Goal: Task Accomplishment & Management: Manage account settings

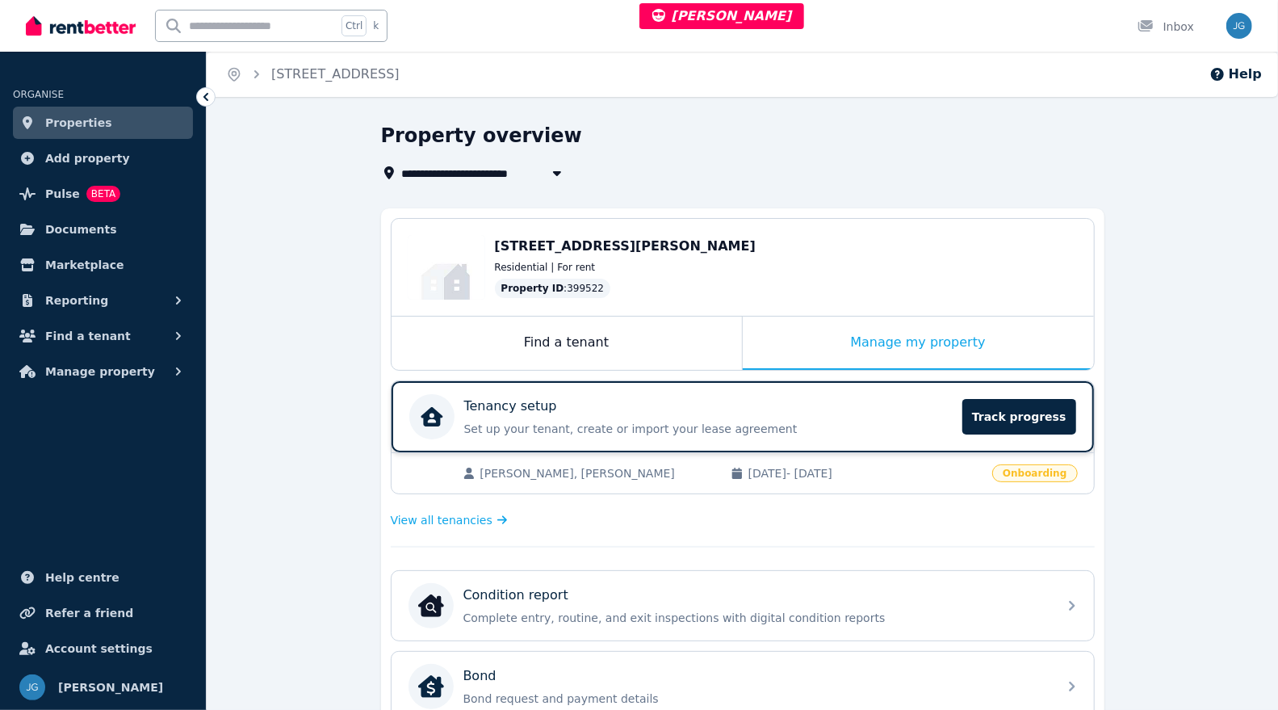
click at [906, 415] on div "Tenancy setup Set up your tenant, create or import your lease agreement Track p…" at bounding box center [708, 416] width 489 height 40
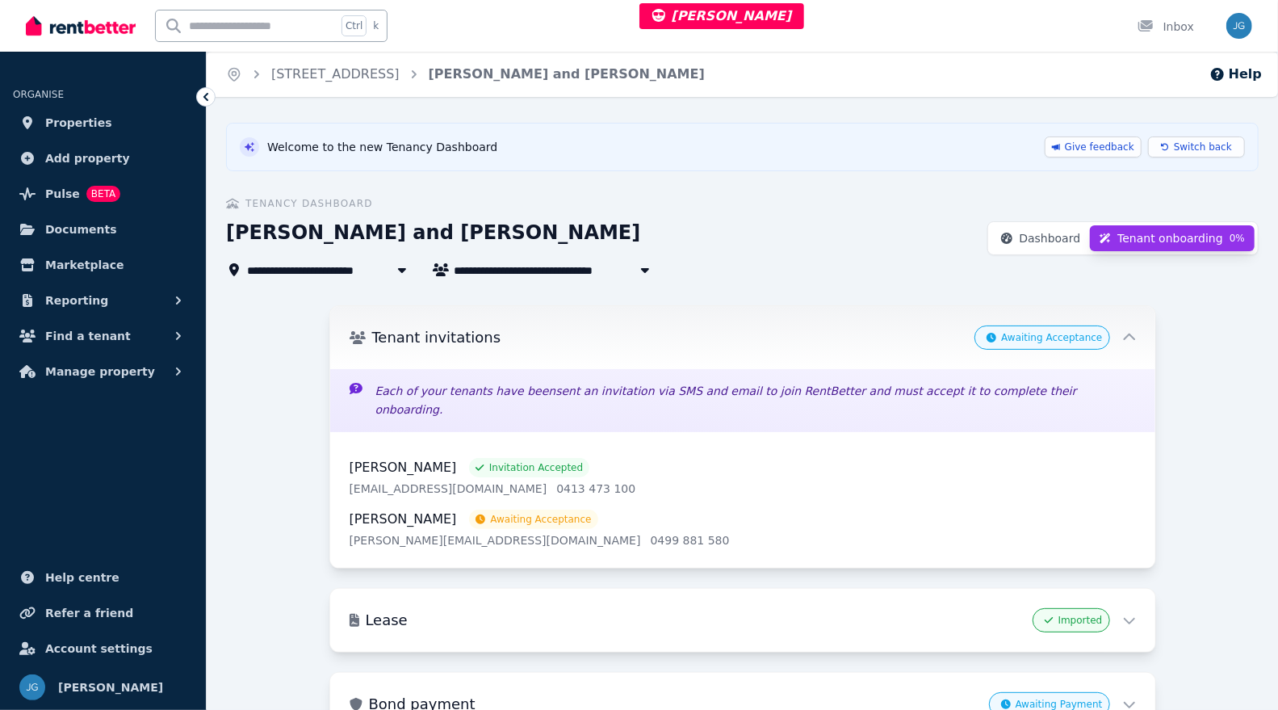
click at [1136, 337] on div "Tenant invitations Awaiting Acceptance" at bounding box center [742, 337] width 825 height 63
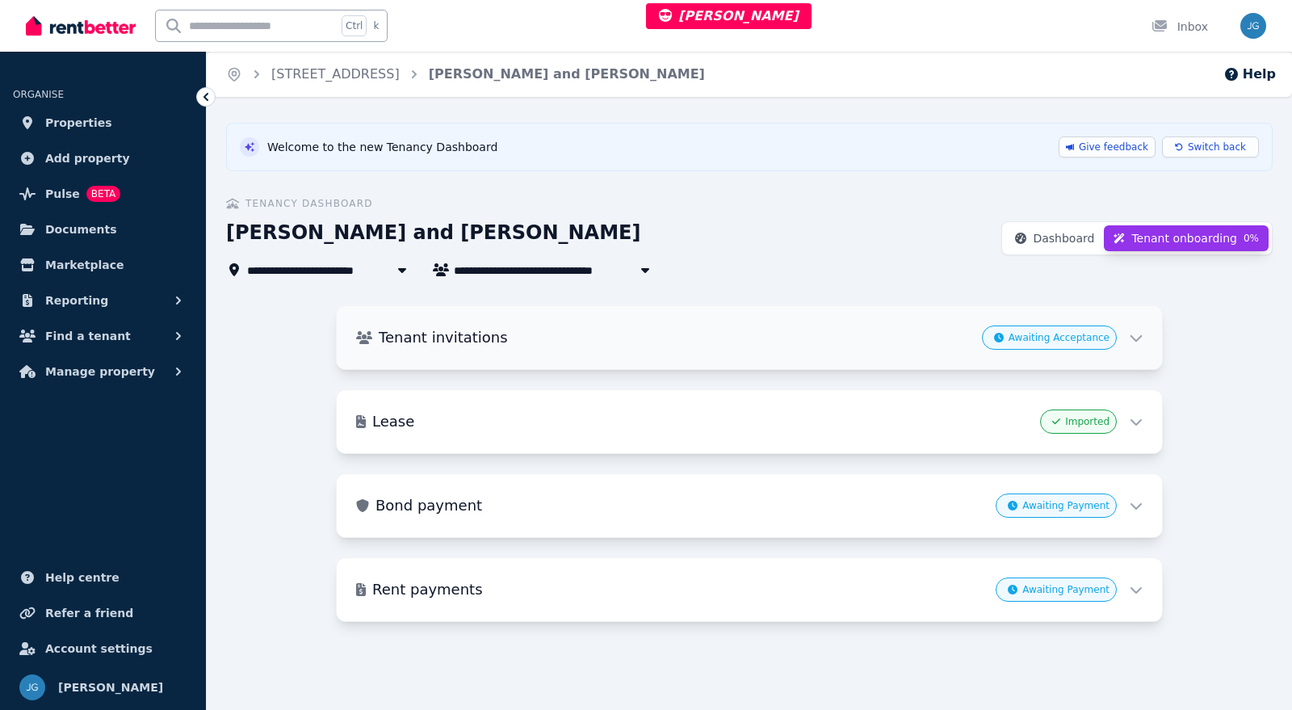
click at [1136, 337] on icon at bounding box center [1136, 338] width 12 height 6
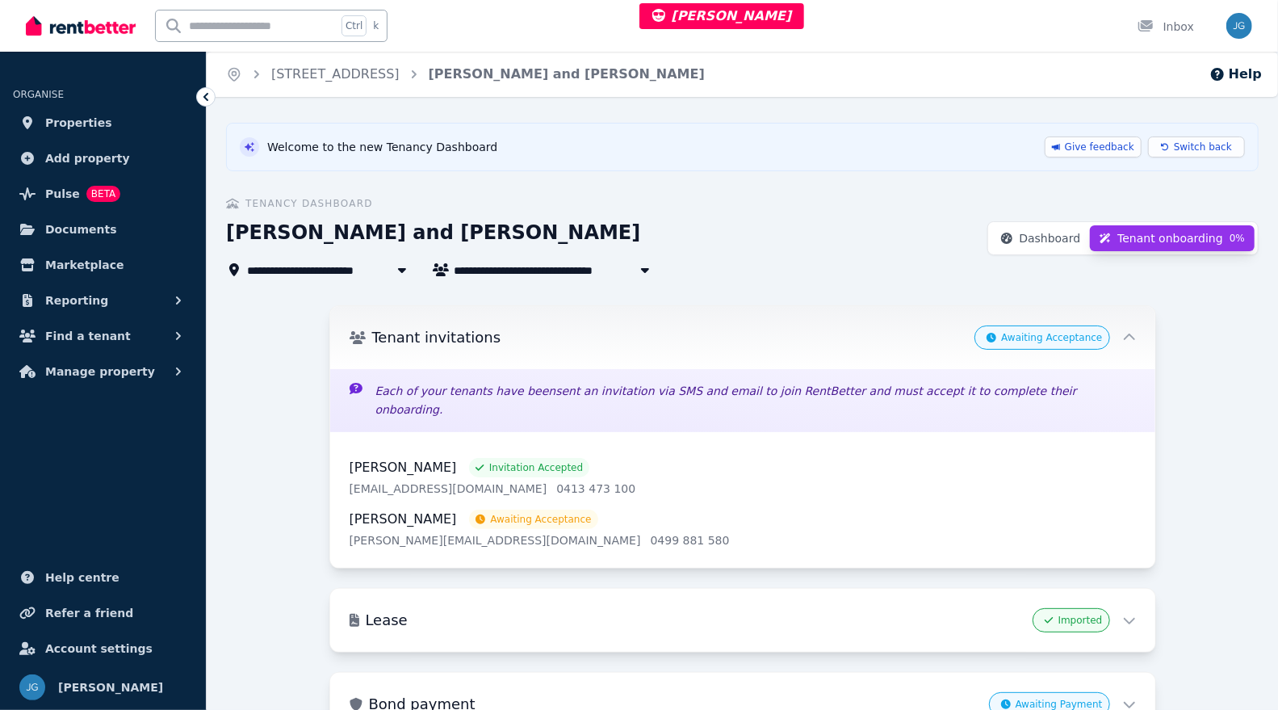
scroll to position [139, 0]
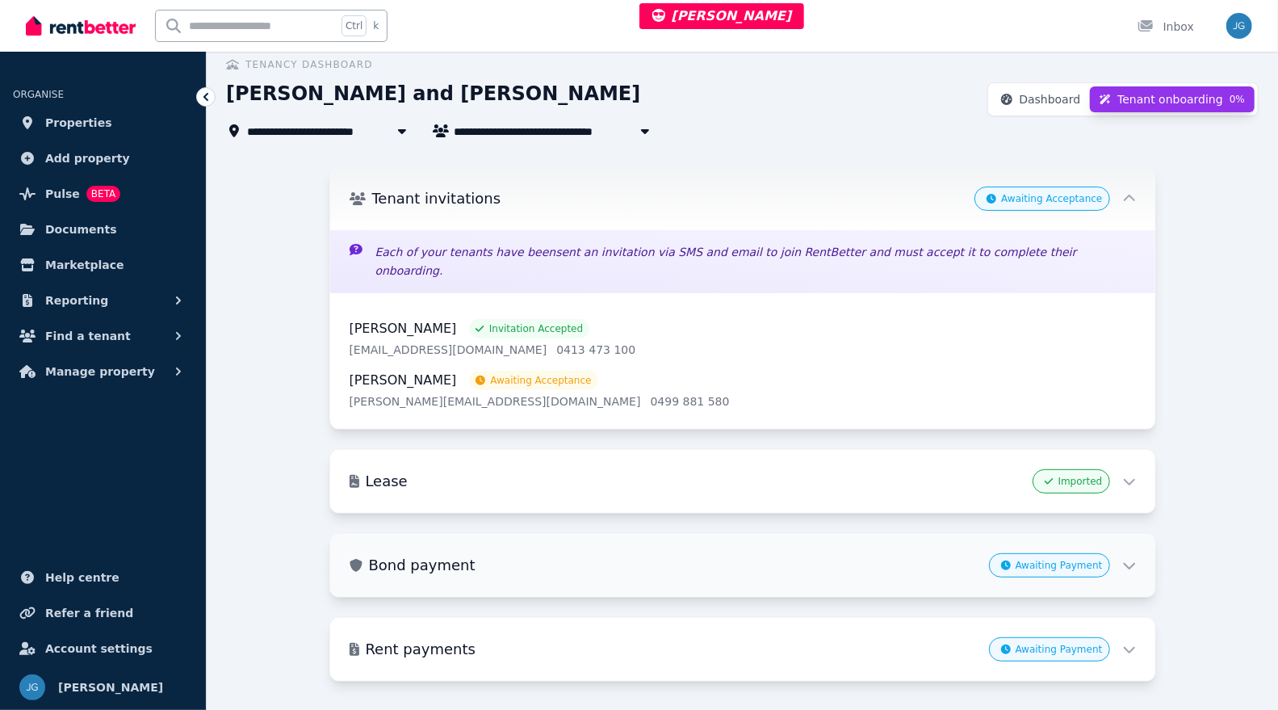
click at [1131, 553] on div "Awaiting Payment" at bounding box center [1062, 565] width 147 height 24
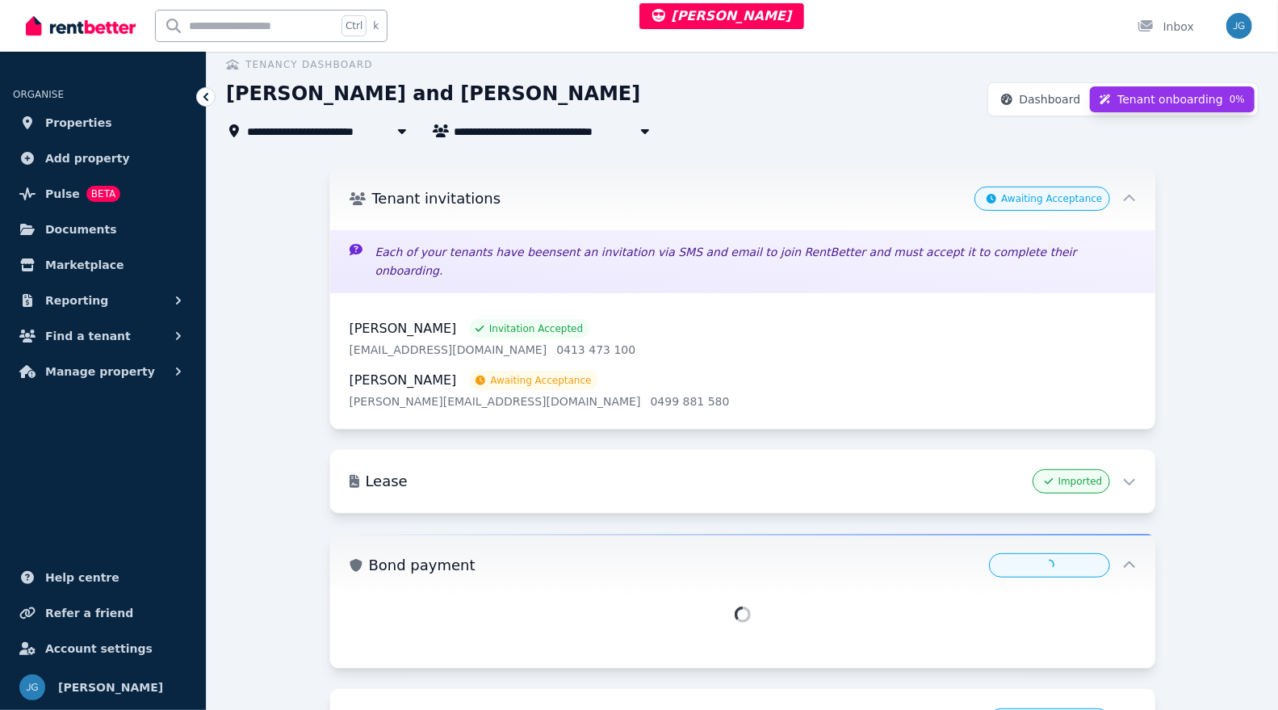
scroll to position [210, 0]
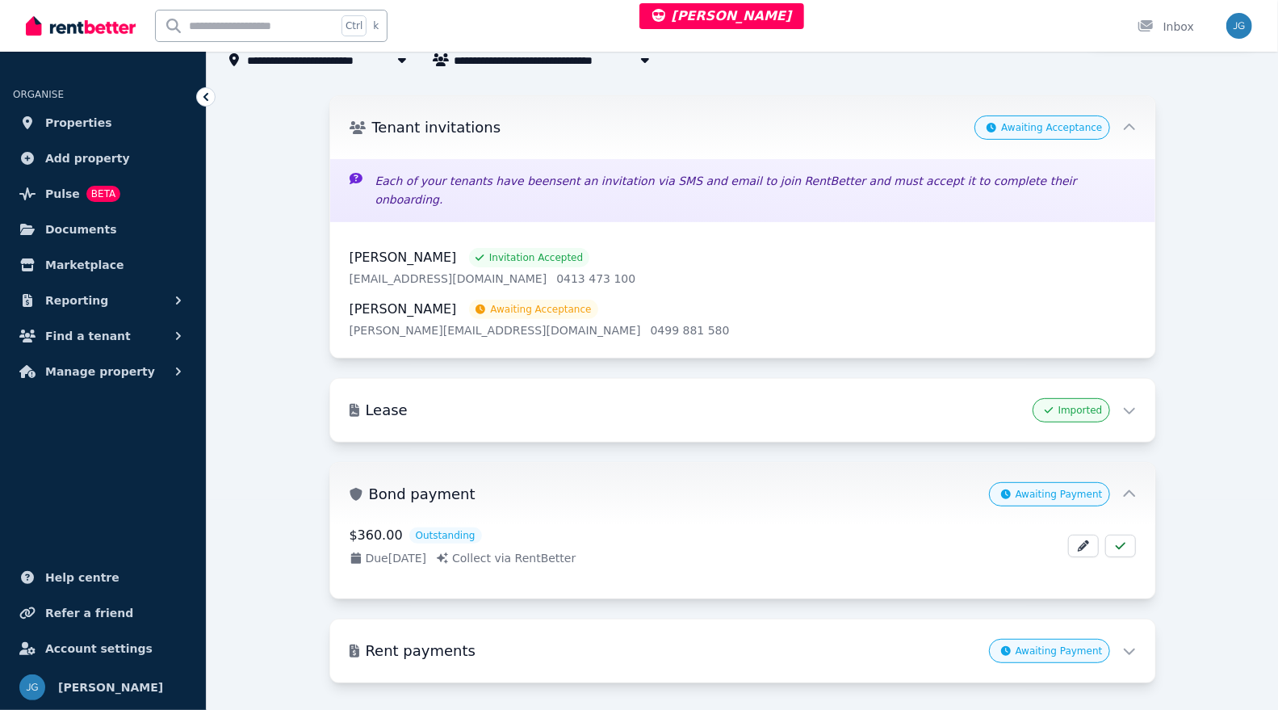
click at [1135, 487] on icon at bounding box center [1129, 494] width 14 height 14
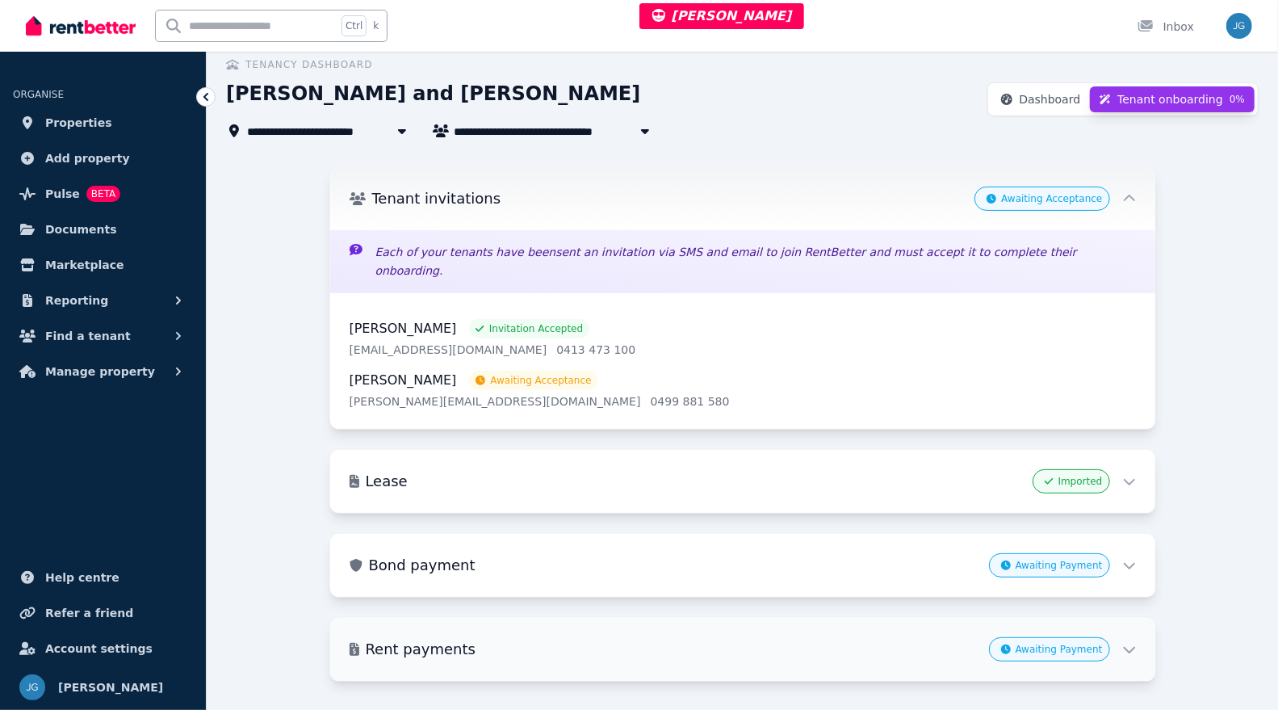
click at [1125, 618] on div "Rent payments Awaiting Payment" at bounding box center [742, 649] width 825 height 63
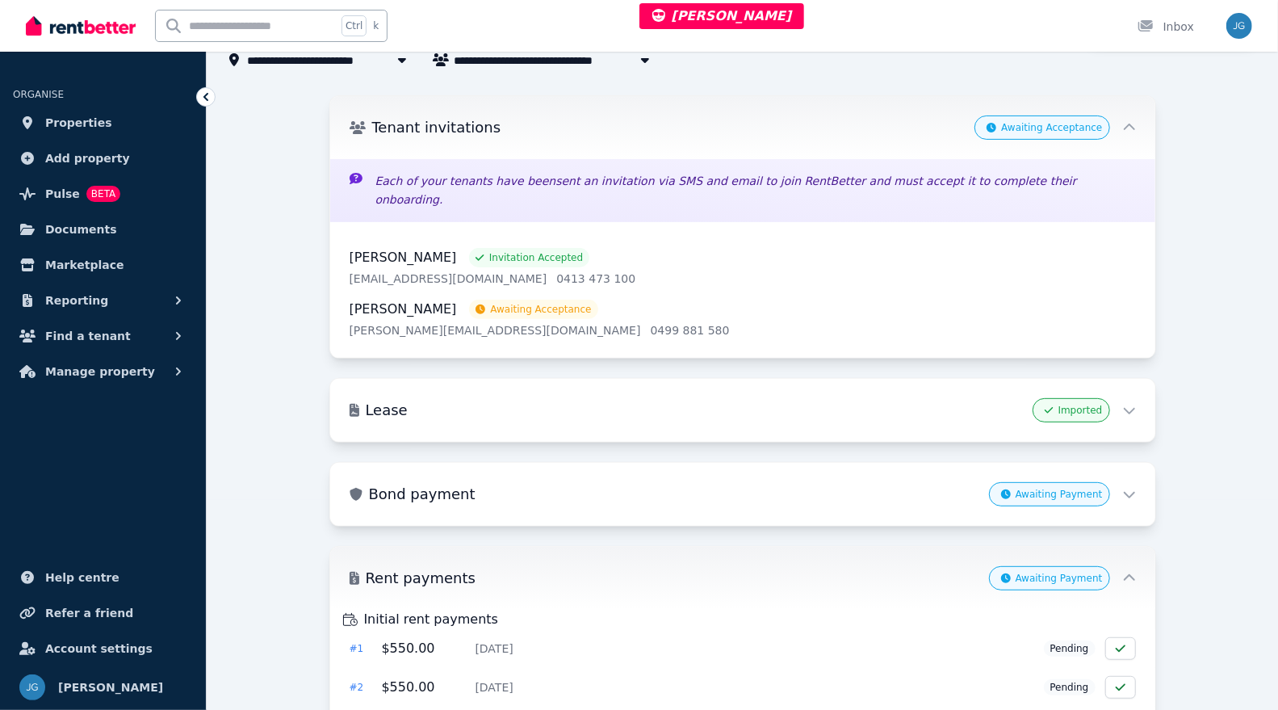
click at [1163, 255] on div "**********" at bounding box center [742, 352] width 1033 height 878
click at [1134, 129] on icon at bounding box center [1129, 128] width 14 height 14
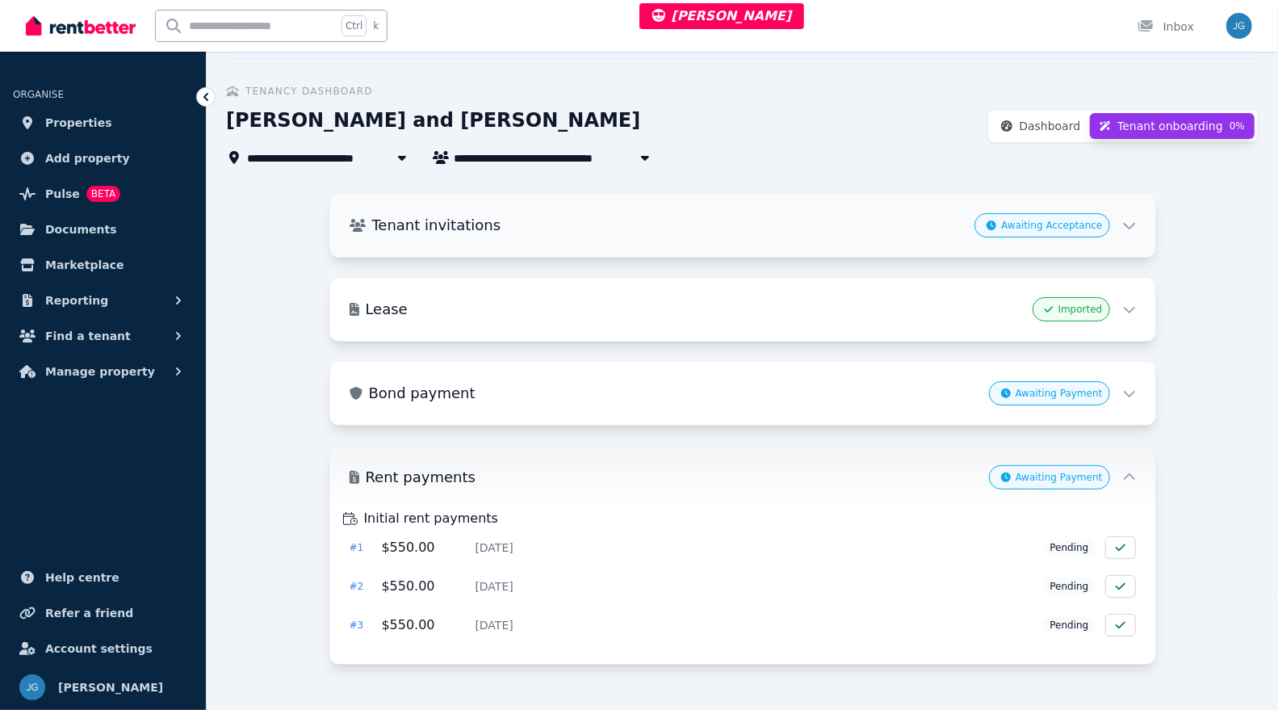
click at [1080, 225] on span "Awaiting Acceptance" at bounding box center [1051, 225] width 101 height 13
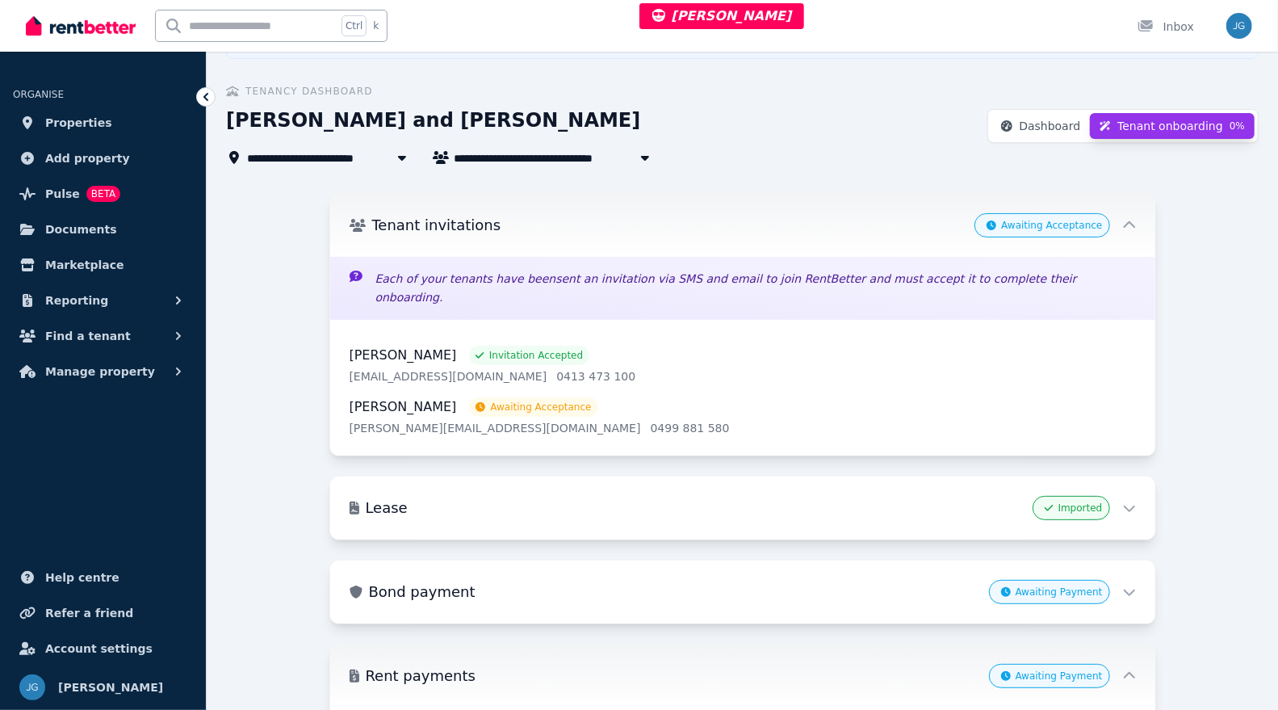
scroll to position [210, 0]
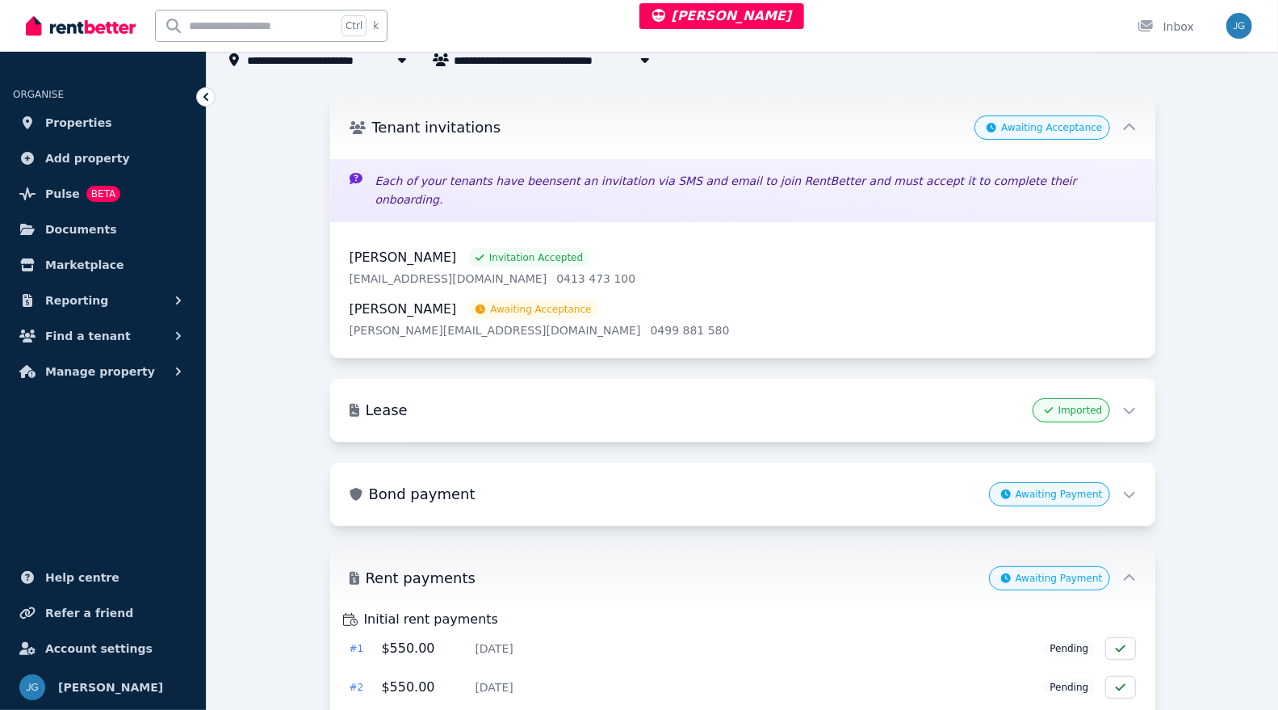
click at [1140, 122] on div "Tenant invitations Awaiting Acceptance" at bounding box center [742, 127] width 825 height 63
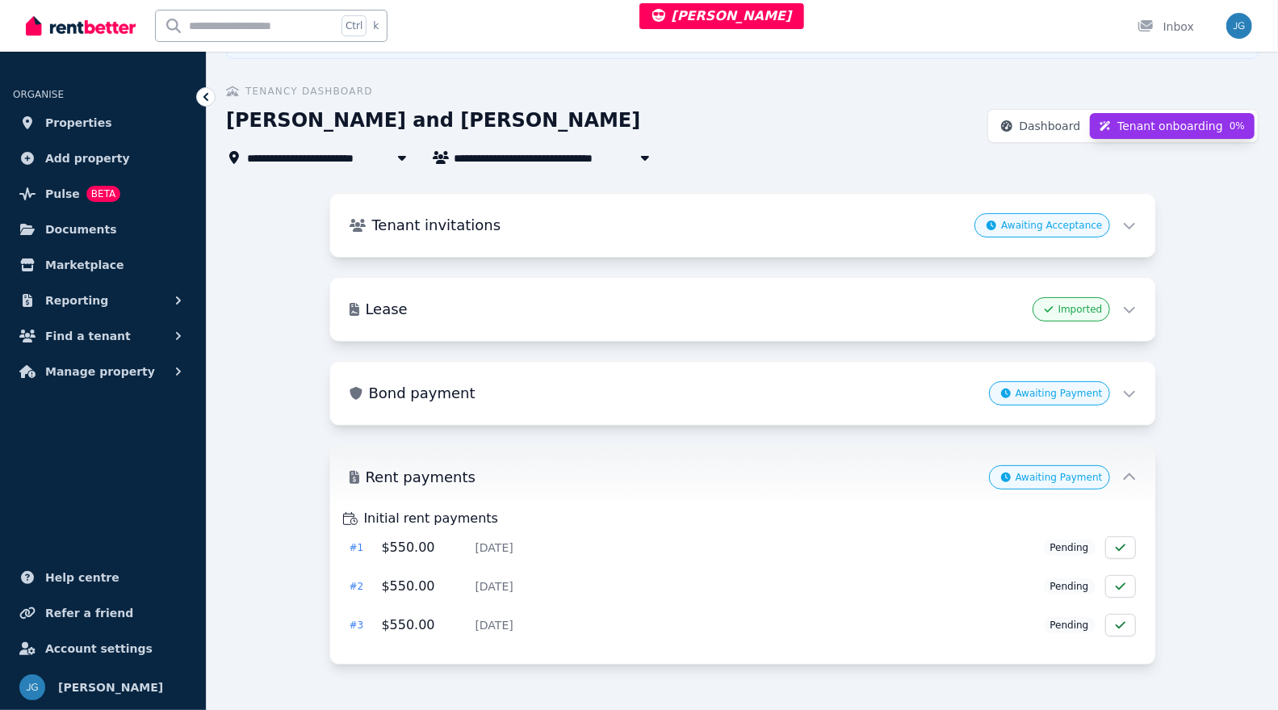
click at [1129, 473] on icon at bounding box center [1129, 476] width 12 height 6
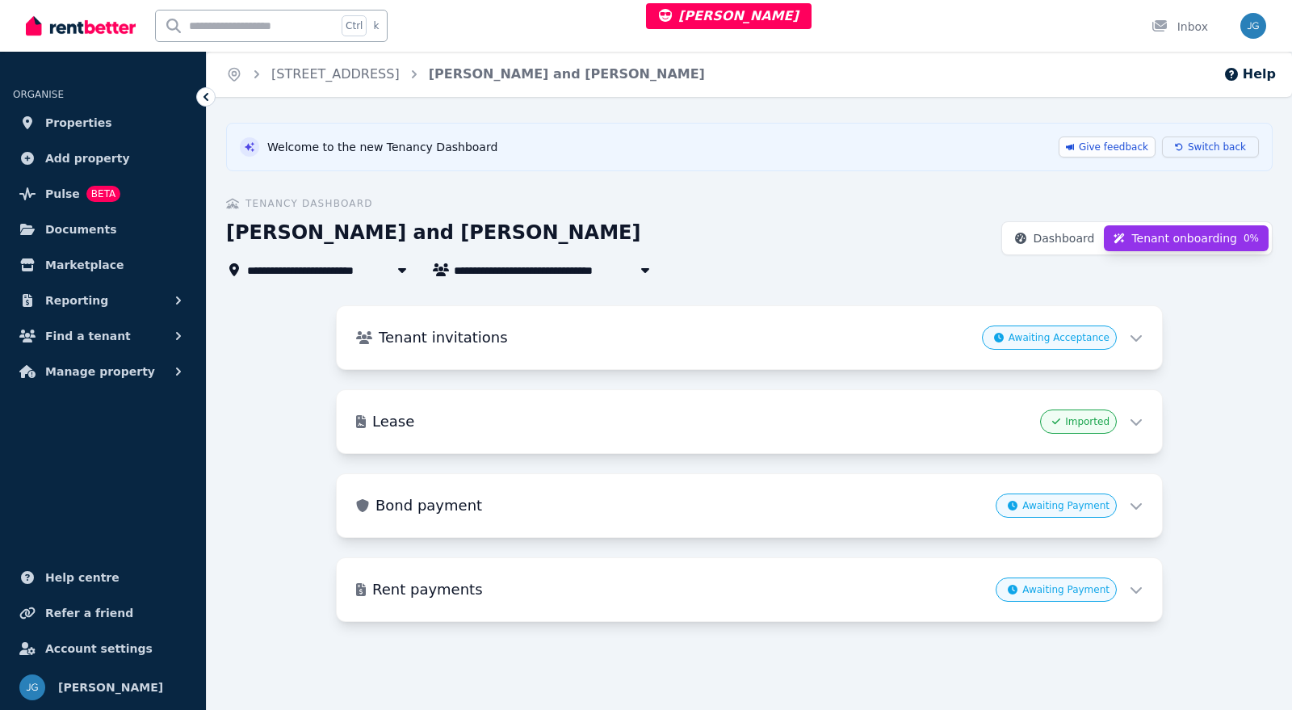
click at [1221, 139] on button "Switch back" at bounding box center [1210, 146] width 97 height 21
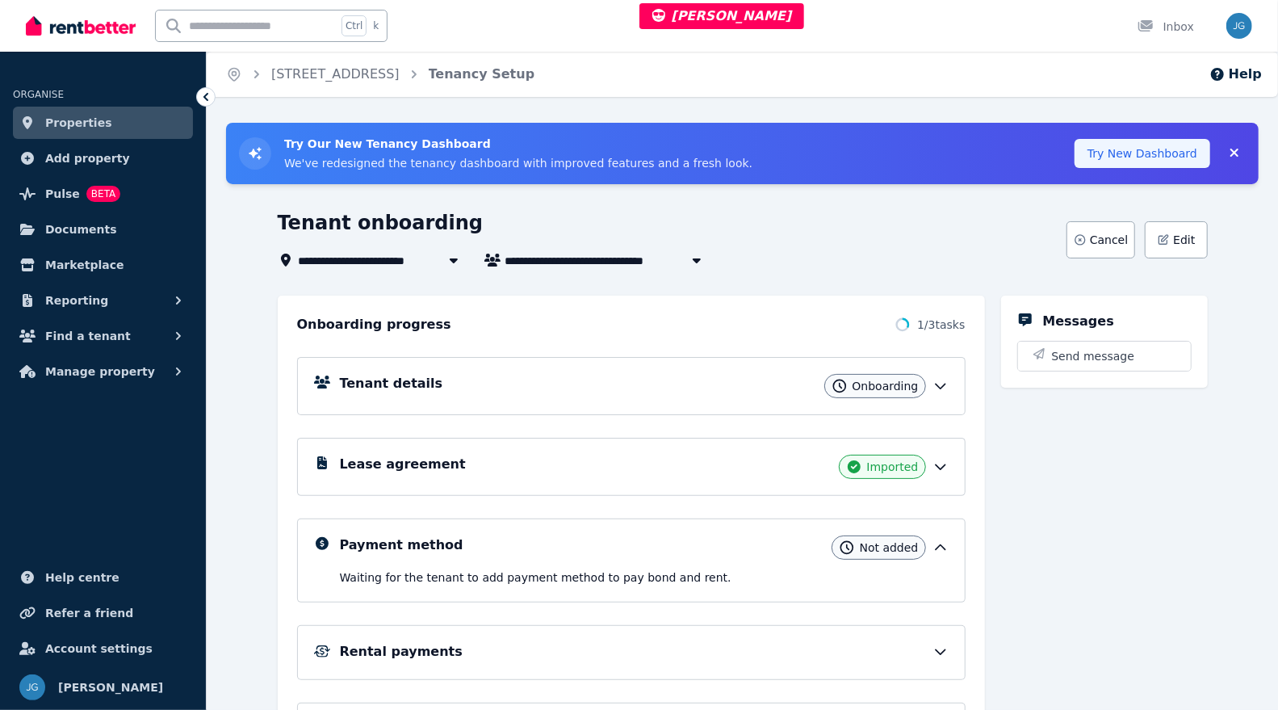
click at [1107, 160] on button "Try New Dashboard" at bounding box center [1143, 153] width 136 height 29
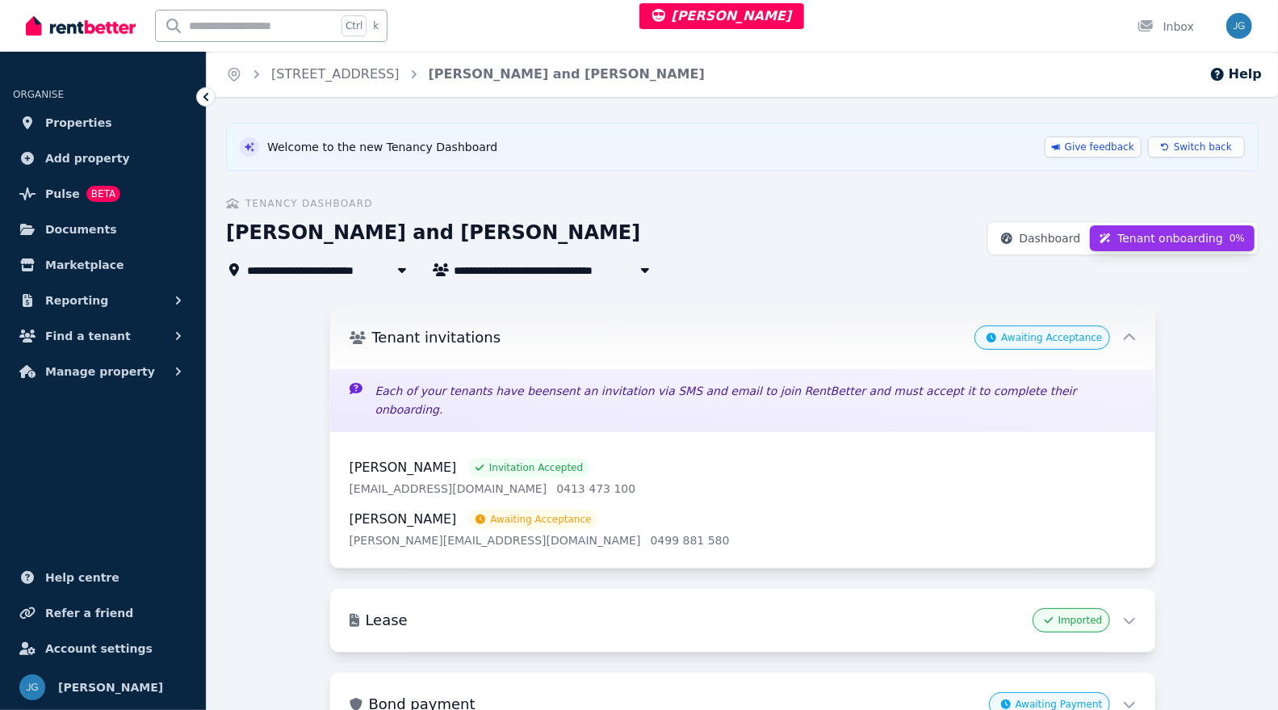
click at [1137, 328] on div "Tenant invitations Awaiting Acceptance" at bounding box center [742, 337] width 825 height 63
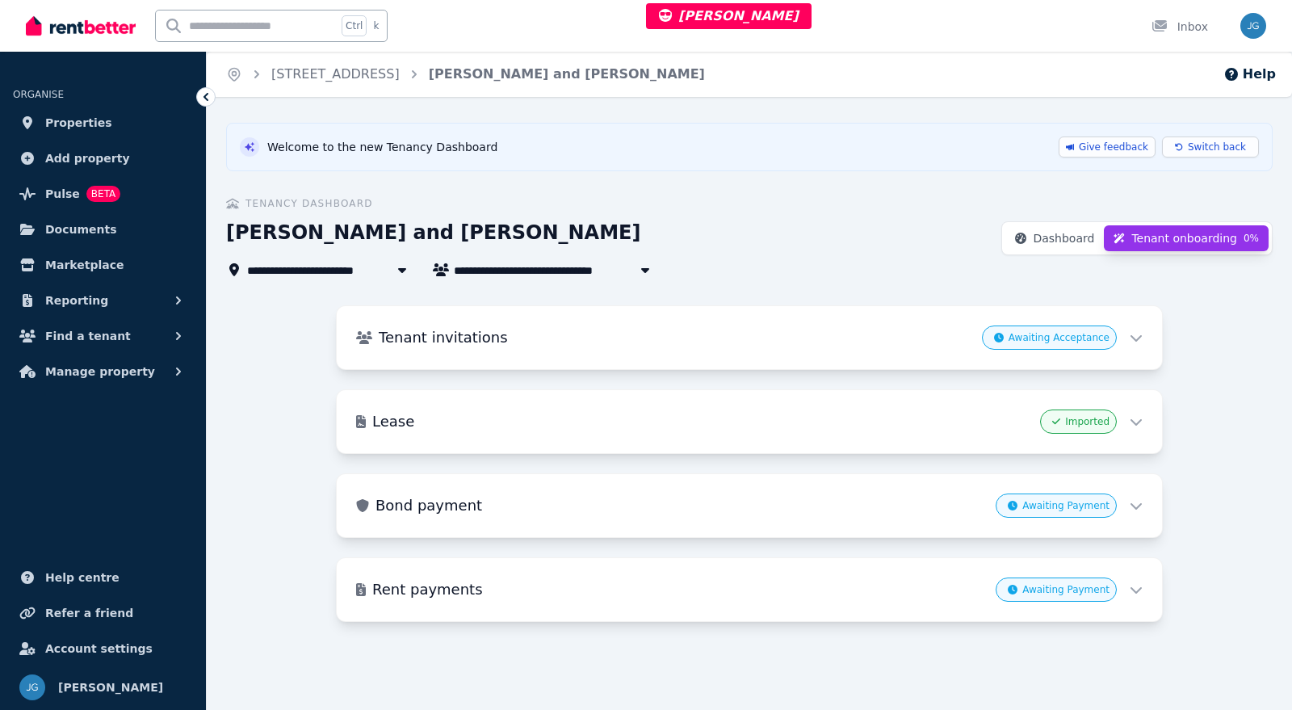
click at [1139, 233] on button "Tenant onboarding 0 %" at bounding box center [1186, 238] width 165 height 26
click at [1075, 239] on span "Dashboard" at bounding box center [1063, 238] width 61 height 16
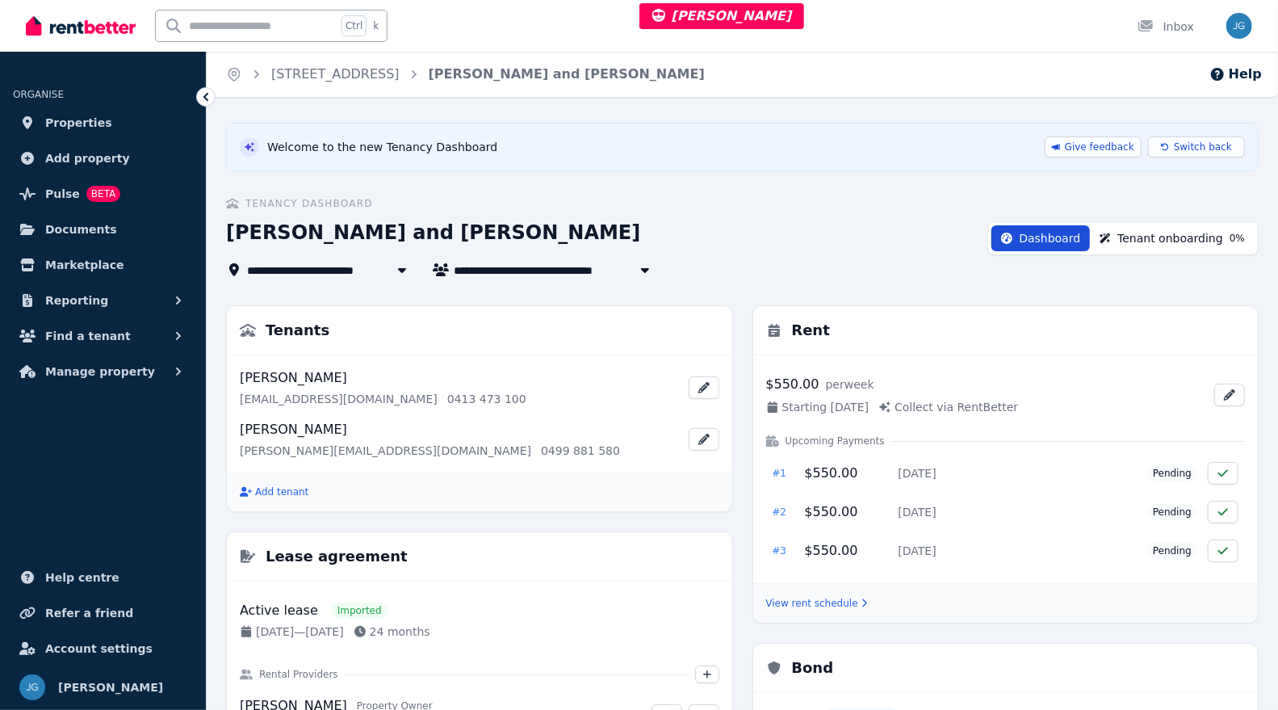
click at [1147, 240] on span "Tenant onboarding" at bounding box center [1170, 238] width 106 height 16
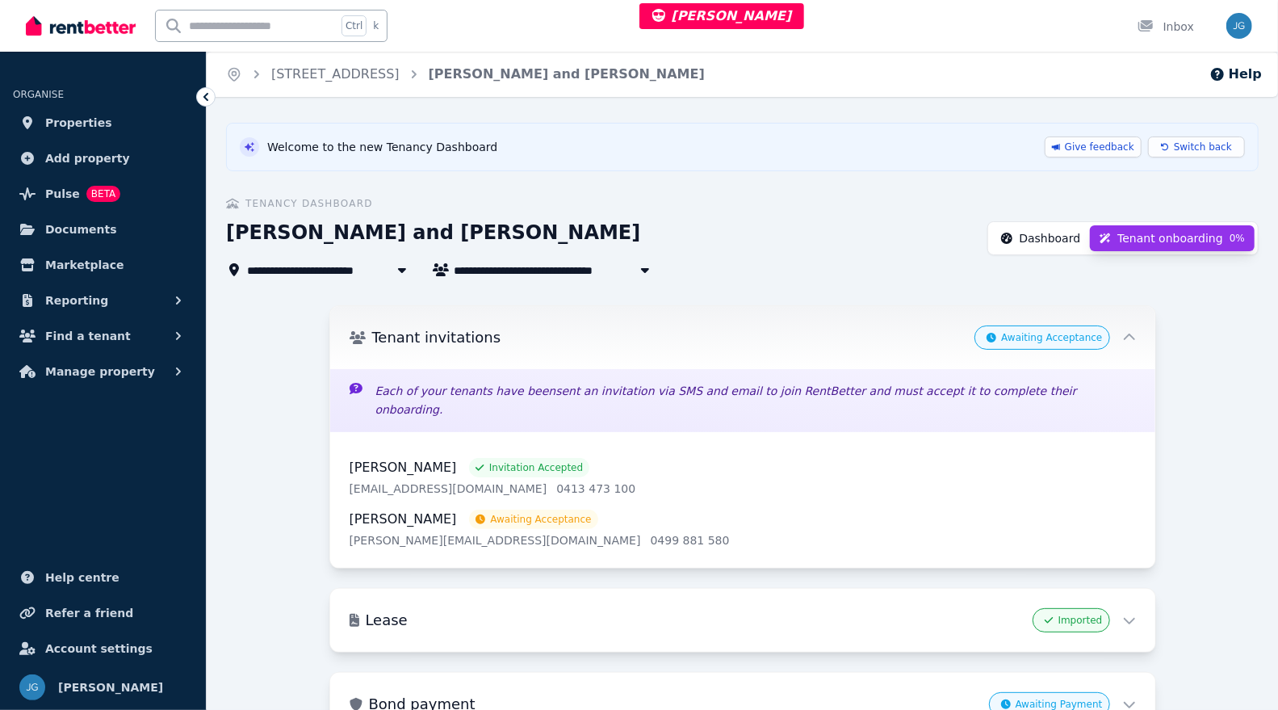
click at [1071, 231] on span "Dashboard" at bounding box center [1049, 238] width 61 height 16
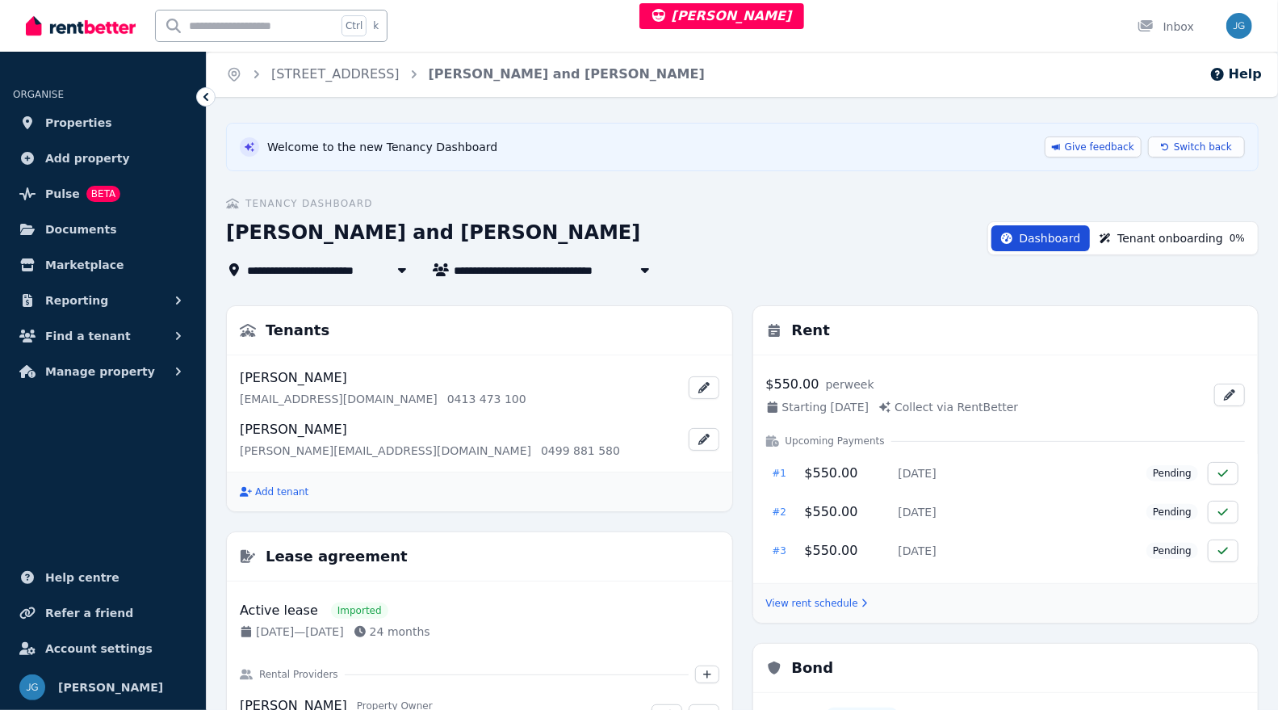
click at [1141, 230] on span "Tenant onboarding" at bounding box center [1170, 238] width 106 height 16
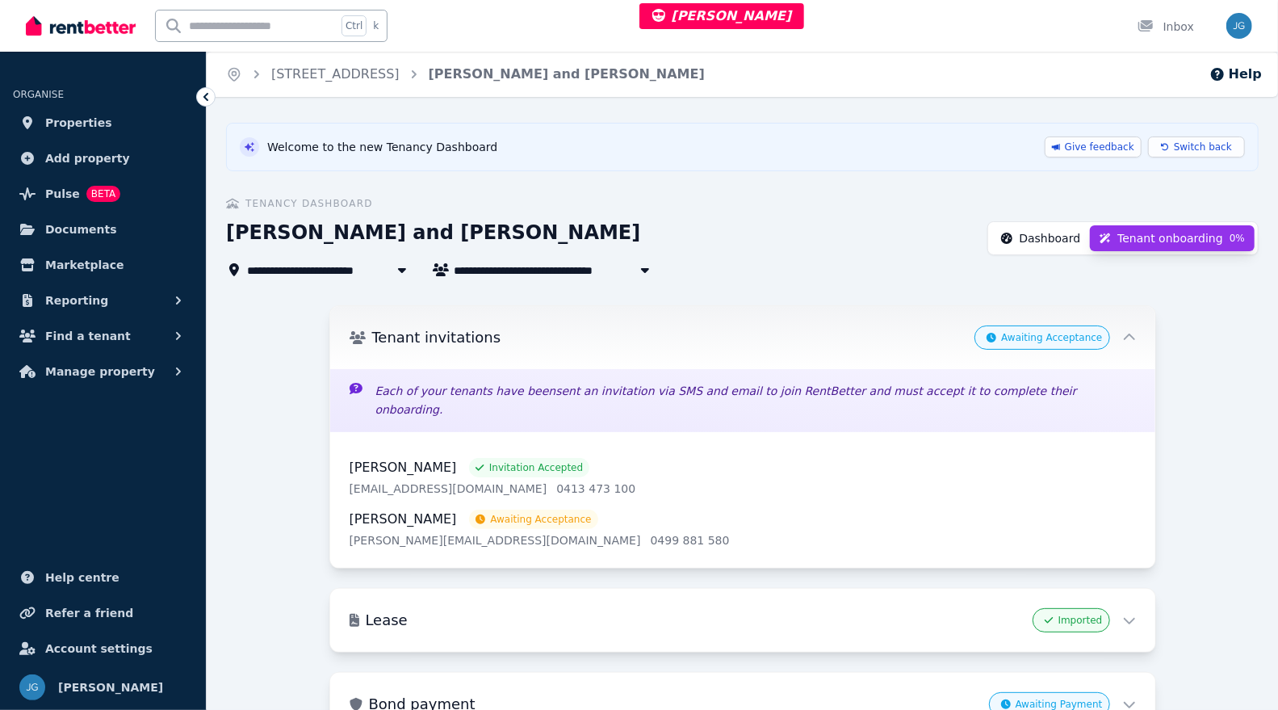
click at [1054, 237] on span "Dashboard" at bounding box center [1049, 238] width 61 height 16
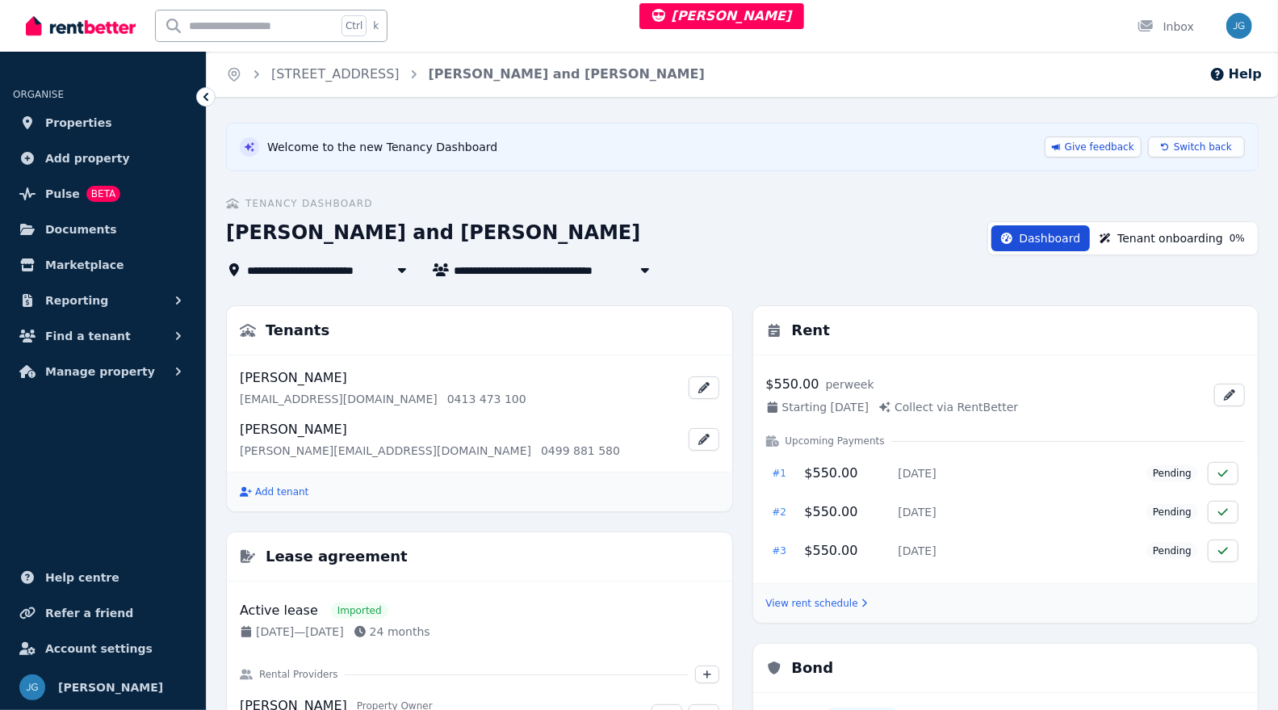
click at [1157, 241] on span "Tenant onboarding" at bounding box center [1170, 238] width 106 height 16
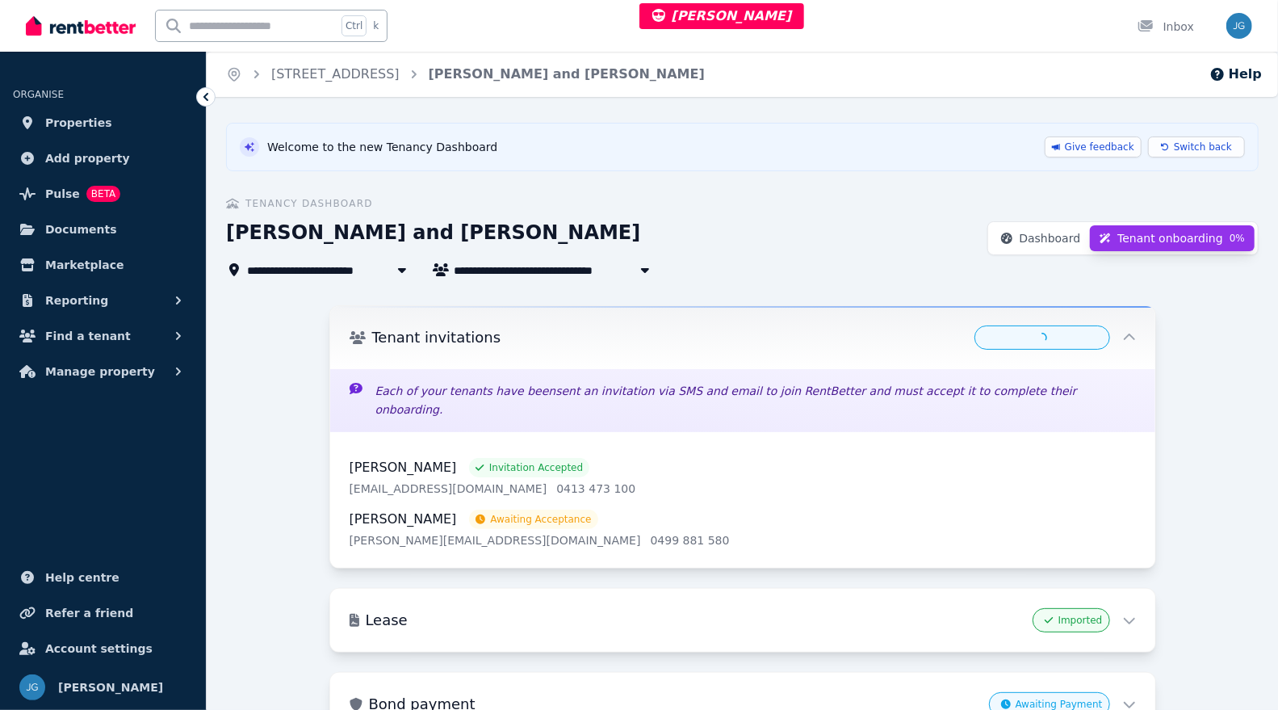
click at [1157, 241] on span "Tenant onboarding" at bounding box center [1170, 238] width 106 height 16
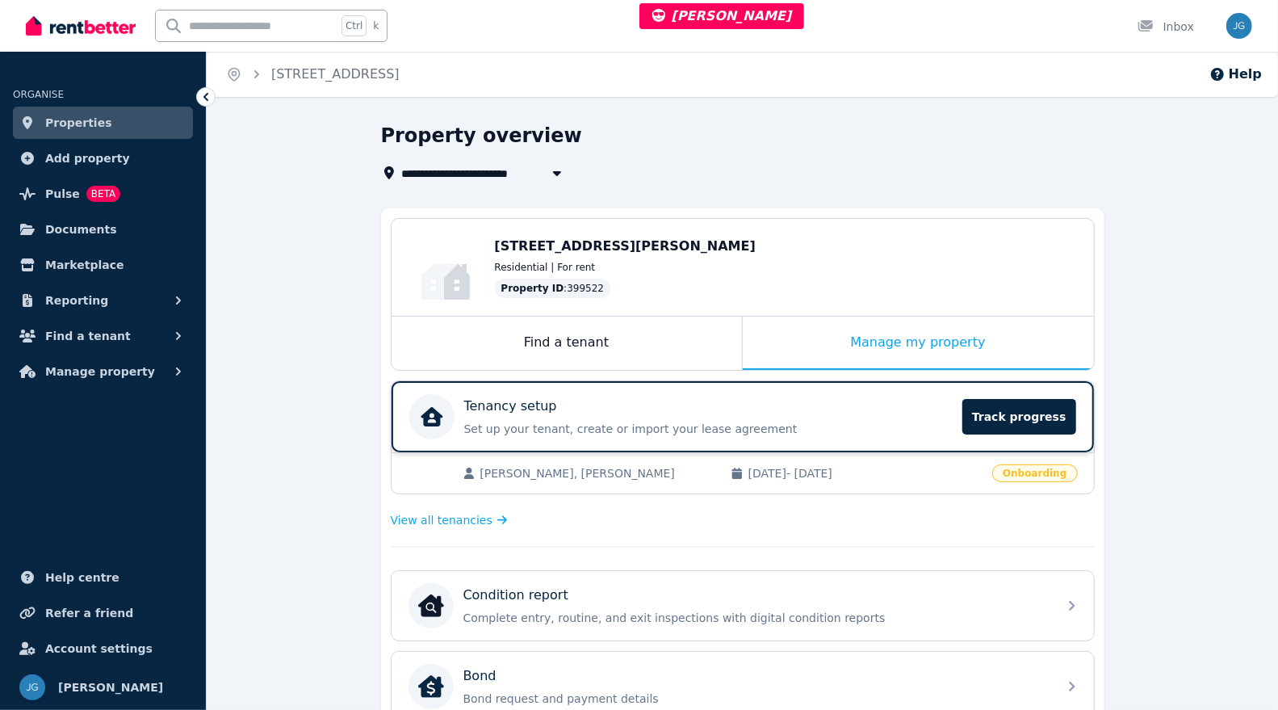
click at [804, 421] on p "Set up your tenant, create or import your lease agreement" at bounding box center [708, 429] width 489 height 16
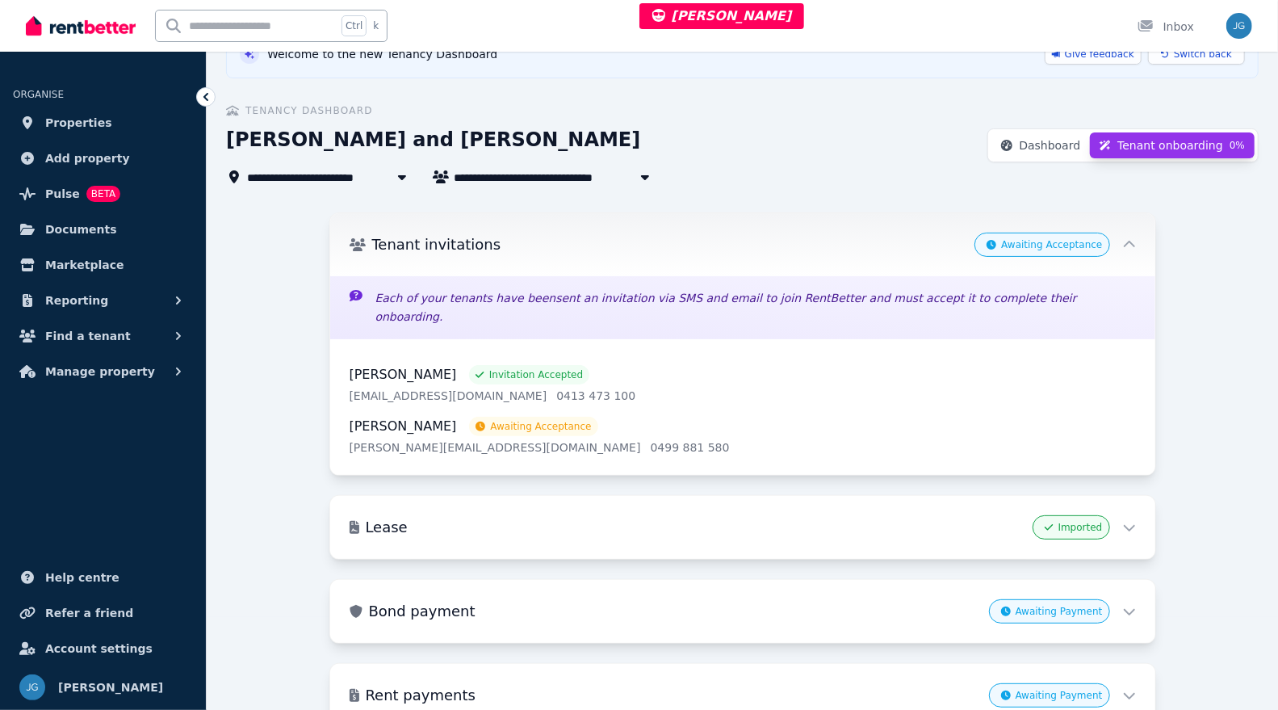
scroll to position [94, 0]
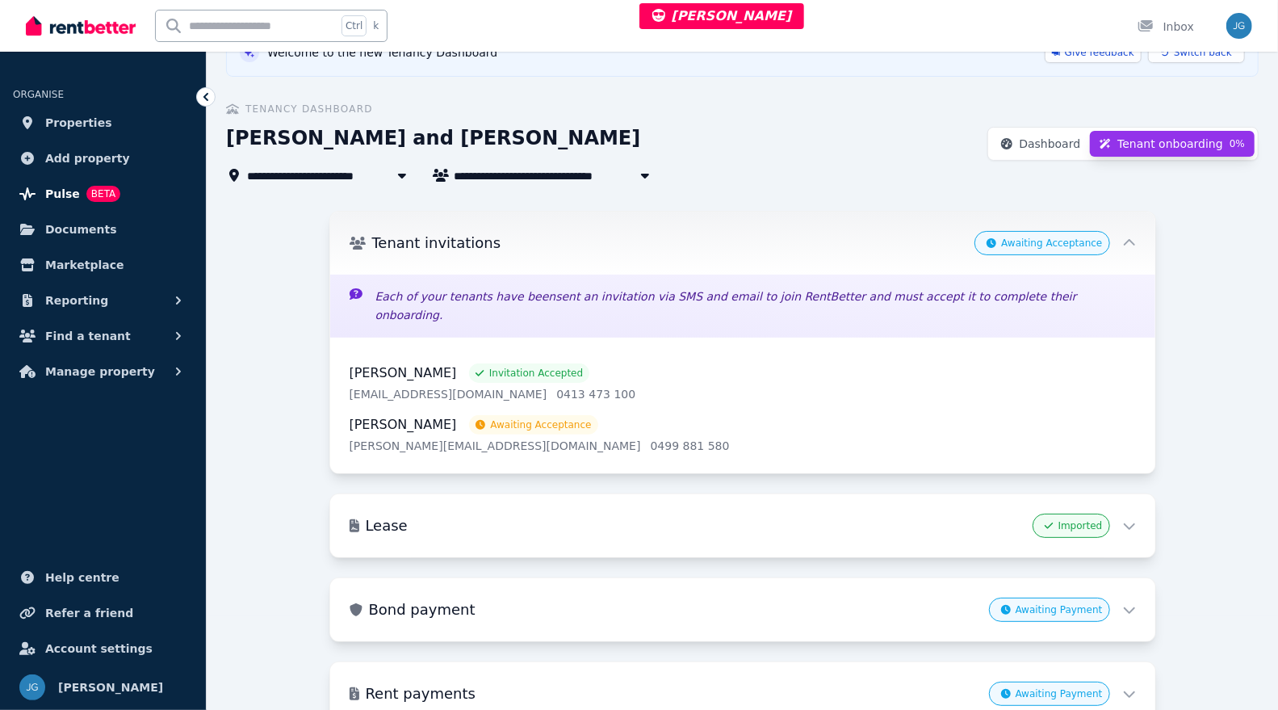
click at [69, 182] on link "Pulse BETA" at bounding box center [103, 194] width 180 height 32
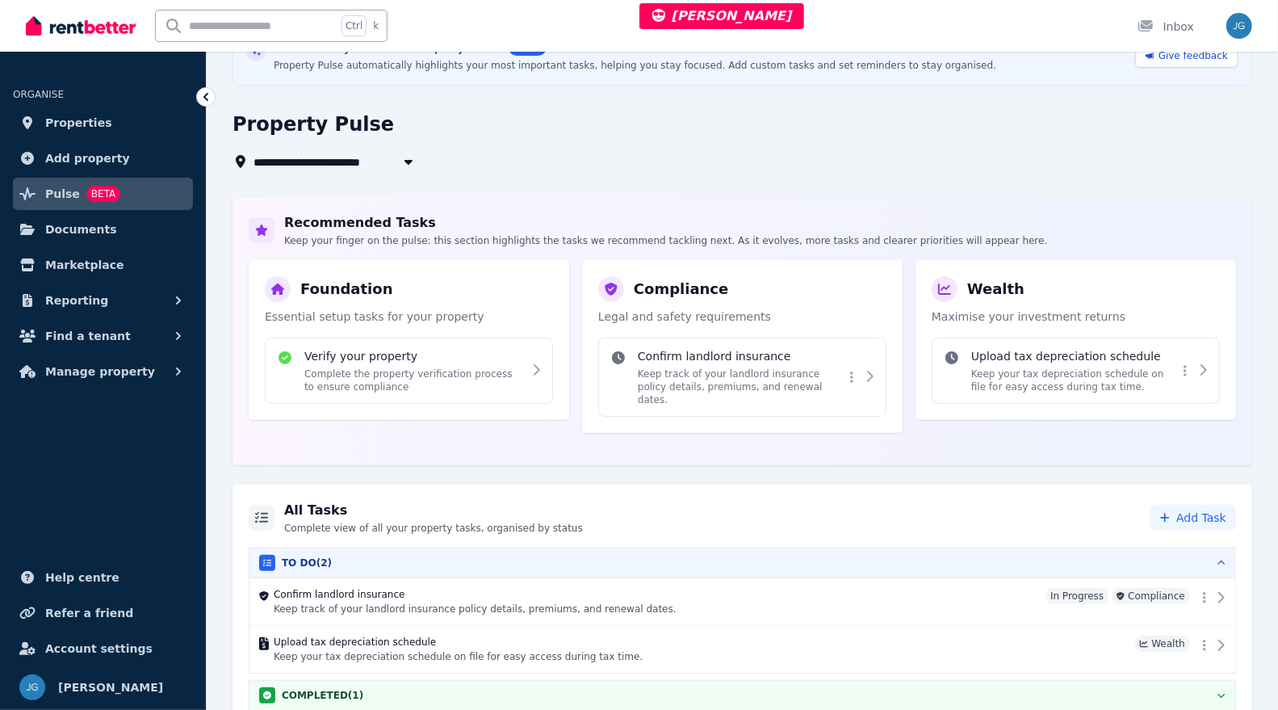
scroll to position [97, 0]
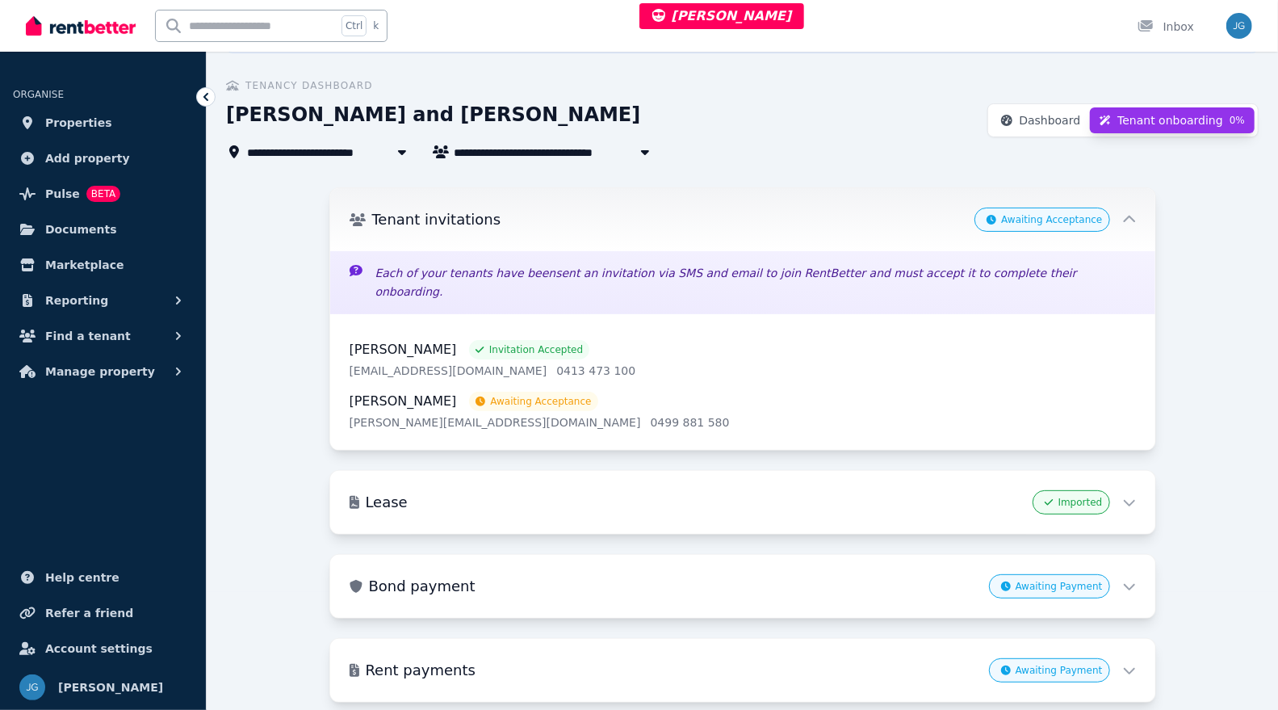
scroll to position [139, 0]
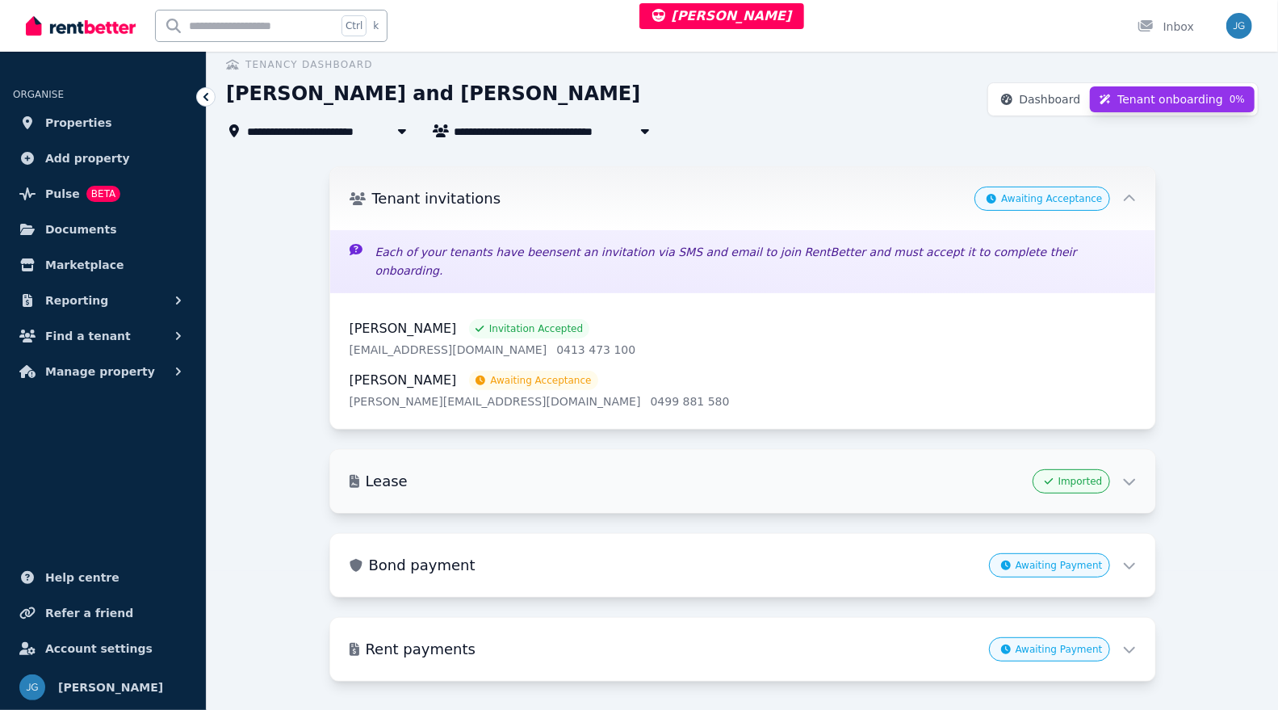
click at [1123, 474] on icon at bounding box center [1129, 481] width 14 height 14
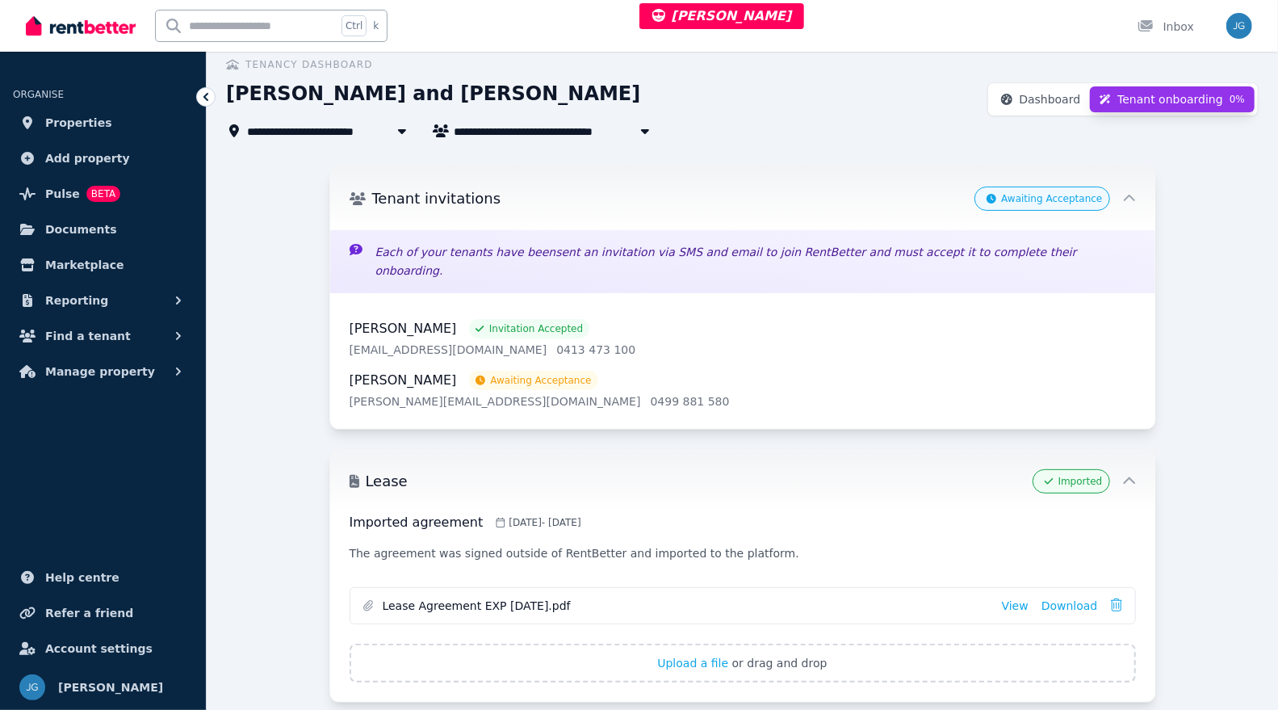
click at [1136, 465] on div "Lease Imported" at bounding box center [742, 481] width 825 height 63
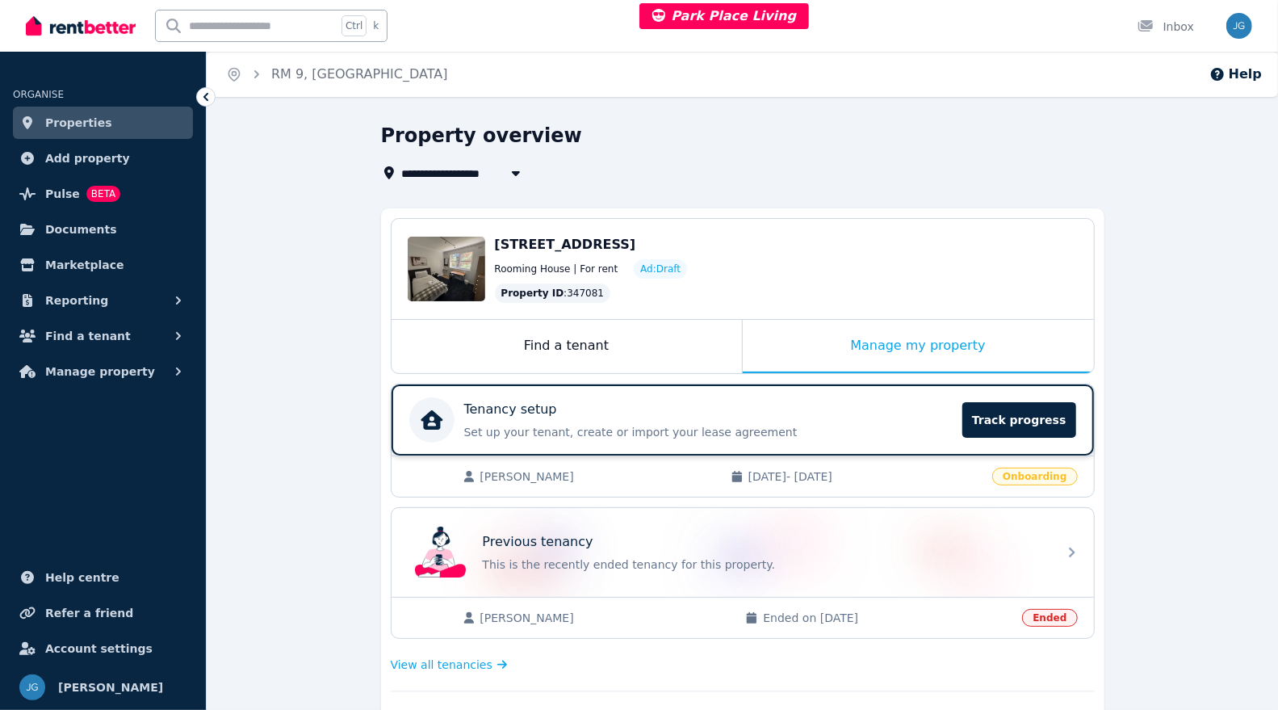
click at [824, 430] on p "Set up your tenant, create or import your lease agreement" at bounding box center [708, 432] width 489 height 16
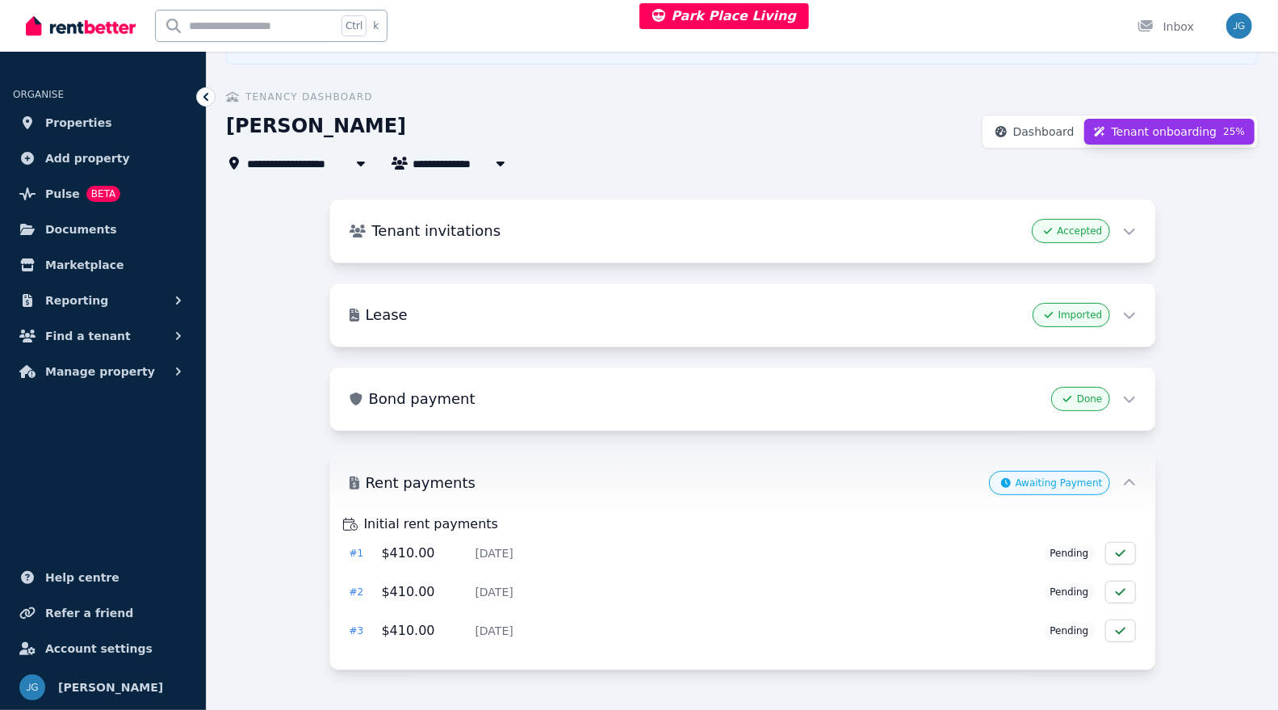
scroll to position [112, 0]
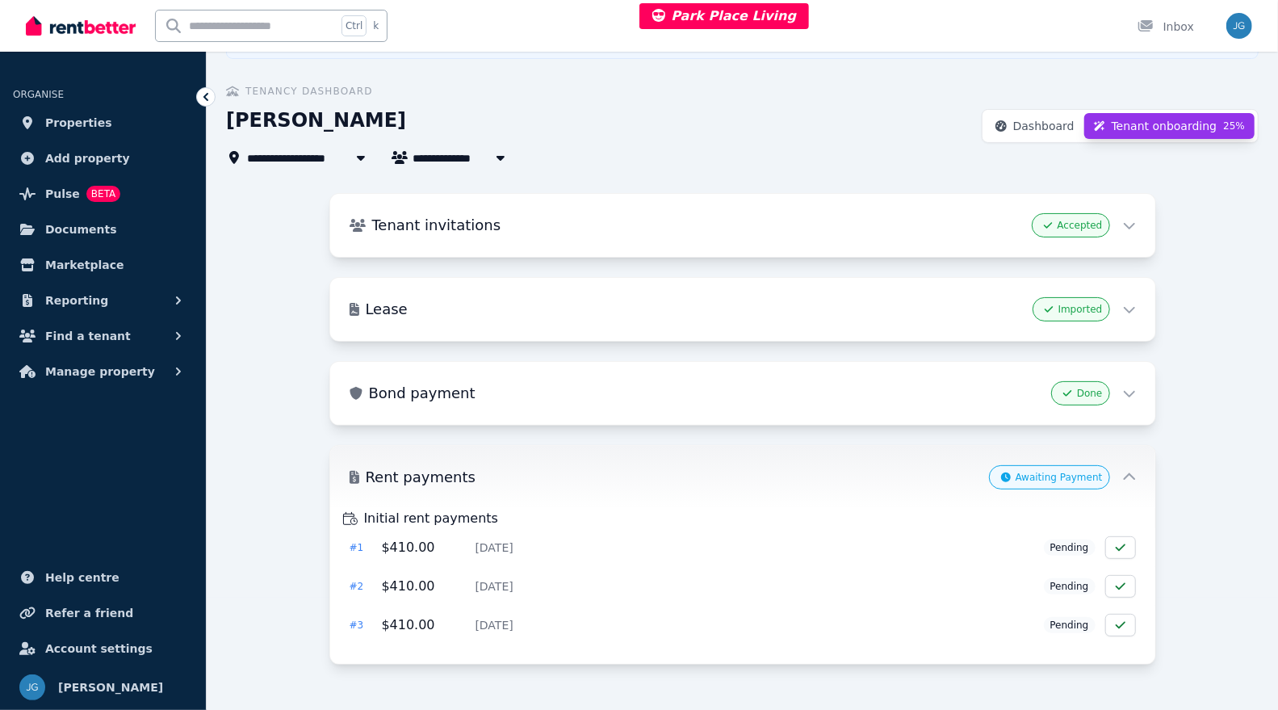
click at [1126, 476] on icon at bounding box center [1129, 478] width 14 height 14
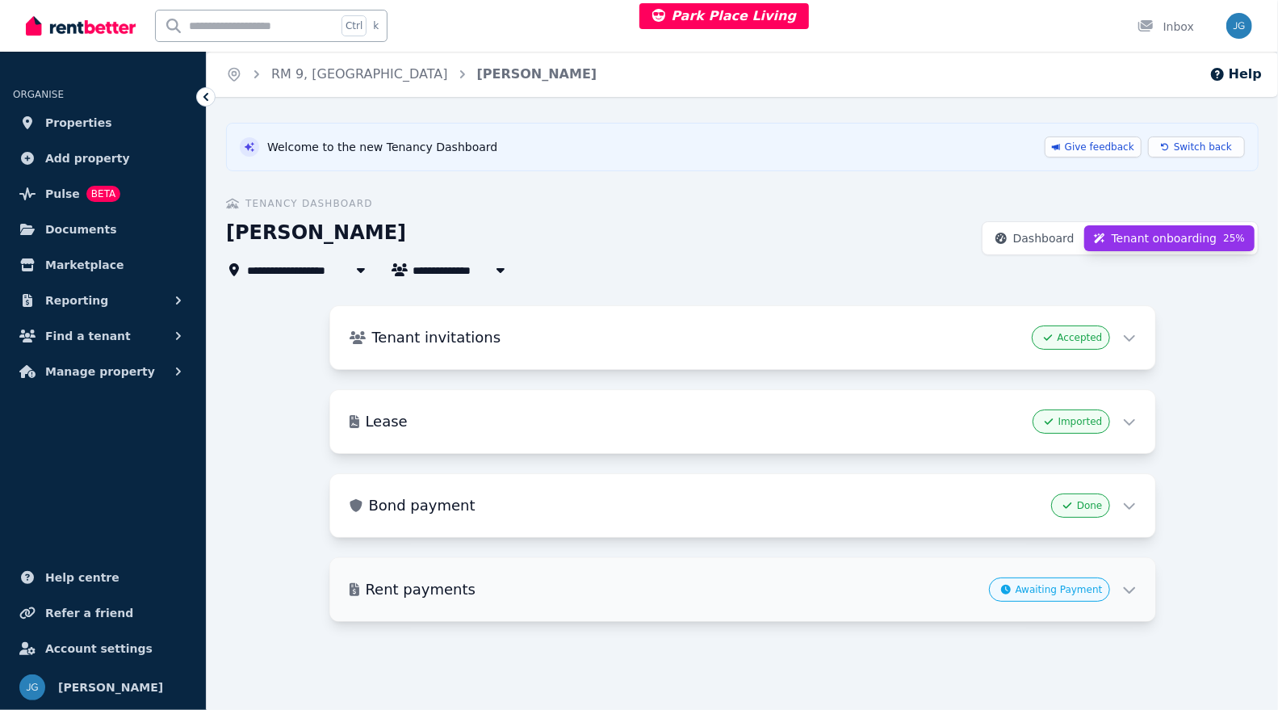
scroll to position [0, 0]
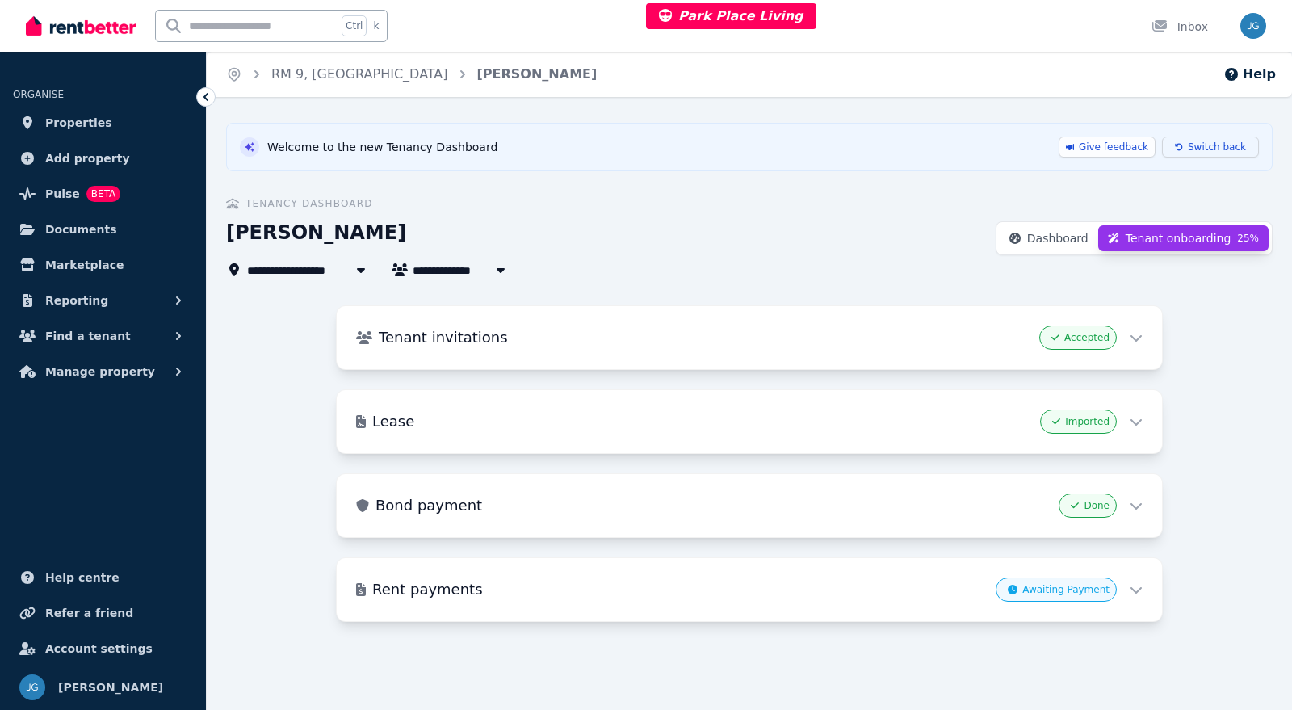
click at [1201, 146] on span "Switch back" at bounding box center [1217, 146] width 58 height 13
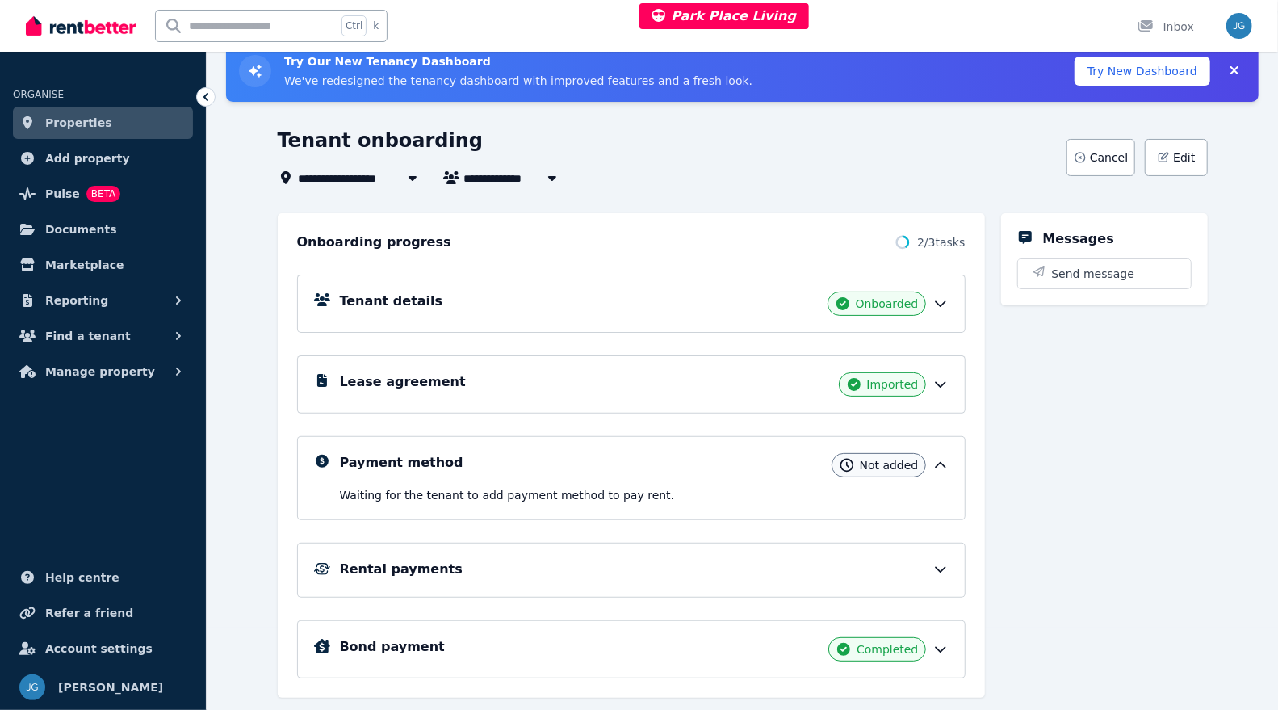
scroll to position [93, 0]
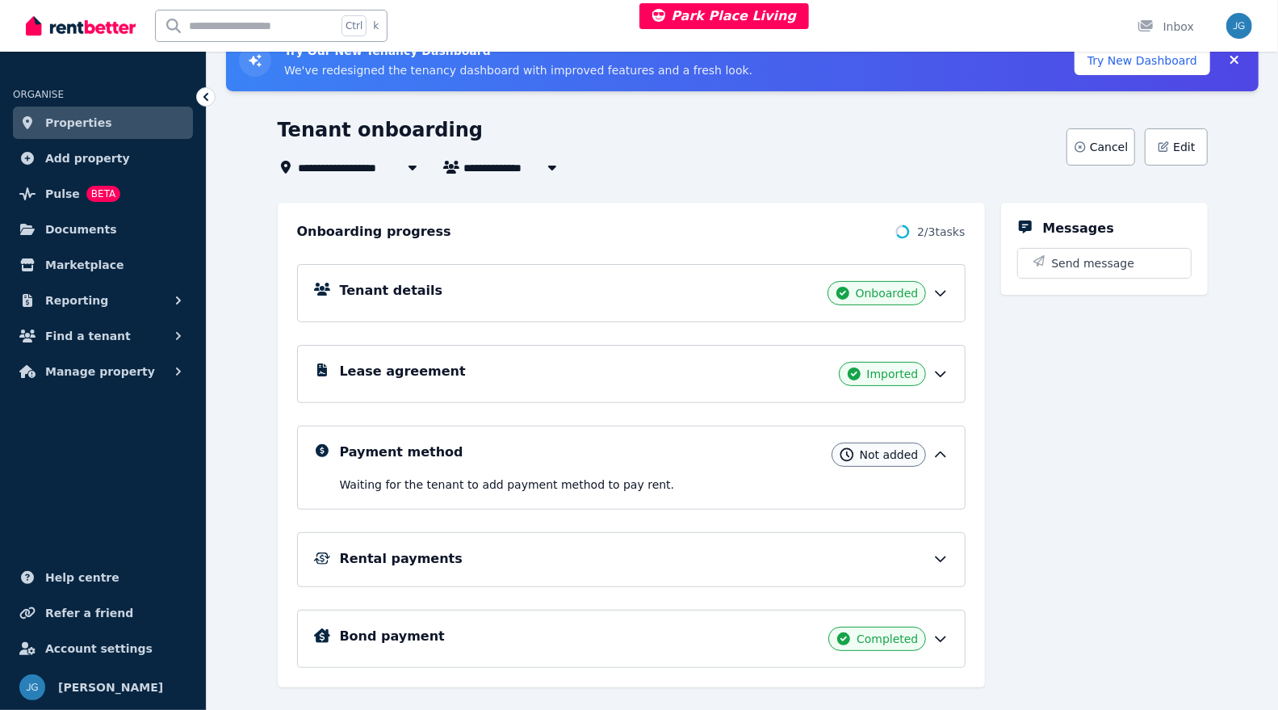
click at [945, 456] on icon at bounding box center [941, 454] width 16 height 16
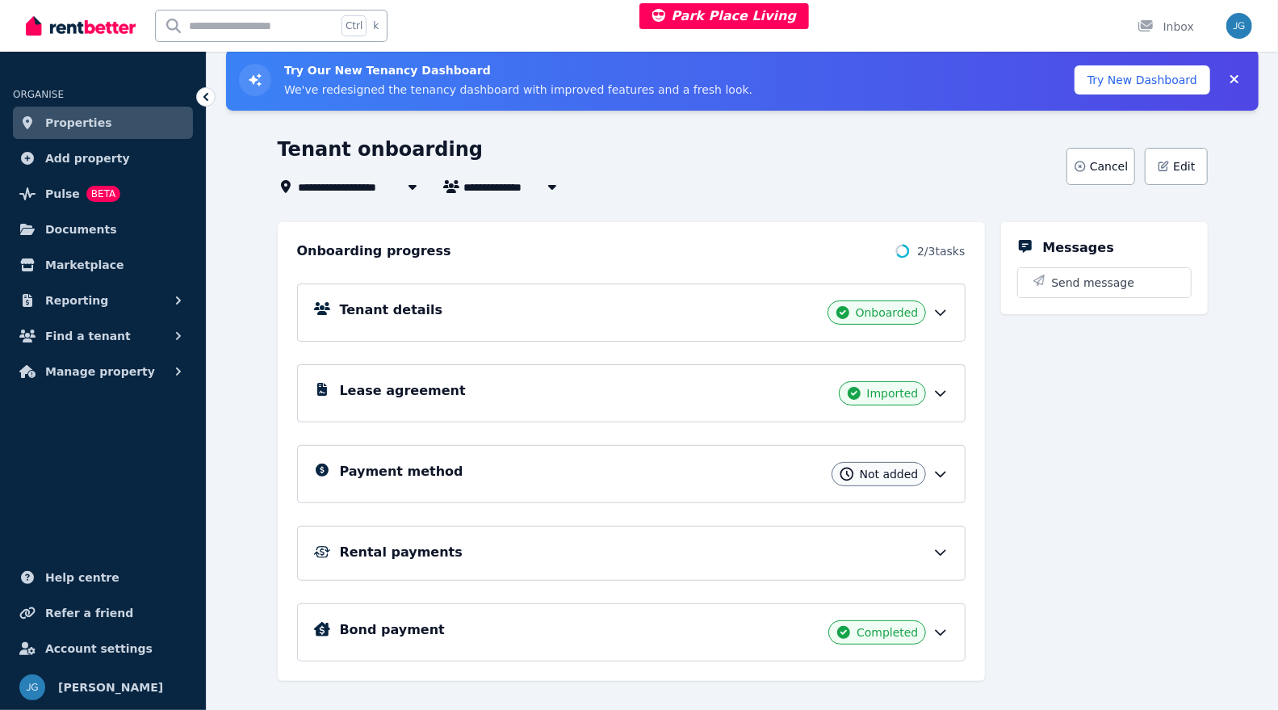
scroll to position [66, 0]
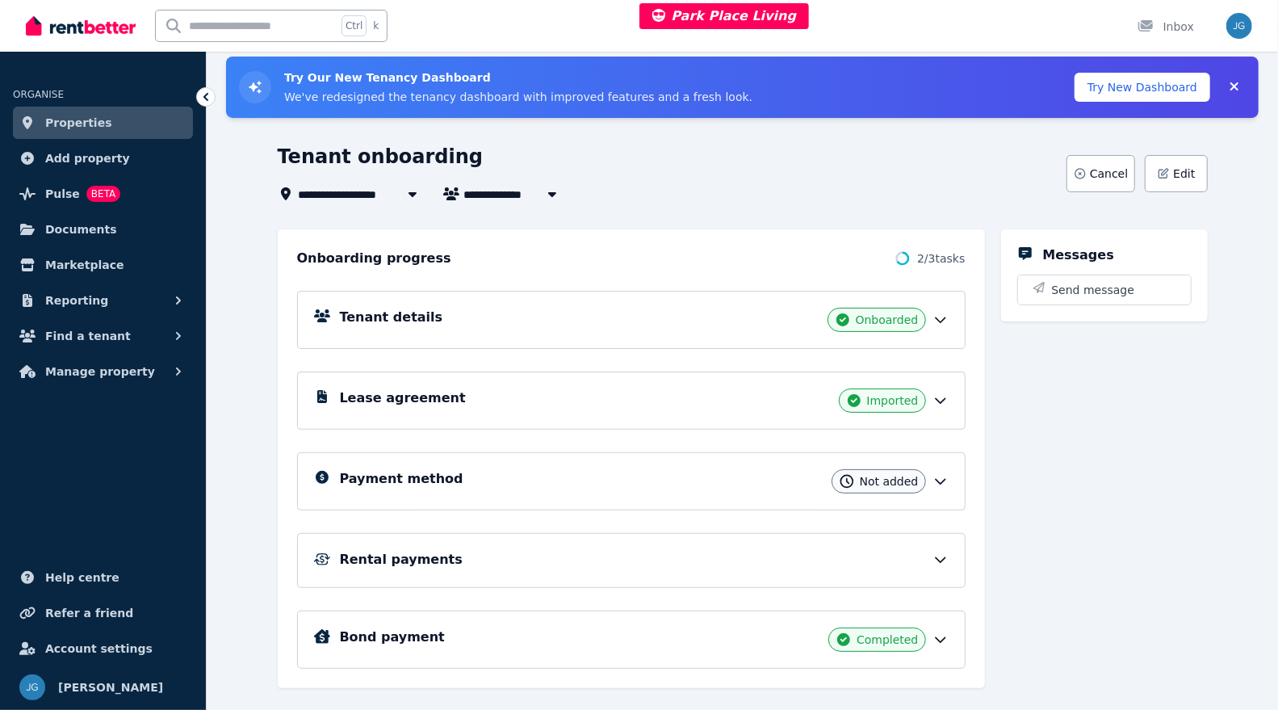
click at [941, 462] on div "Payment method Not added" at bounding box center [631, 481] width 669 height 58
click at [935, 473] on icon at bounding box center [941, 481] width 16 height 16
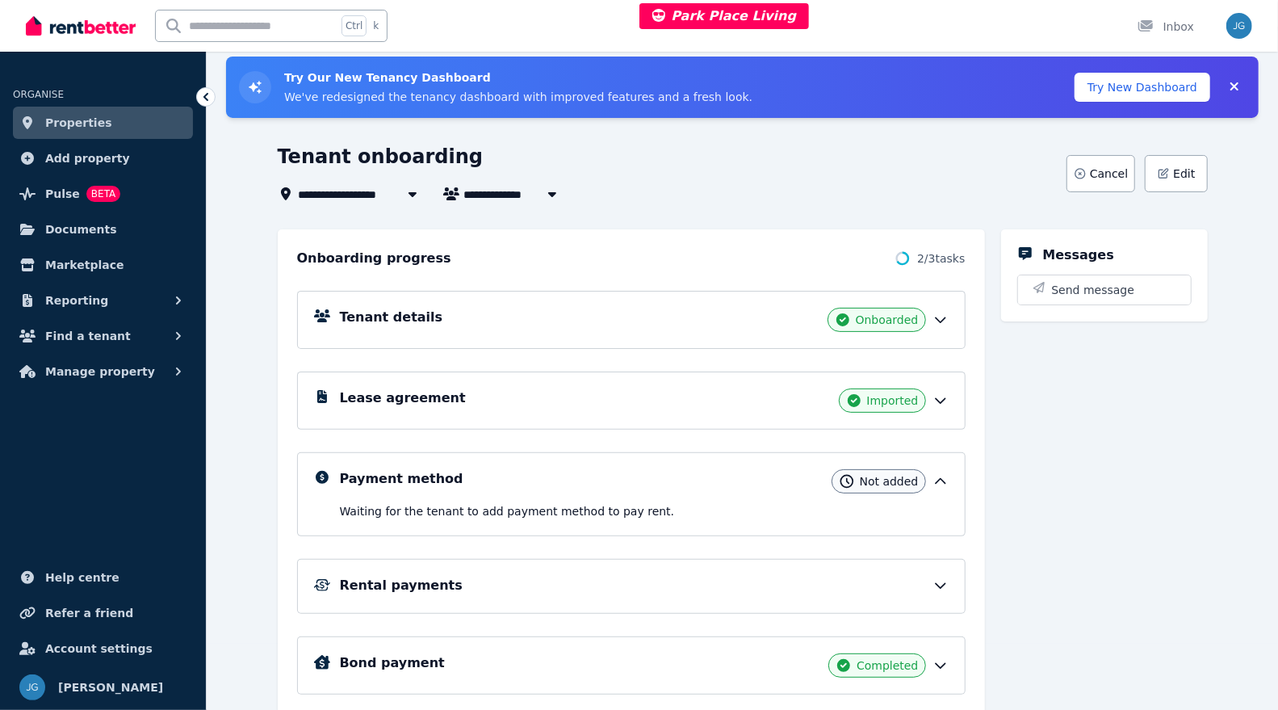
scroll to position [93, 0]
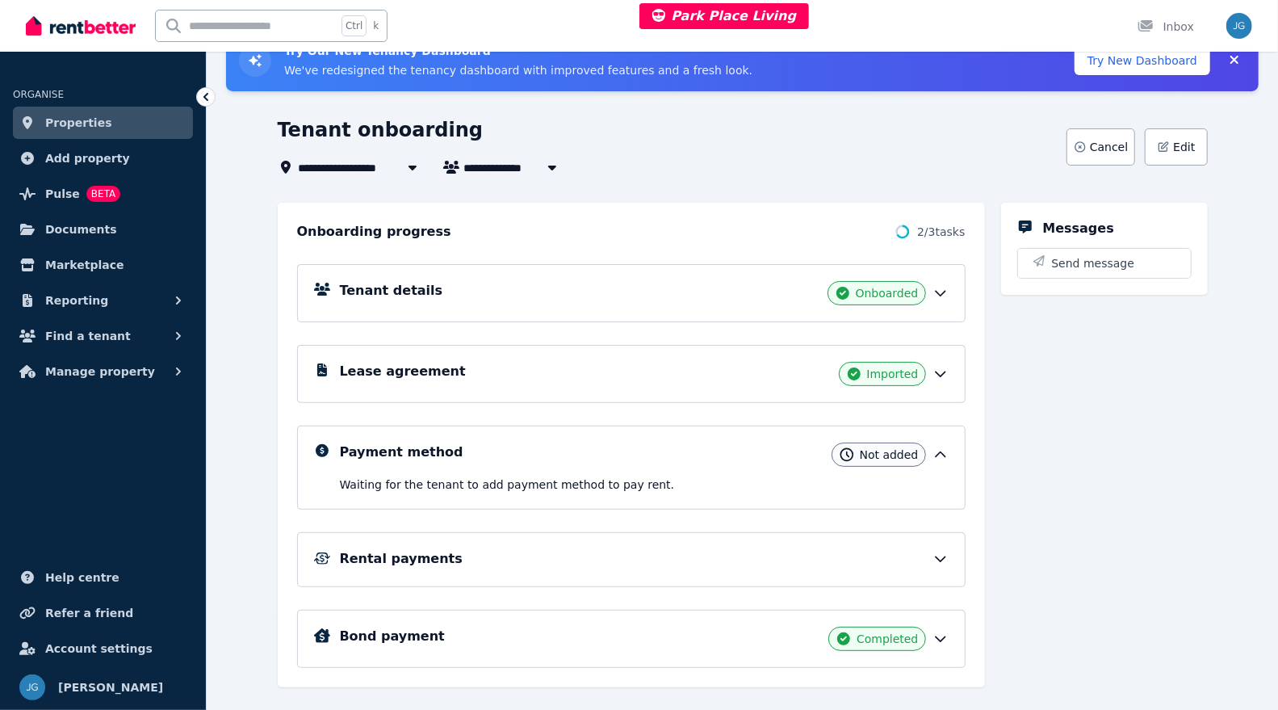
click at [927, 565] on div "Rental payments" at bounding box center [631, 559] width 669 height 55
click at [938, 553] on icon at bounding box center [941, 559] width 16 height 16
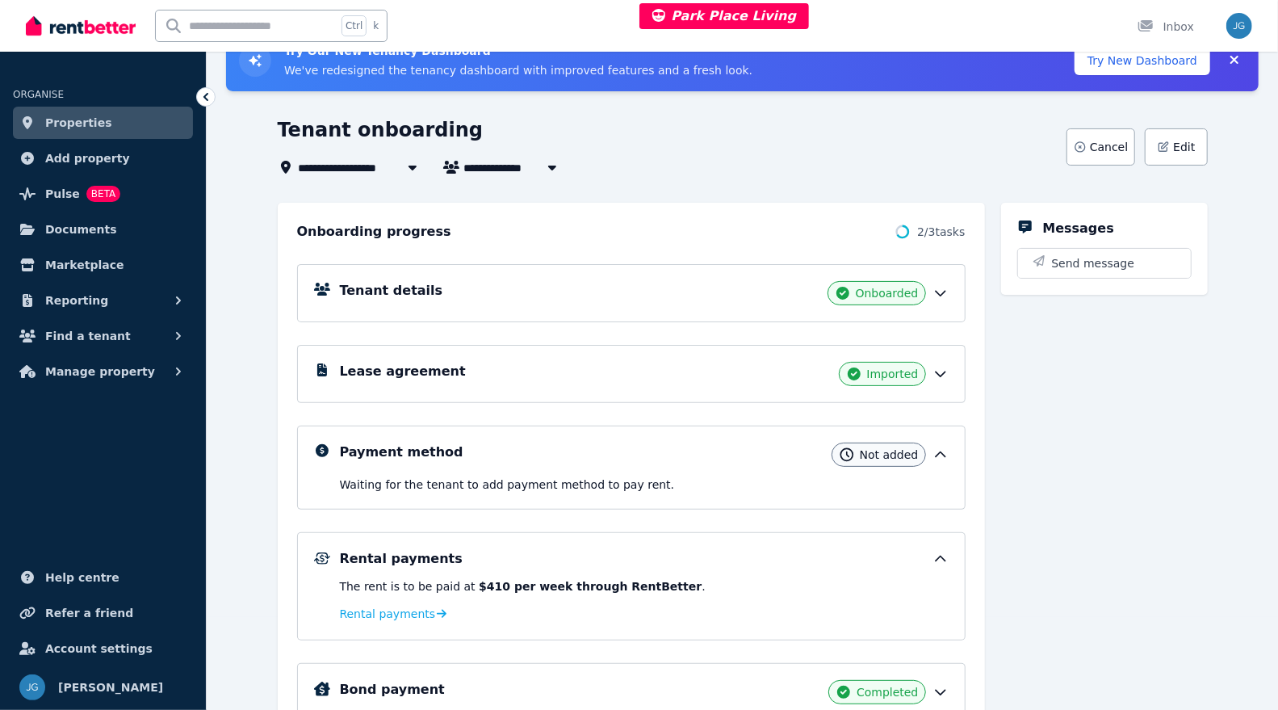
click at [941, 452] on icon at bounding box center [941, 454] width 10 height 5
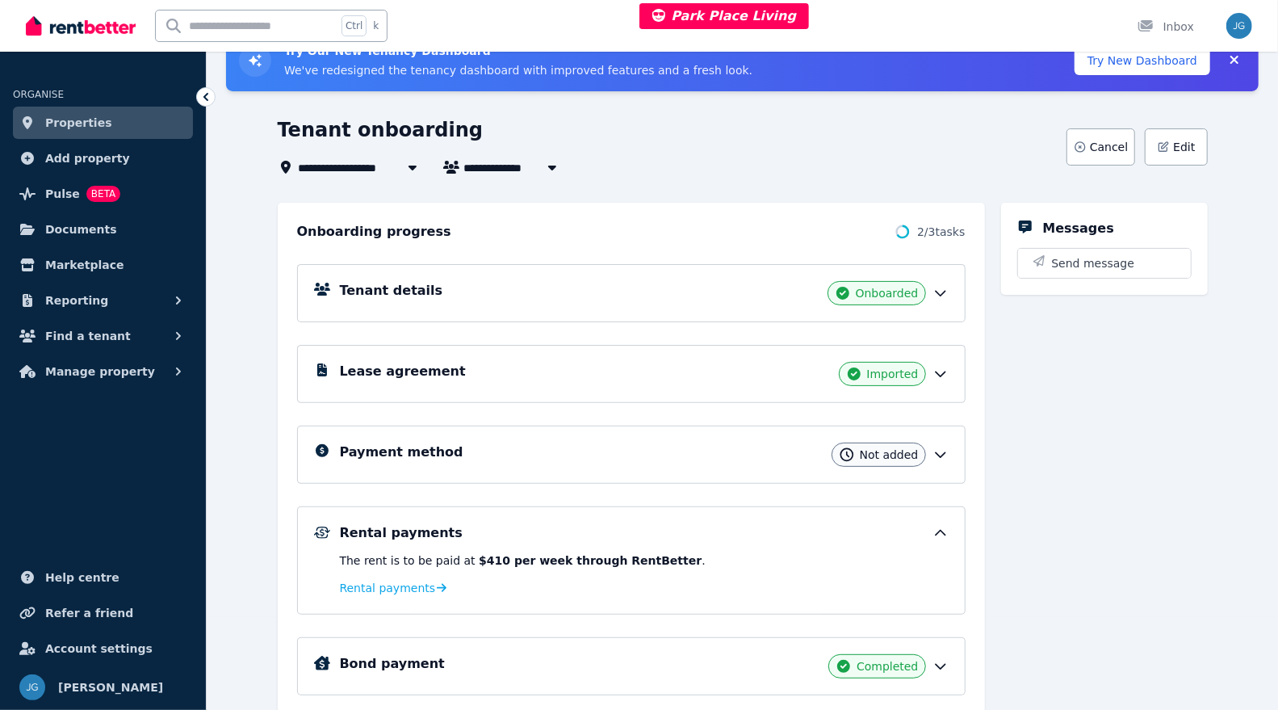
click at [937, 514] on div "Rental payments The rent is to be paid at $410 per week through RentBetter . Re…" at bounding box center [631, 560] width 669 height 108
click at [942, 525] on icon at bounding box center [941, 533] width 16 height 16
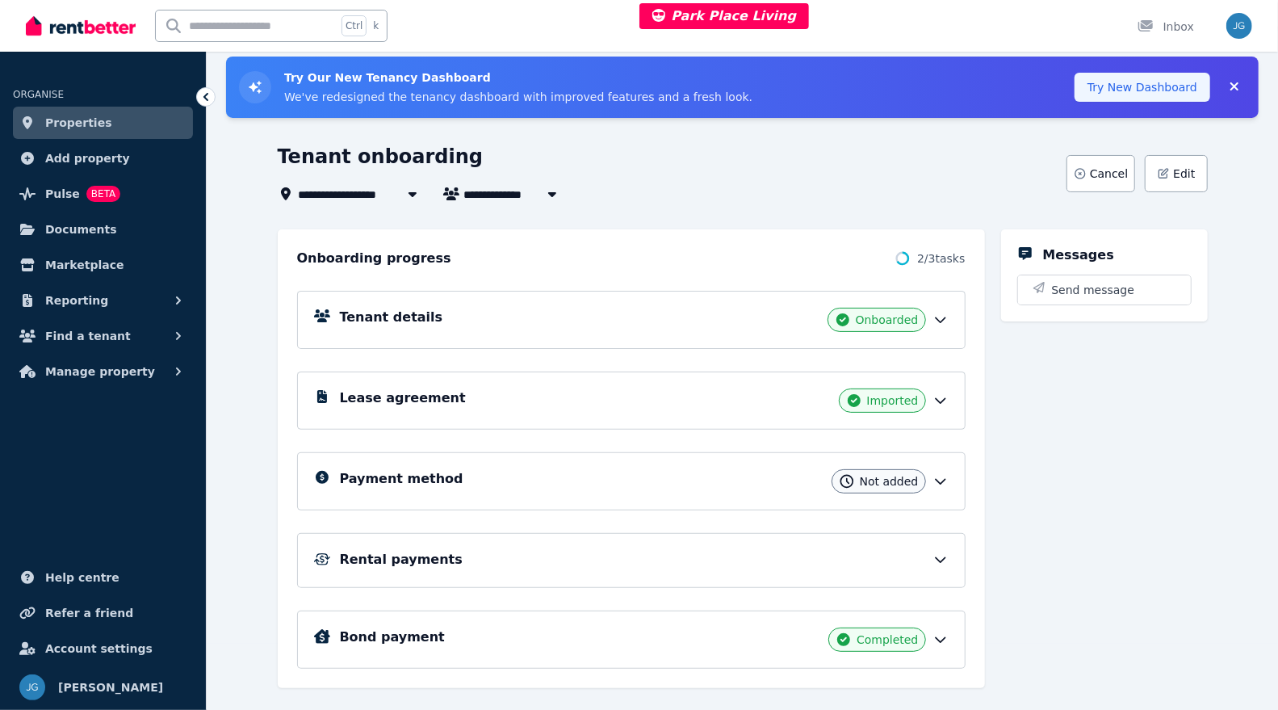
click at [1179, 81] on button "Try New Dashboard" at bounding box center [1143, 87] width 136 height 29
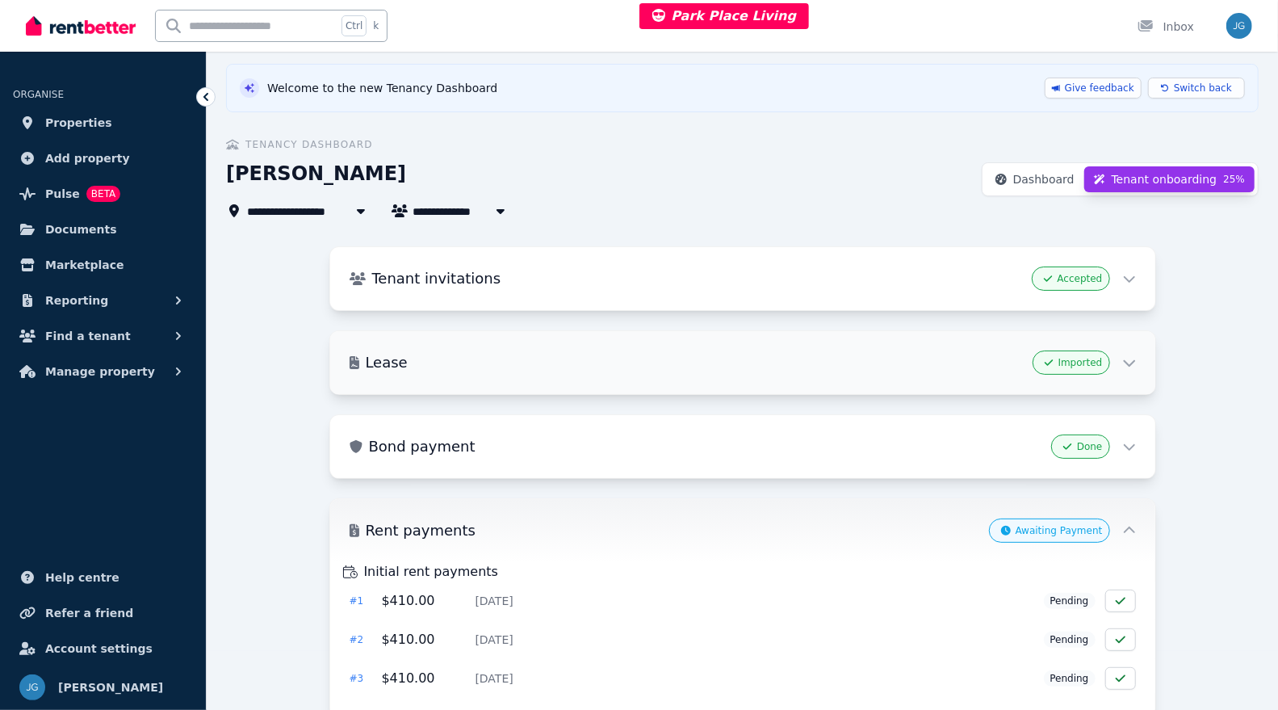
scroll to position [112, 0]
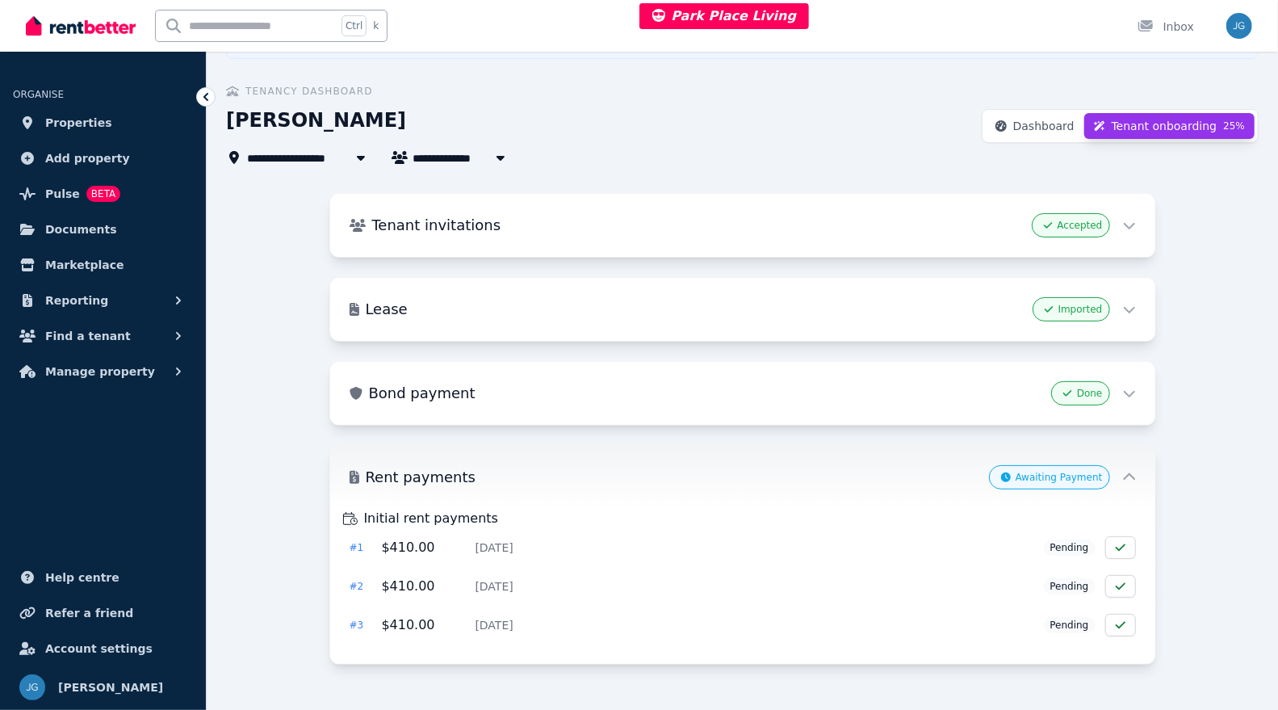
click at [1134, 473] on icon at bounding box center [1129, 478] width 14 height 14
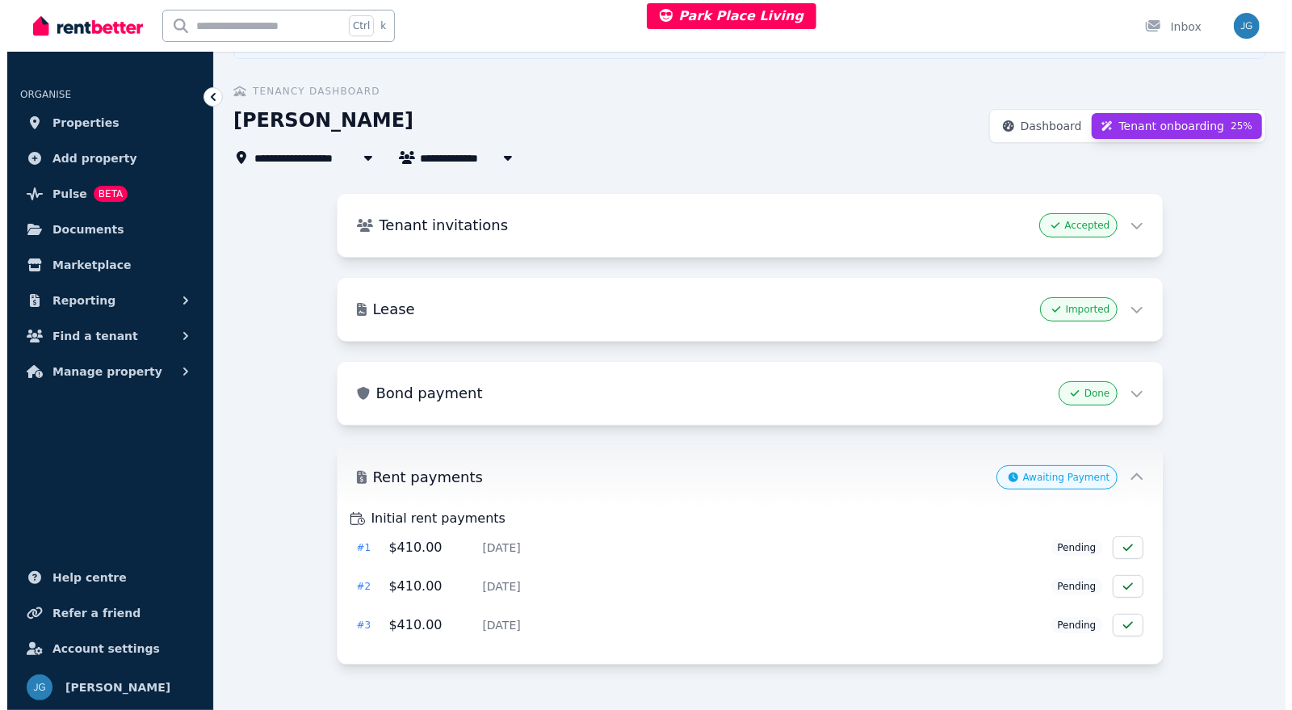
scroll to position [0, 0]
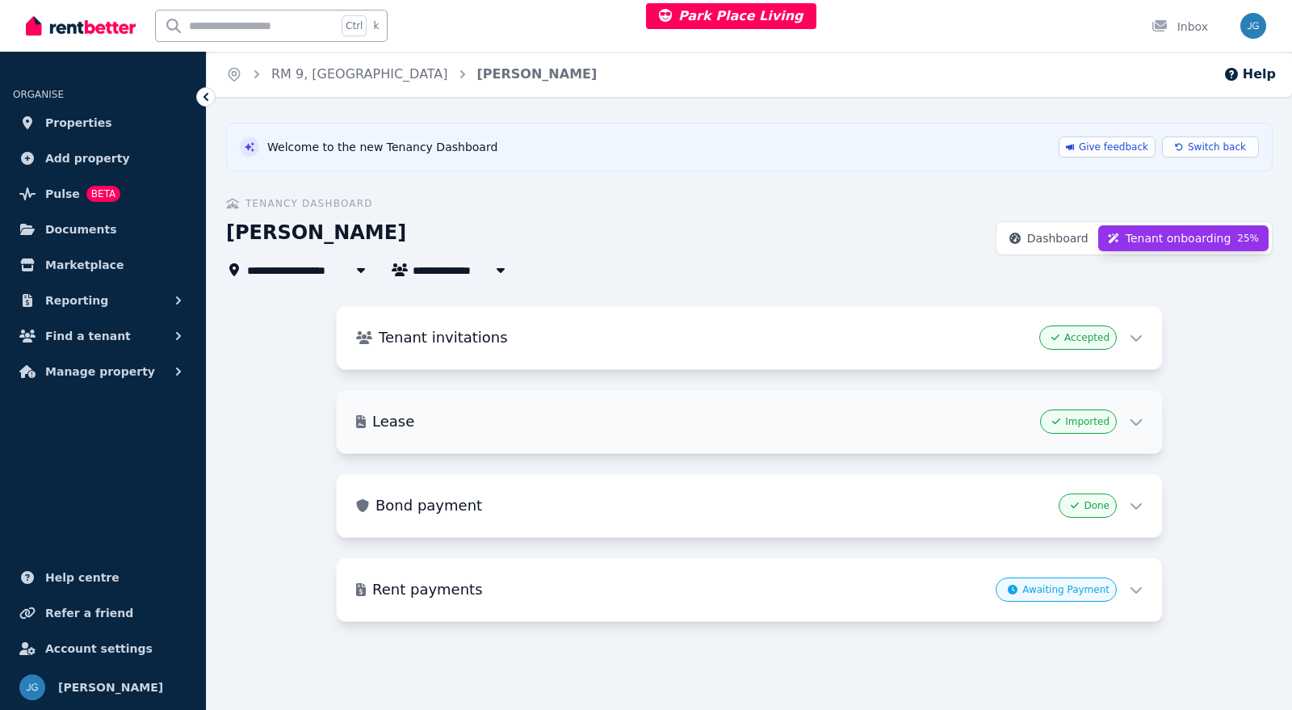
click at [1126, 414] on div "Imported" at bounding box center [1091, 421] width 103 height 24
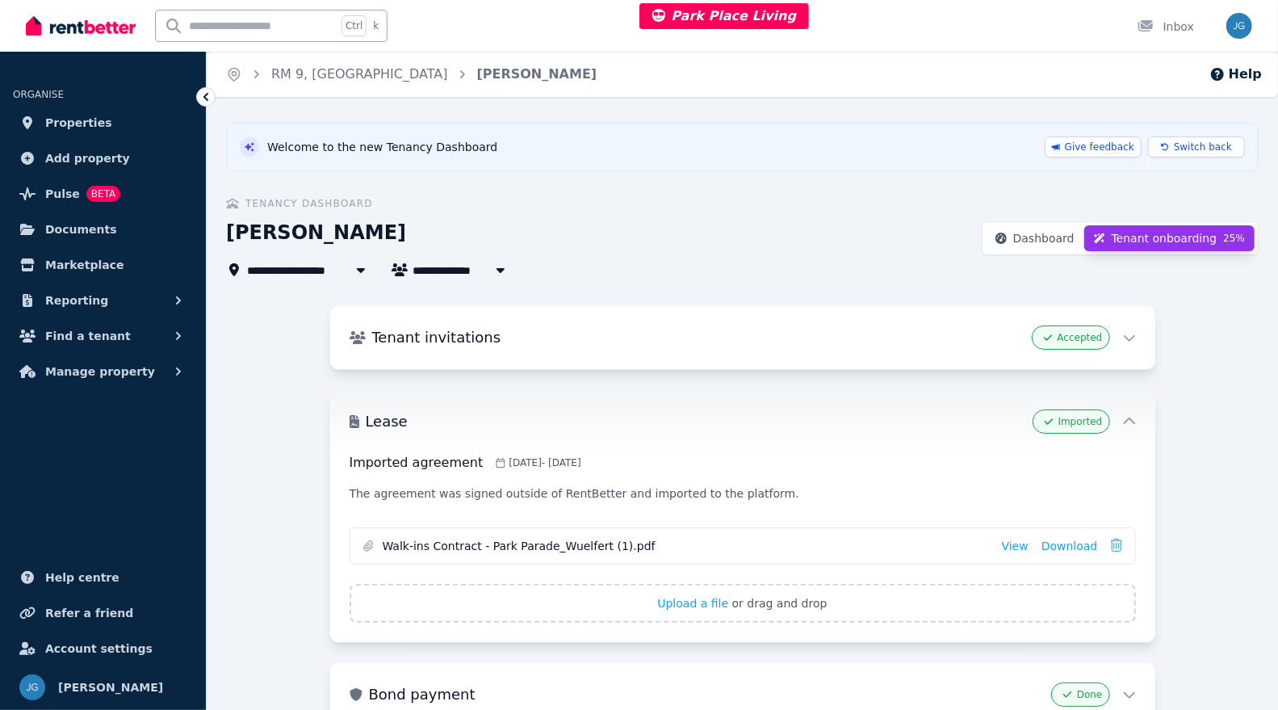
click at [1137, 422] on div "Lease Imported" at bounding box center [742, 421] width 825 height 63
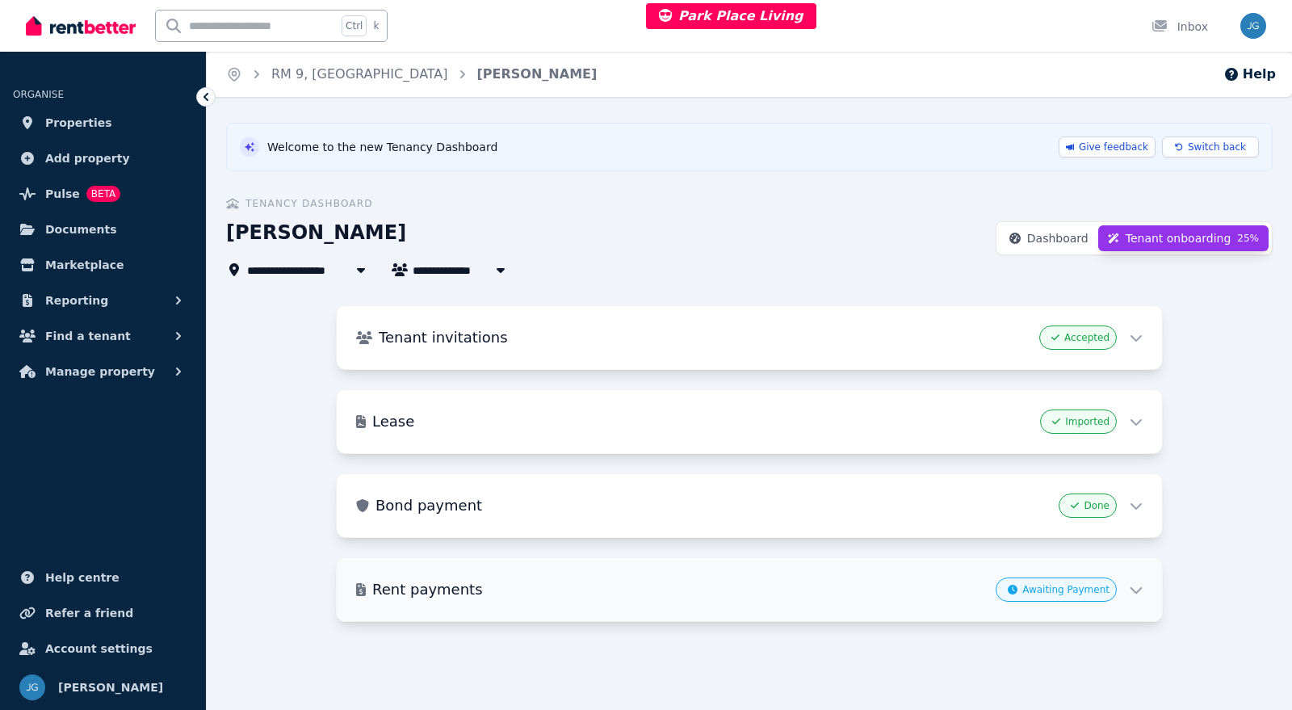
click at [1133, 583] on icon at bounding box center [1137, 590] width 14 height 14
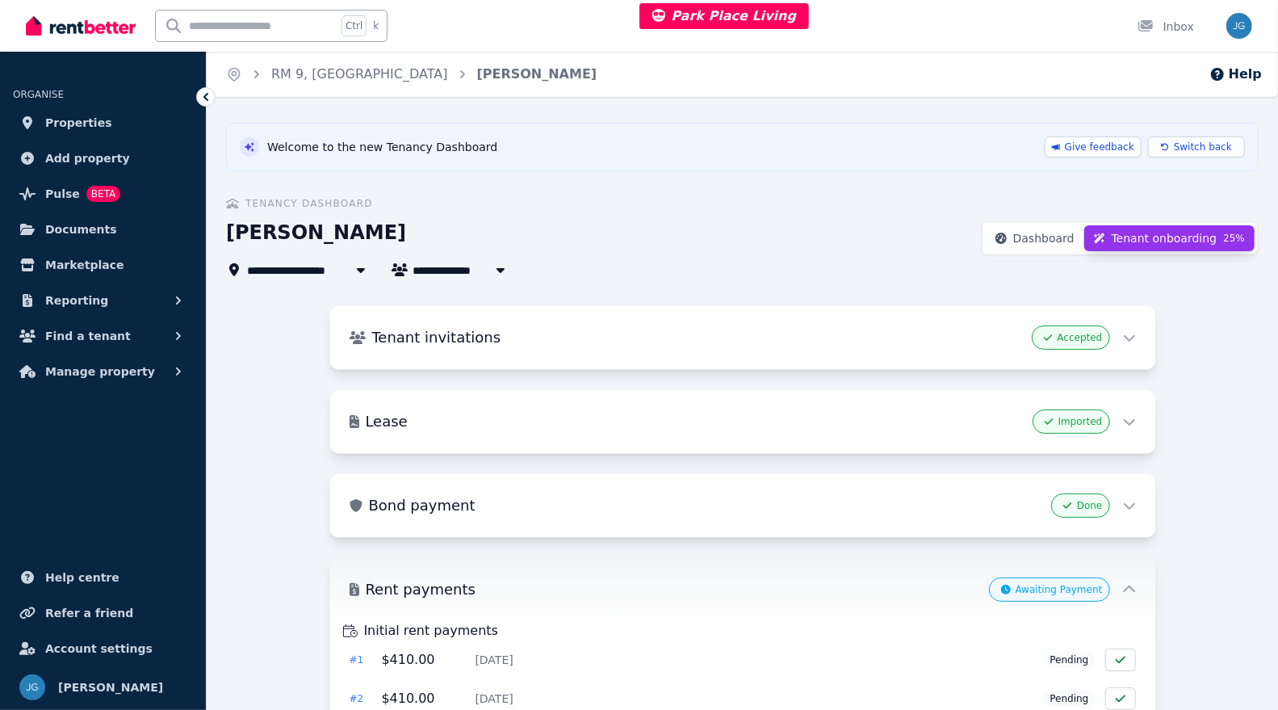
click at [1133, 583] on icon at bounding box center [1129, 590] width 14 height 14
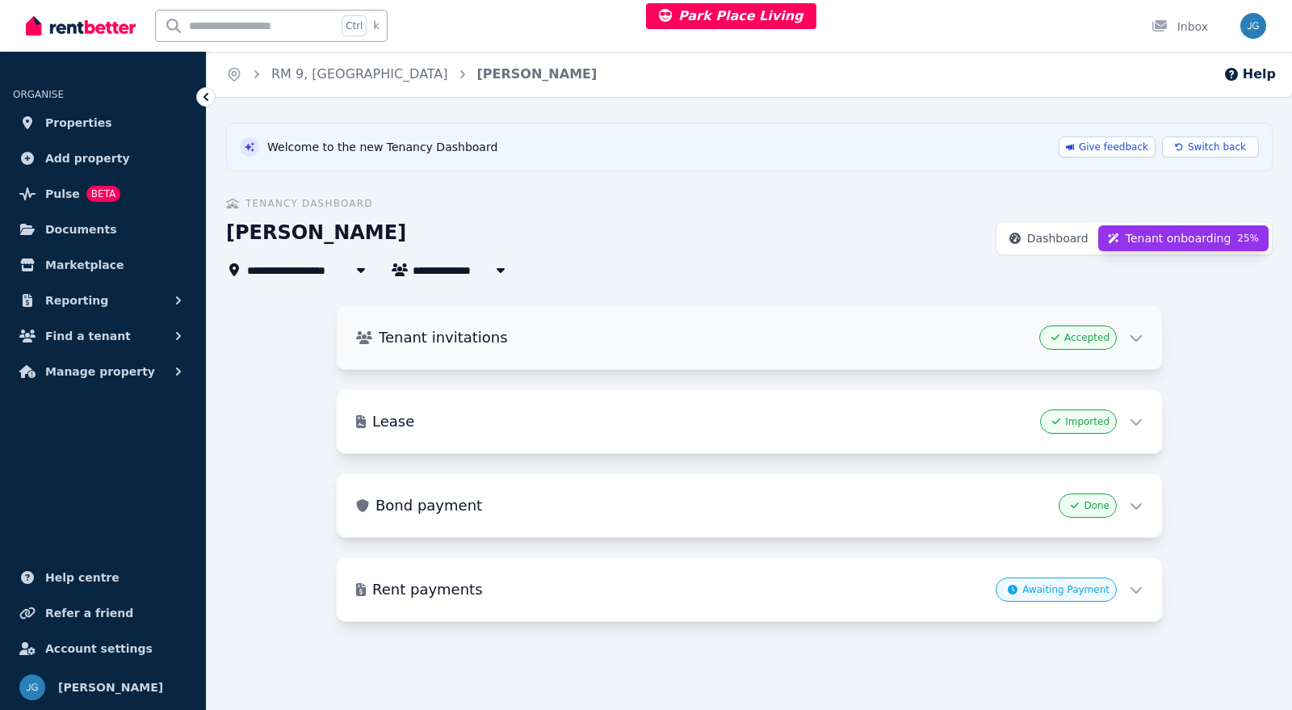
click at [1134, 336] on icon at bounding box center [1136, 338] width 12 height 6
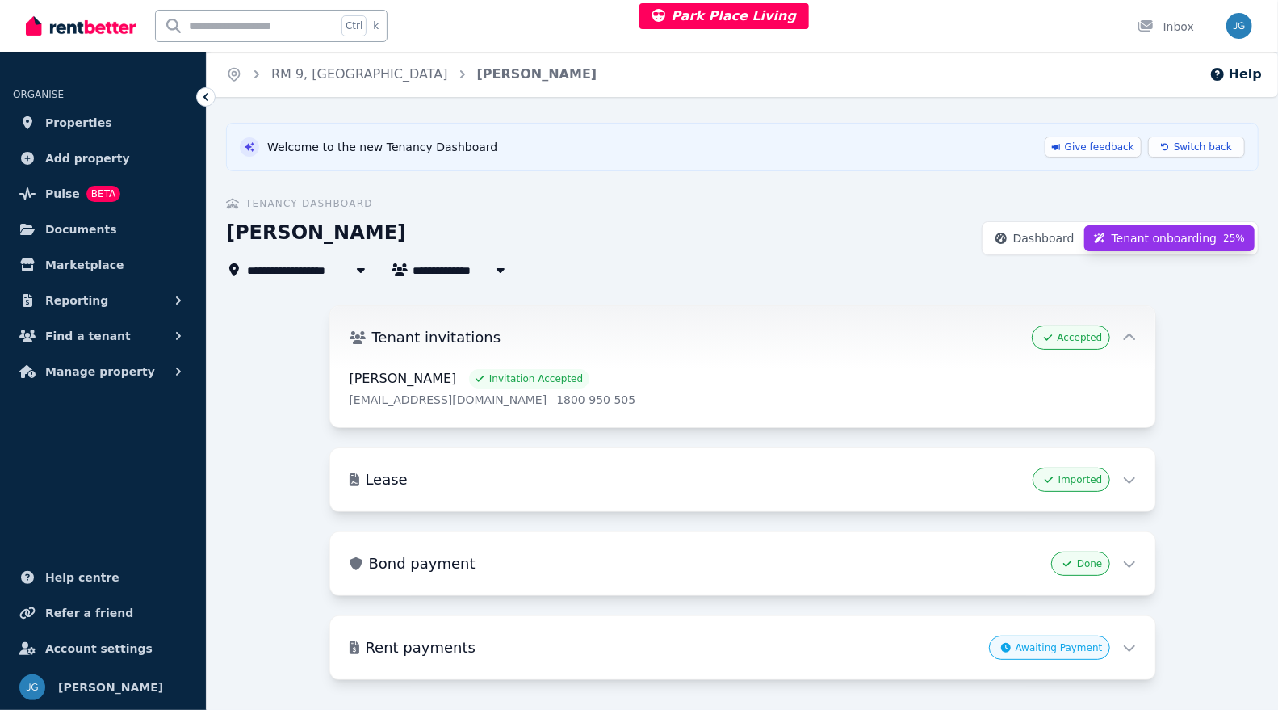
click at [1138, 333] on div "Tenant invitations Accepted" at bounding box center [742, 337] width 825 height 63
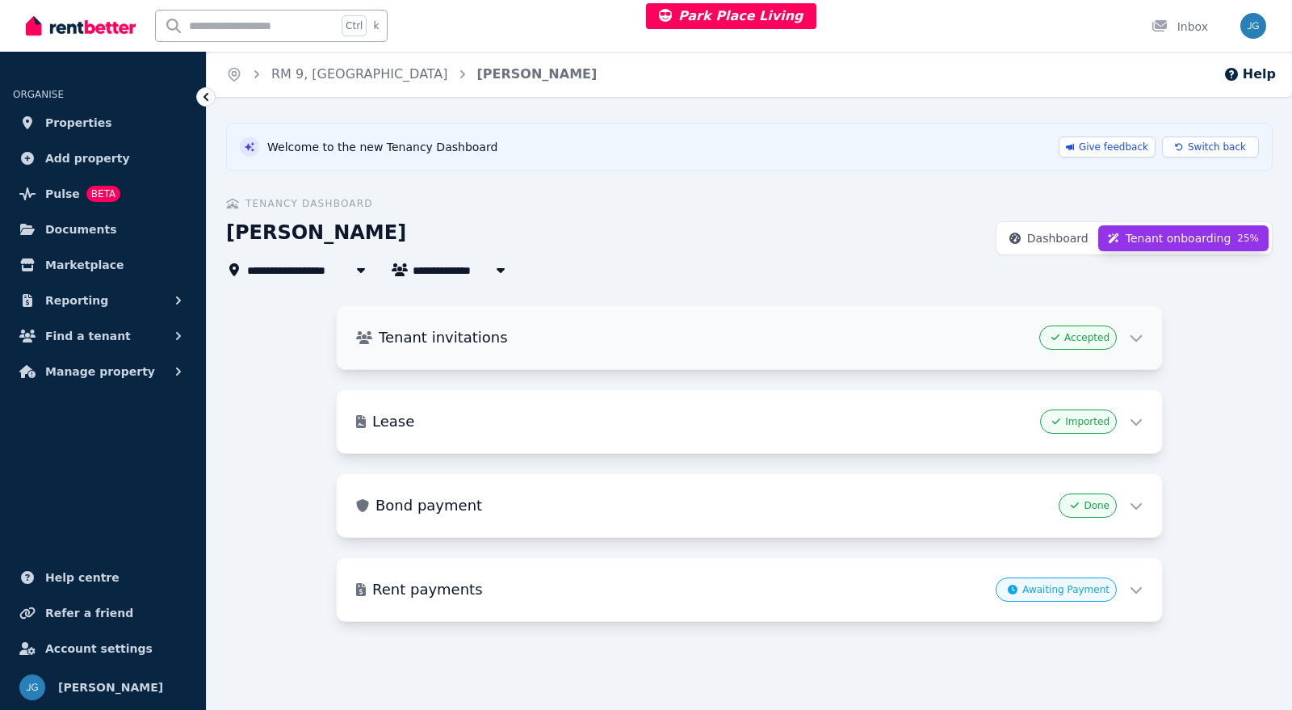
click at [1142, 332] on icon at bounding box center [1137, 338] width 14 height 14
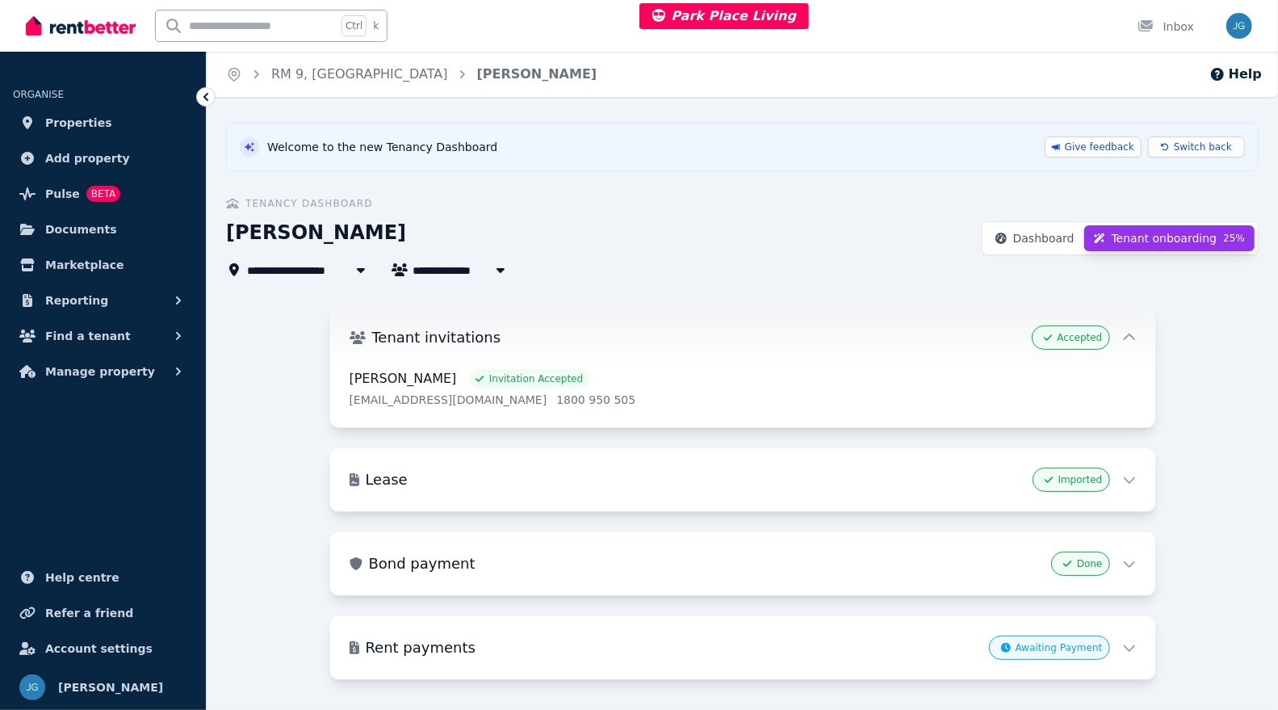
click at [1134, 326] on div "Accepted" at bounding box center [1083, 337] width 103 height 24
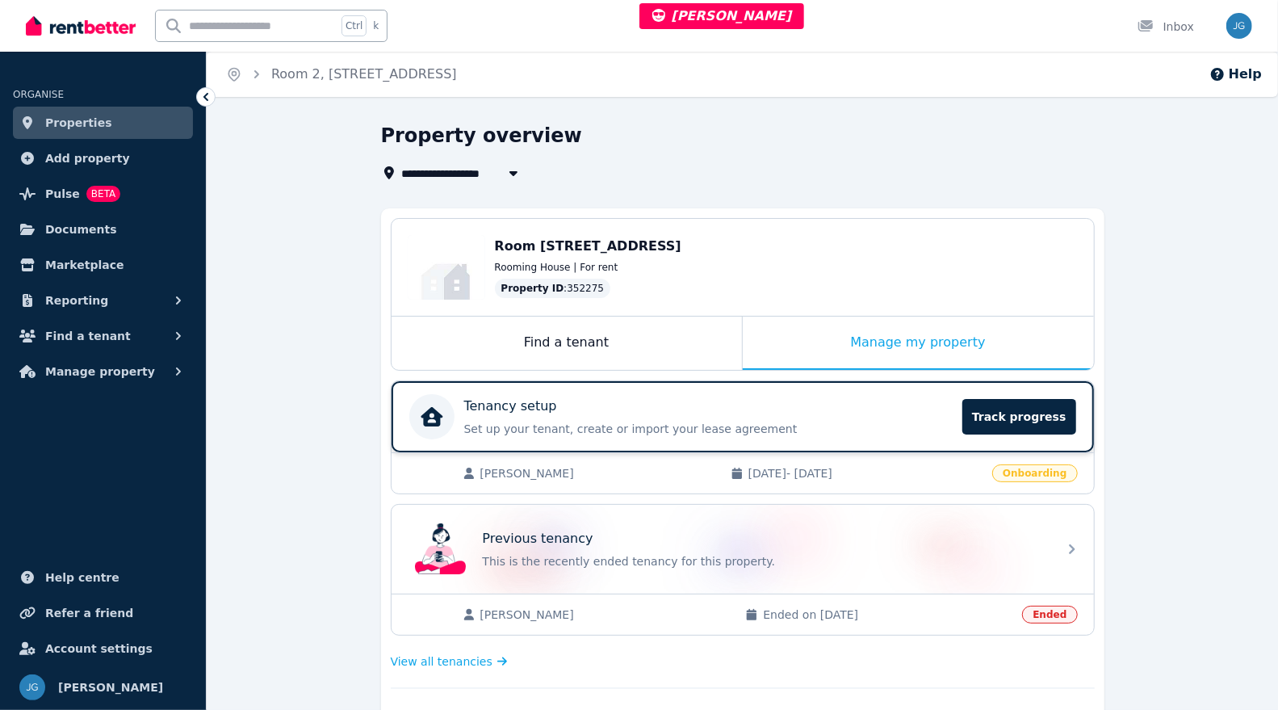
click at [873, 405] on div "Tenancy setup" at bounding box center [708, 405] width 489 height 19
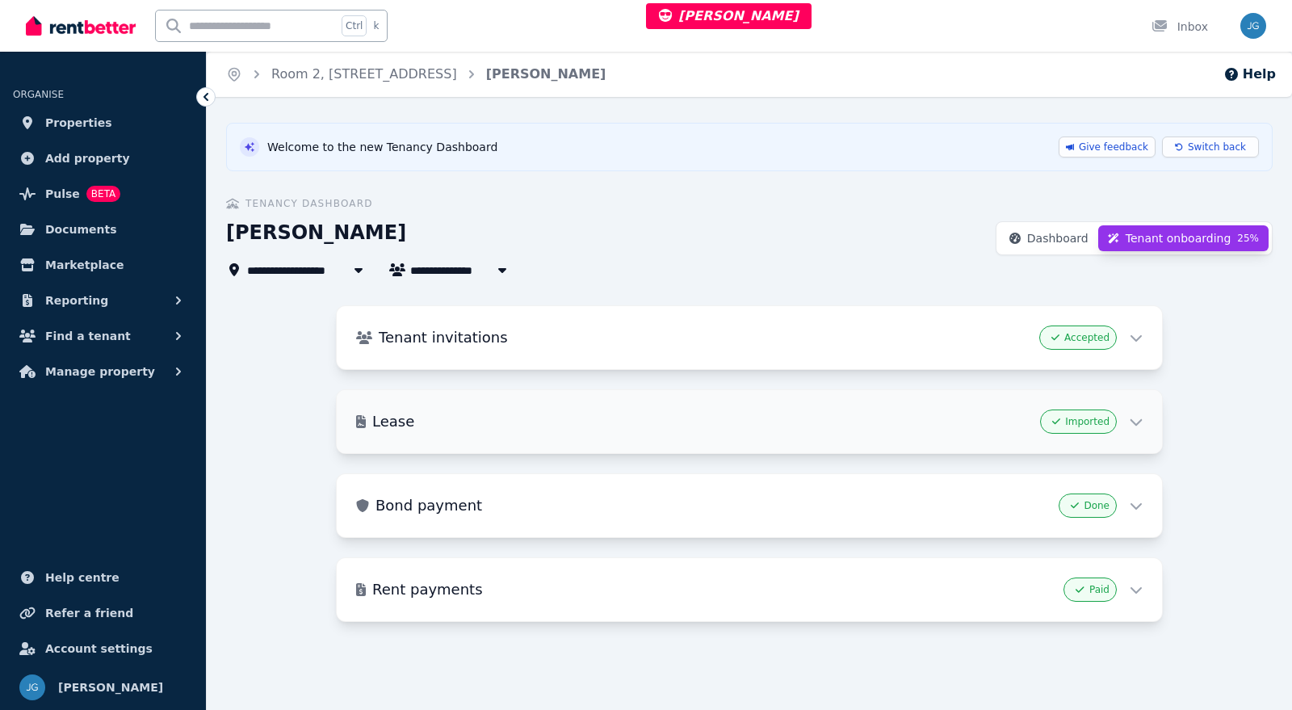
click at [1040, 417] on div "Lease Imported" at bounding box center [749, 421] width 825 height 63
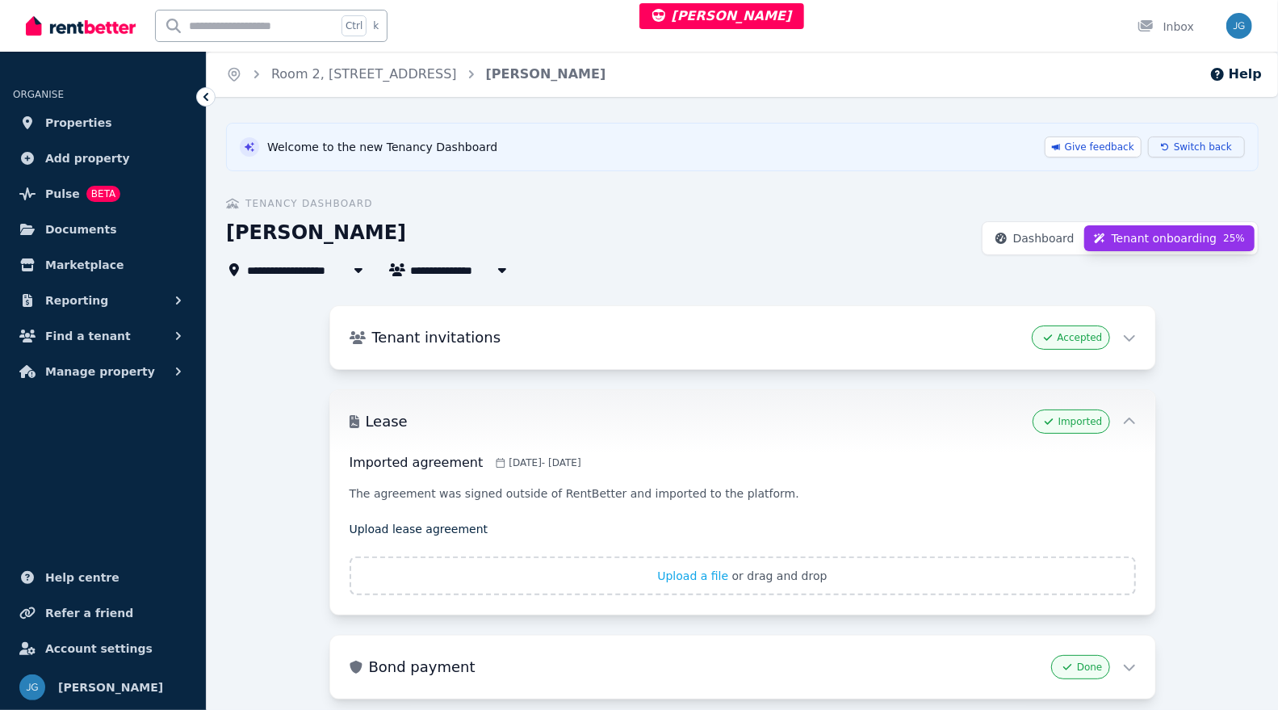
click at [1188, 142] on span "Switch back" at bounding box center [1203, 146] width 58 height 13
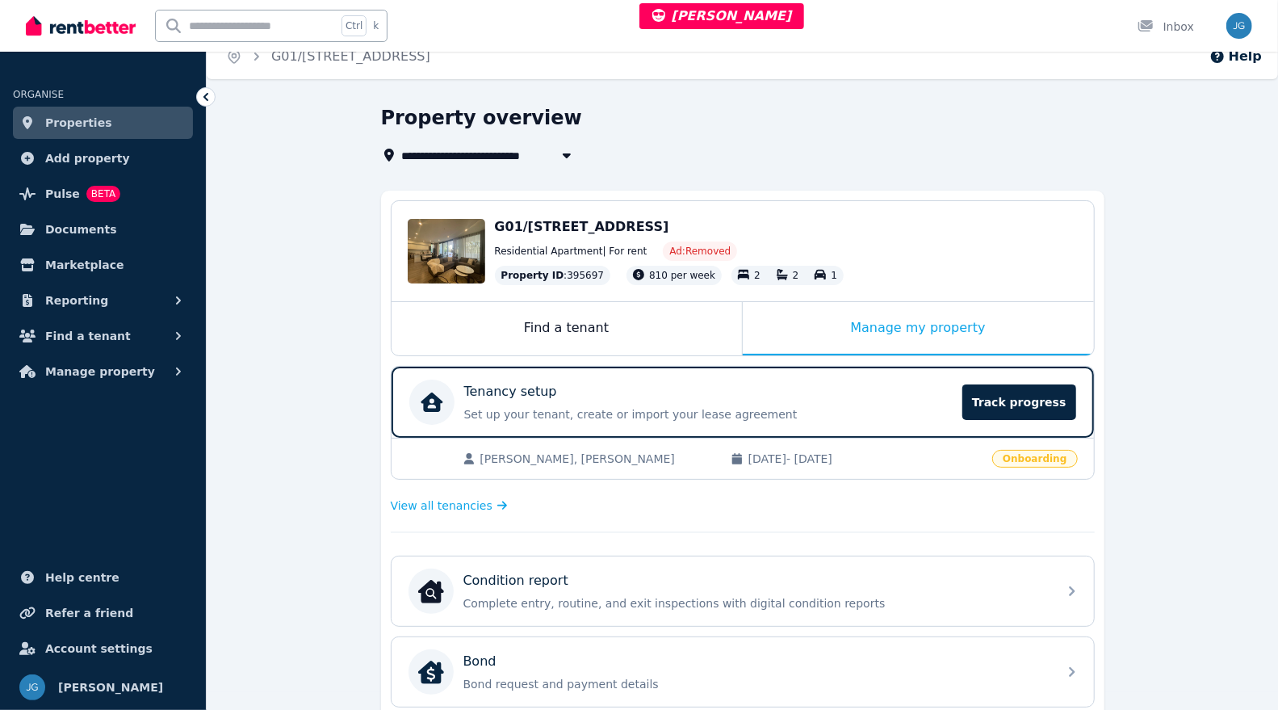
scroll to position [20, 0]
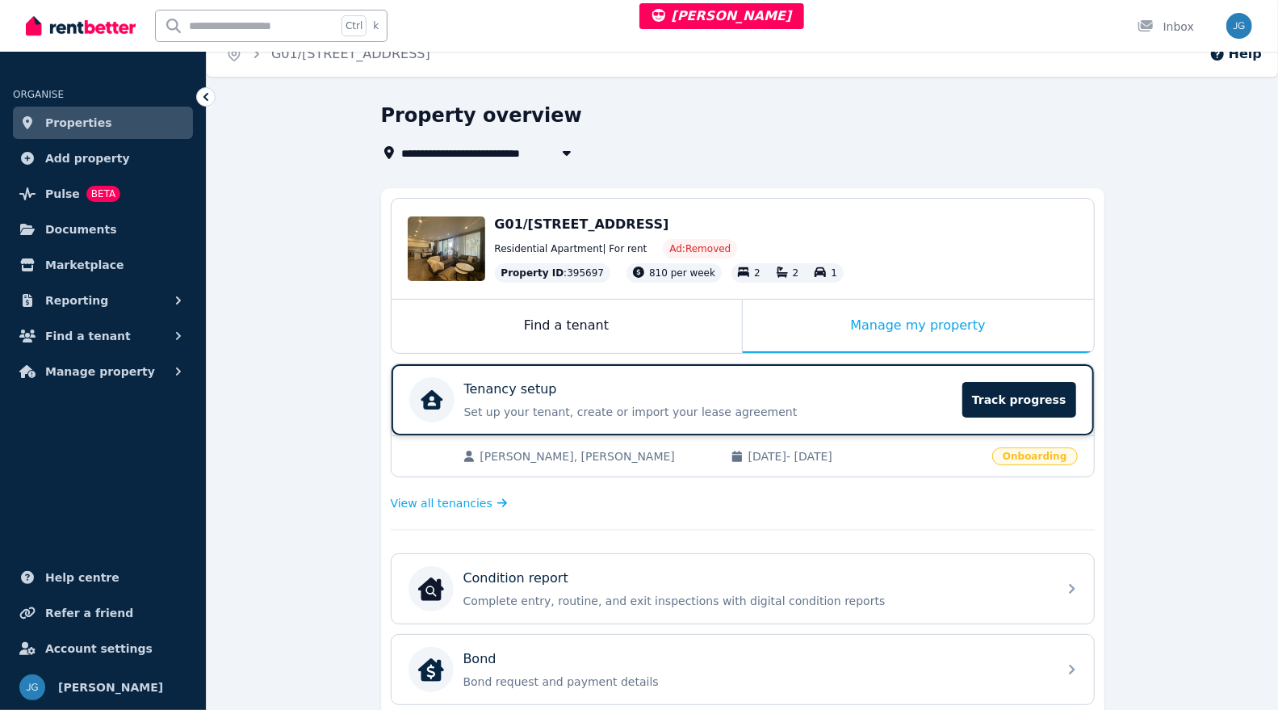
click at [887, 400] on div "Tenancy setup Set up your tenant, create or import your lease agreement Track p…" at bounding box center [708, 399] width 489 height 40
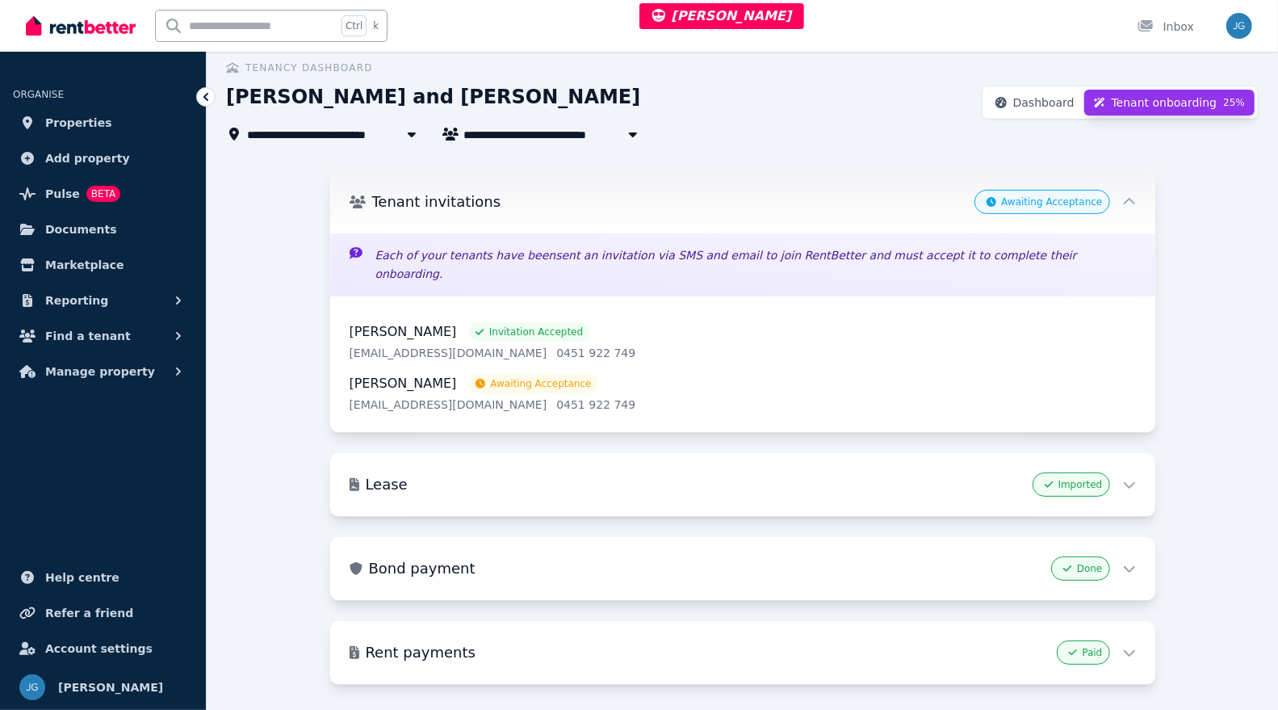
scroll to position [139, 0]
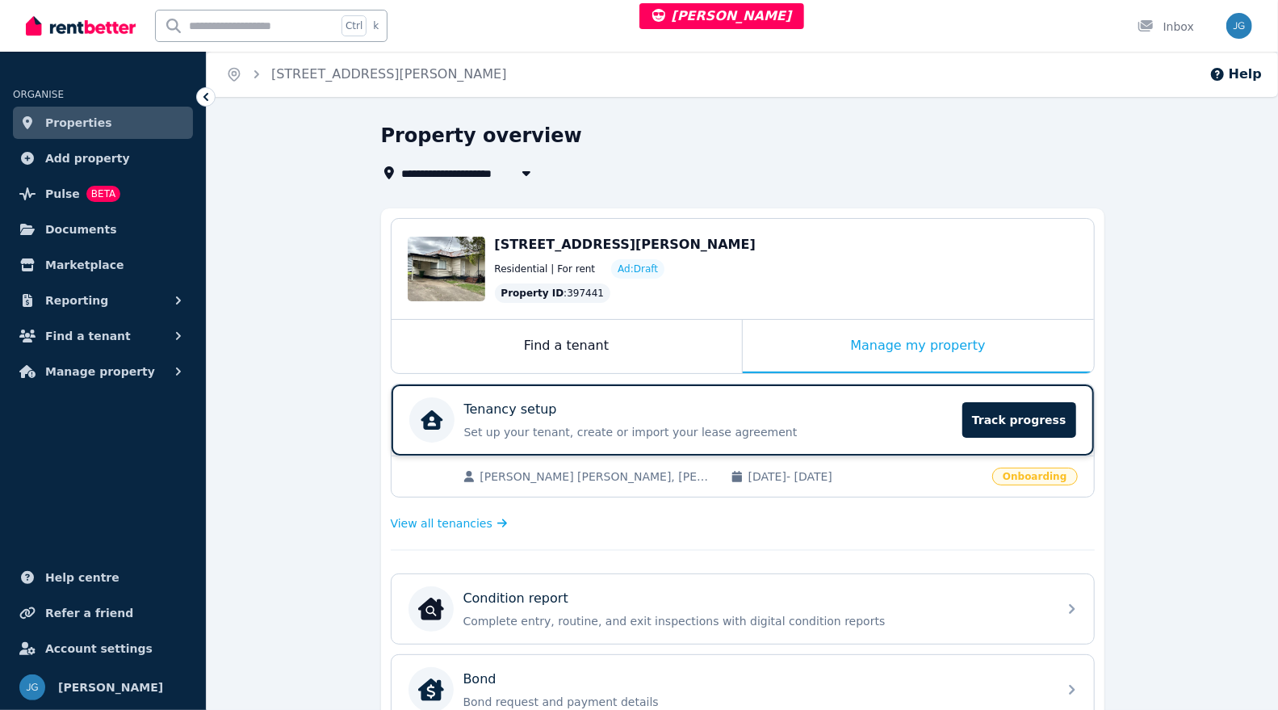
click at [816, 405] on div "Tenancy setup" at bounding box center [708, 409] width 489 height 19
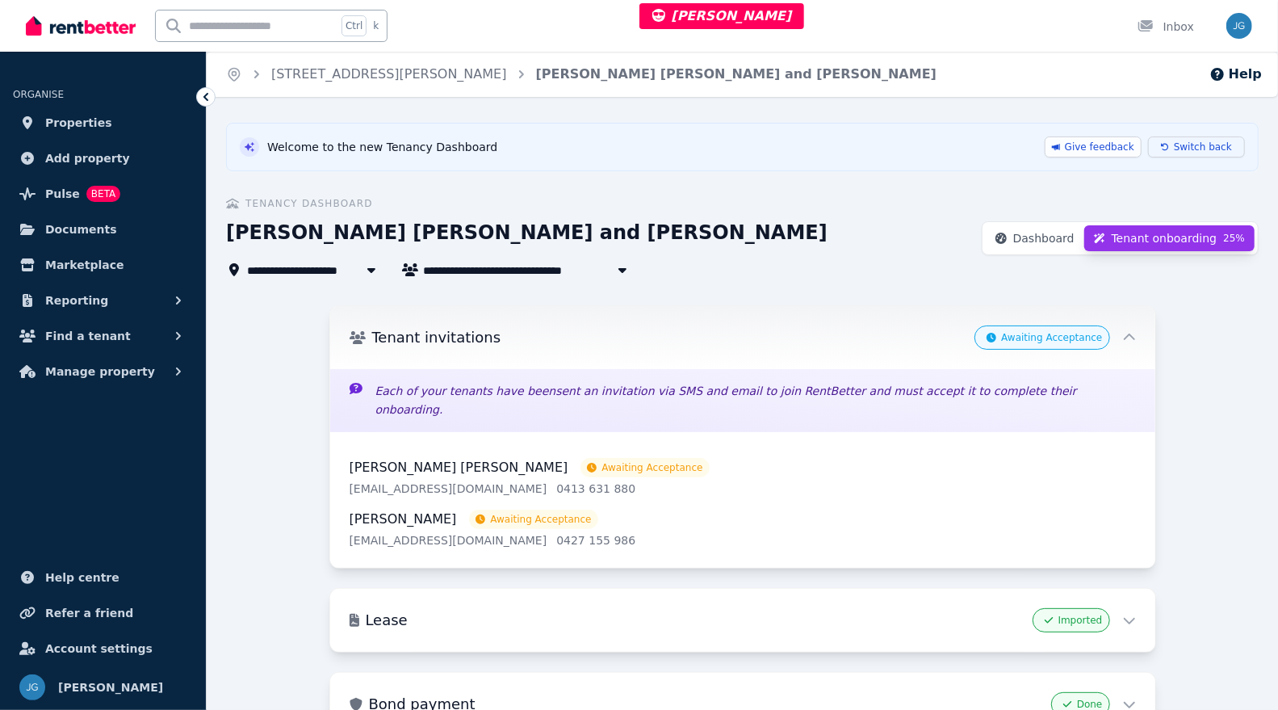
click at [1183, 149] on button "Switch back" at bounding box center [1196, 146] width 97 height 21
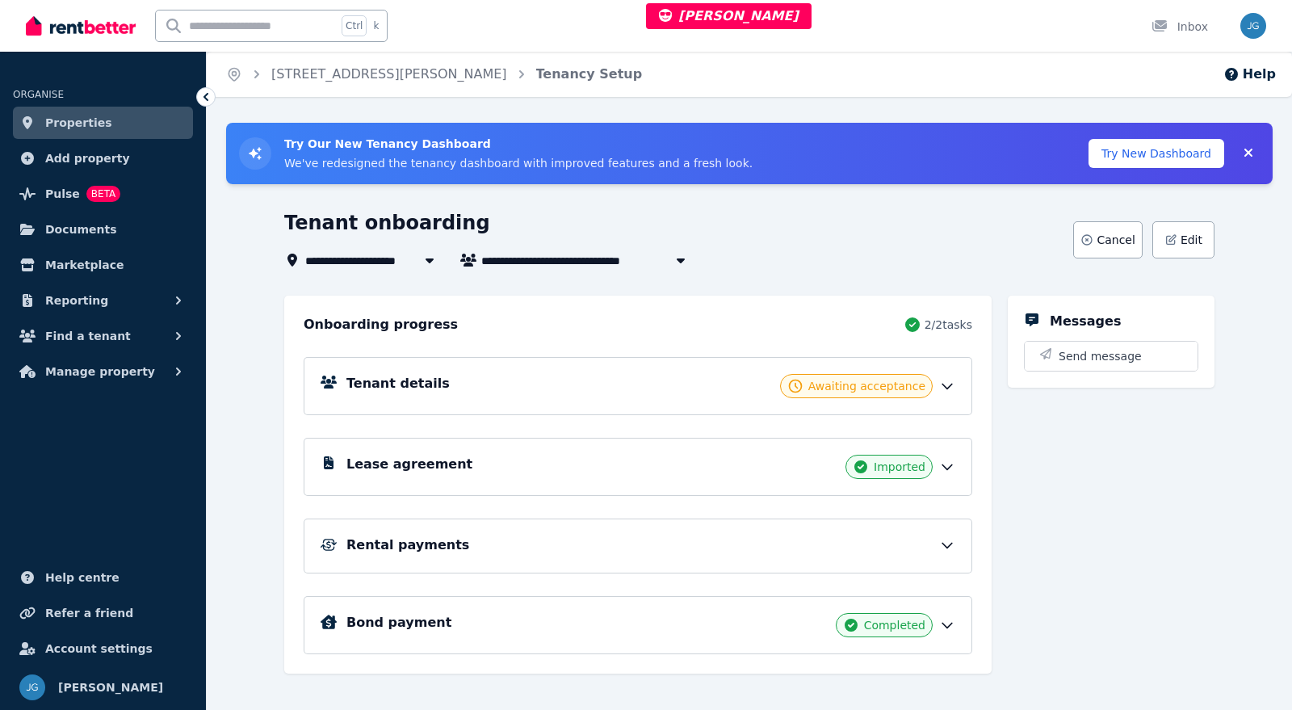
click at [923, 484] on div "Lease agreement Imported" at bounding box center [638, 467] width 669 height 58
click at [949, 469] on icon at bounding box center [947, 467] width 16 height 16
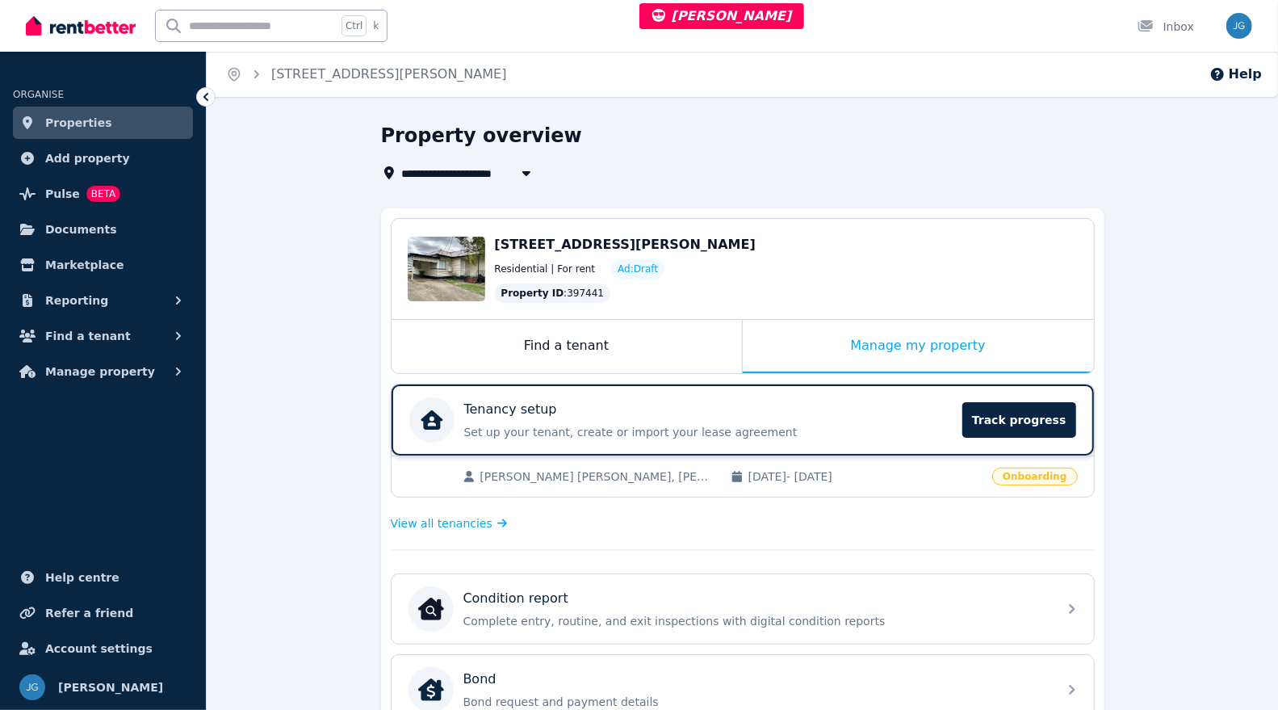
click at [824, 425] on p "Set up your tenant, create or import your lease agreement" at bounding box center [708, 432] width 489 height 16
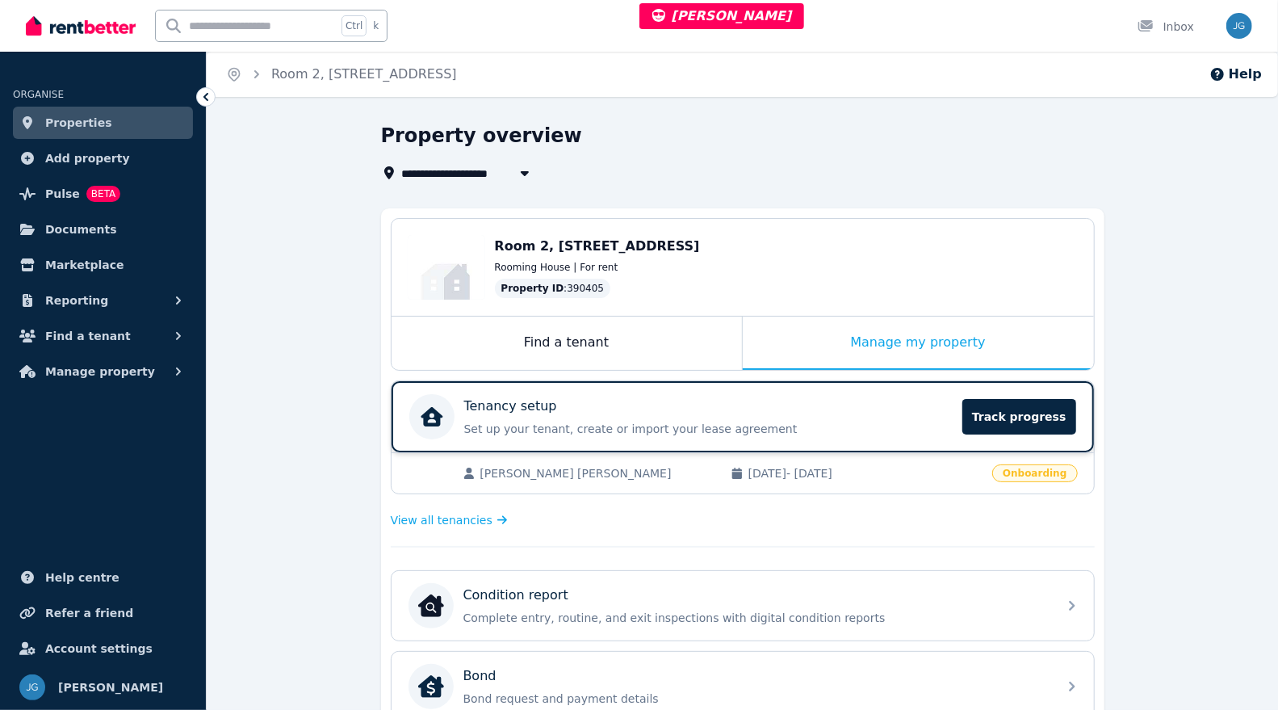
click at [910, 401] on div "Tenancy setup" at bounding box center [708, 405] width 489 height 19
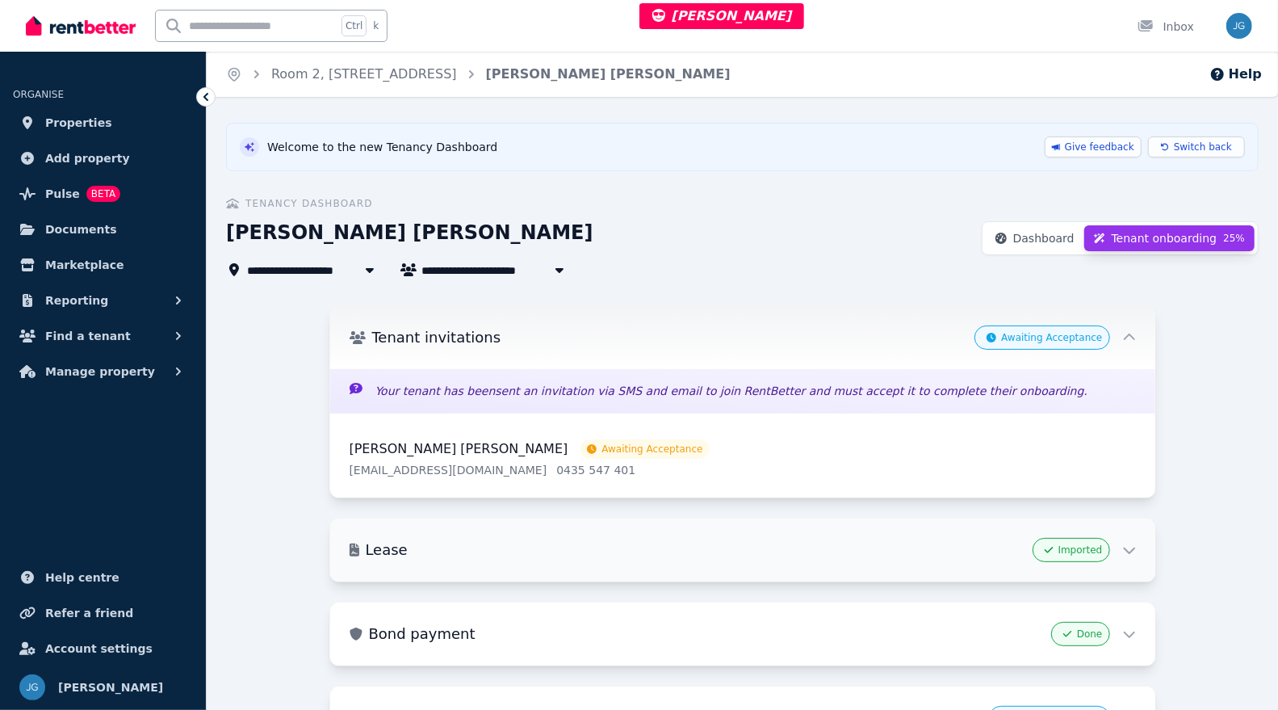
click at [973, 543] on h3 "Lease" at bounding box center [696, 550] width 661 height 23
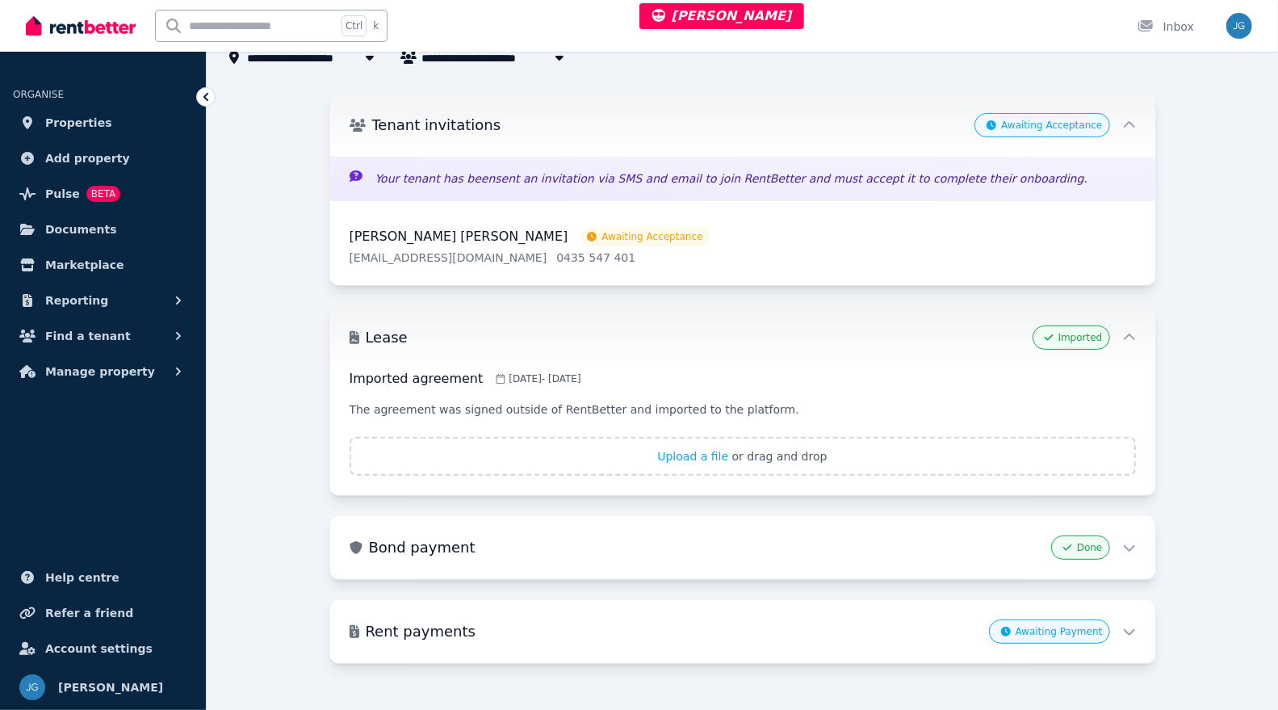
scroll to position [214, 0]
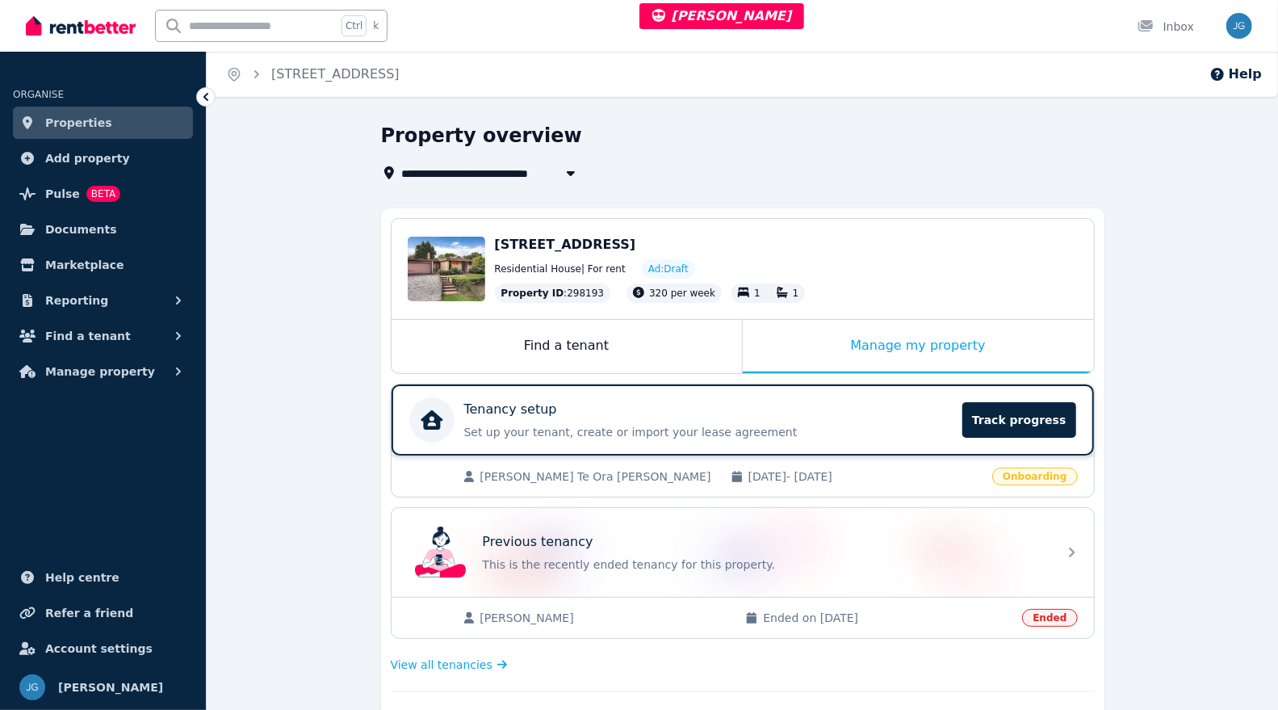
click at [915, 416] on div "Tenancy setup" at bounding box center [708, 409] width 489 height 19
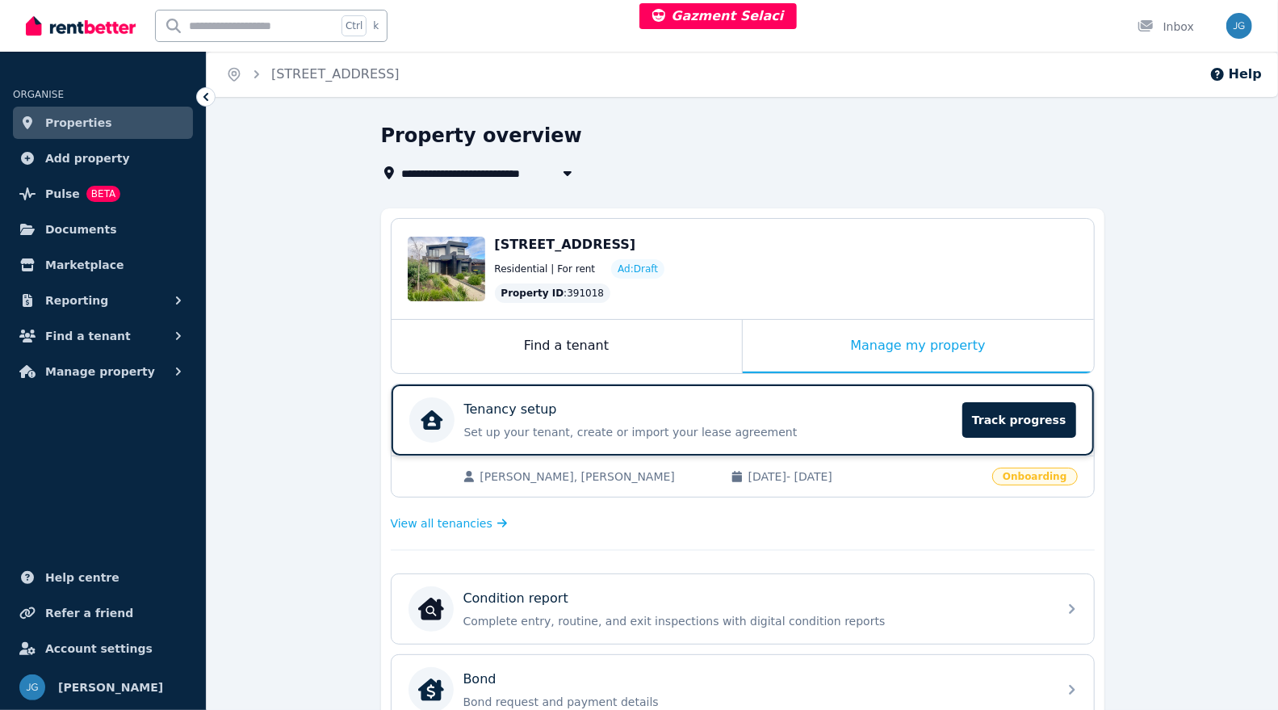
click at [949, 418] on div "Tenancy setup Set up your tenant, create or import your lease agreement Track p…" at bounding box center [708, 420] width 489 height 40
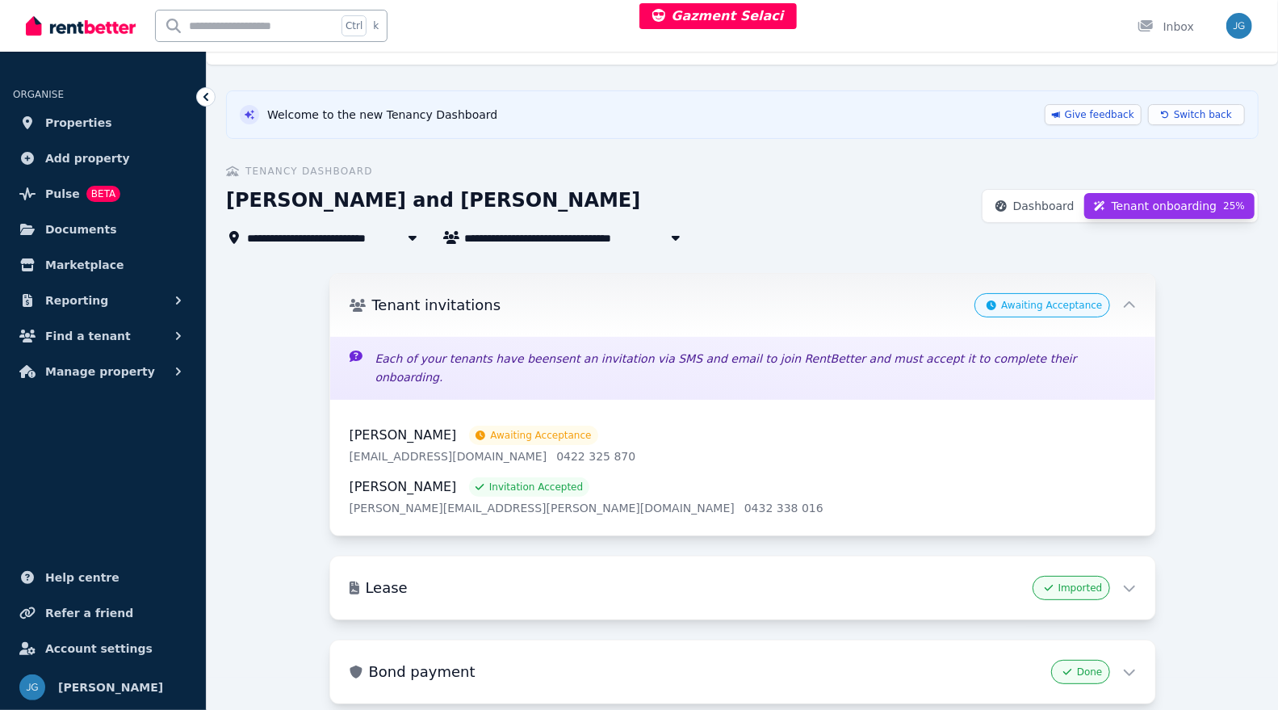
scroll to position [24, 0]
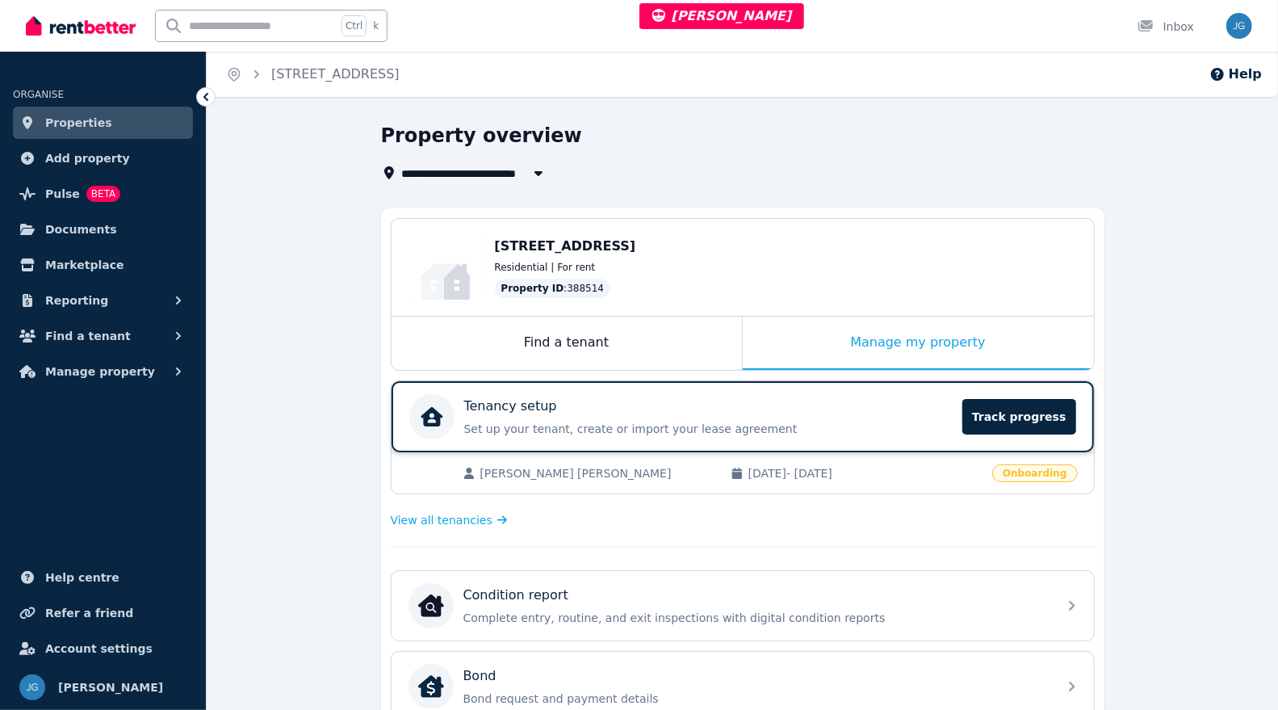
click at [797, 409] on div "Tenancy setup" at bounding box center [708, 405] width 489 height 19
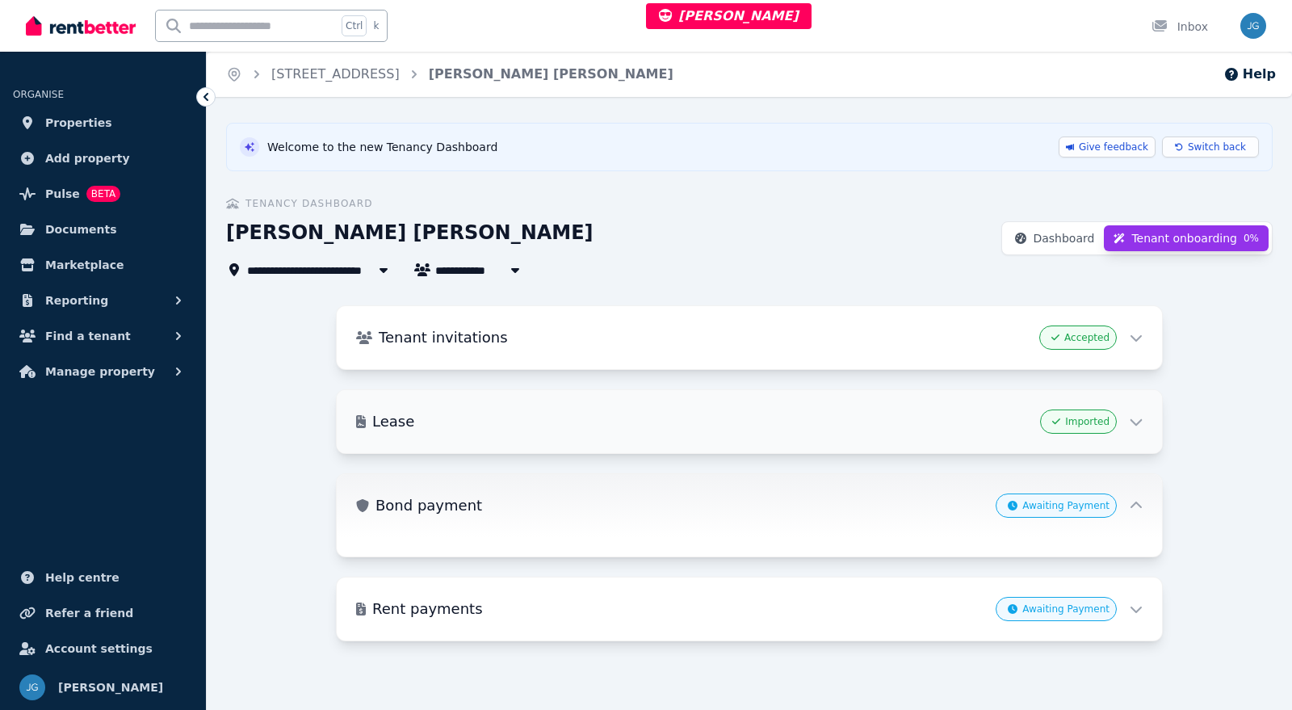
click at [866, 412] on h3 "Lease" at bounding box center [702, 421] width 661 height 23
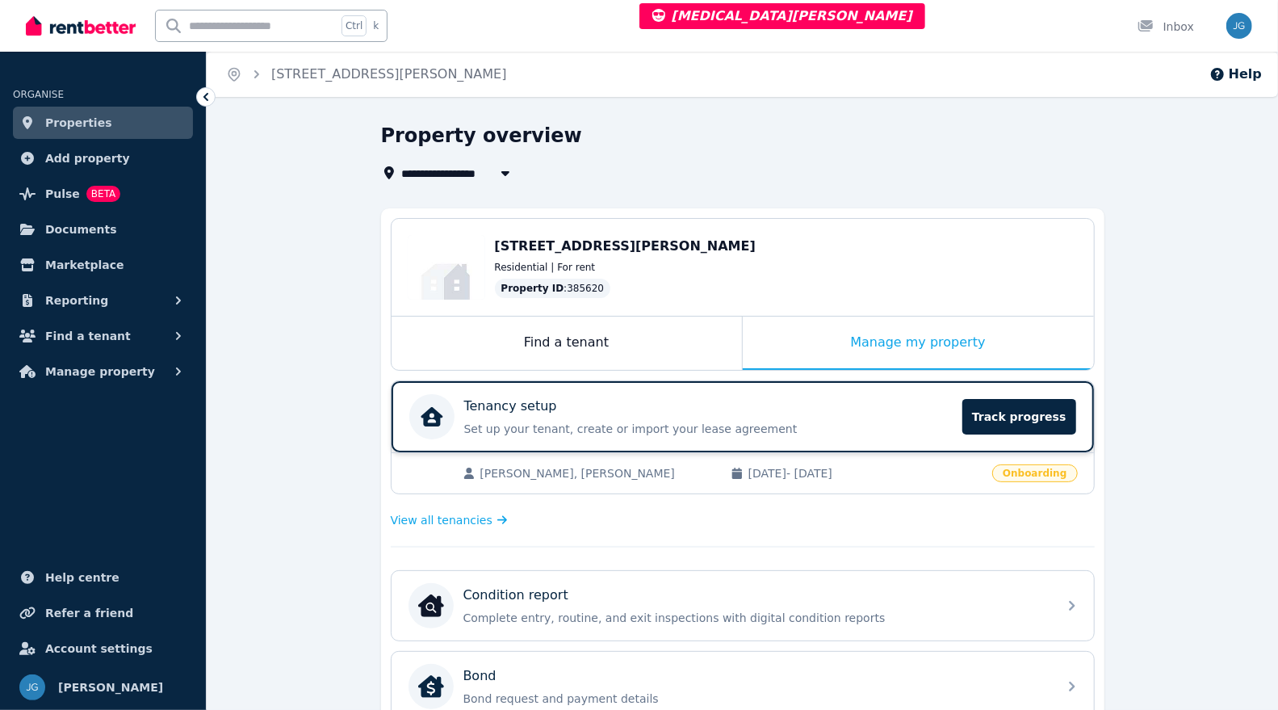
click at [830, 401] on div "Tenancy setup" at bounding box center [708, 405] width 489 height 19
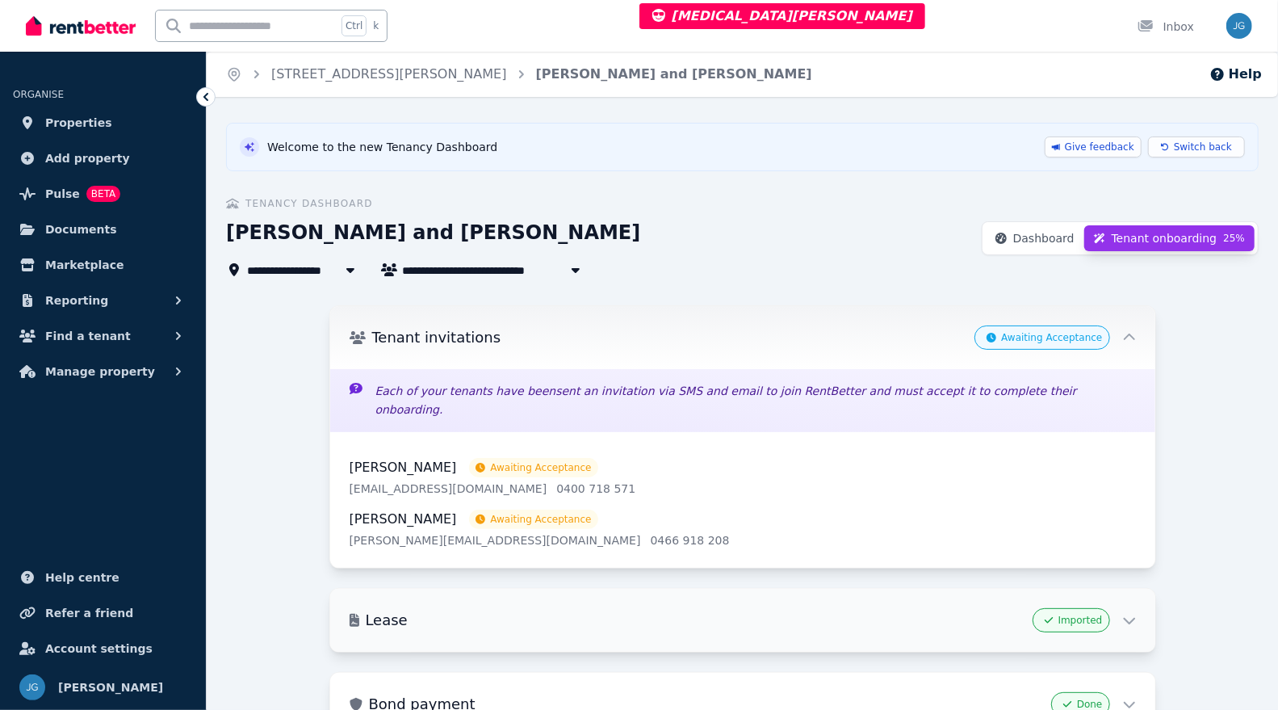
click at [881, 589] on div "Lease Imported" at bounding box center [742, 620] width 825 height 63
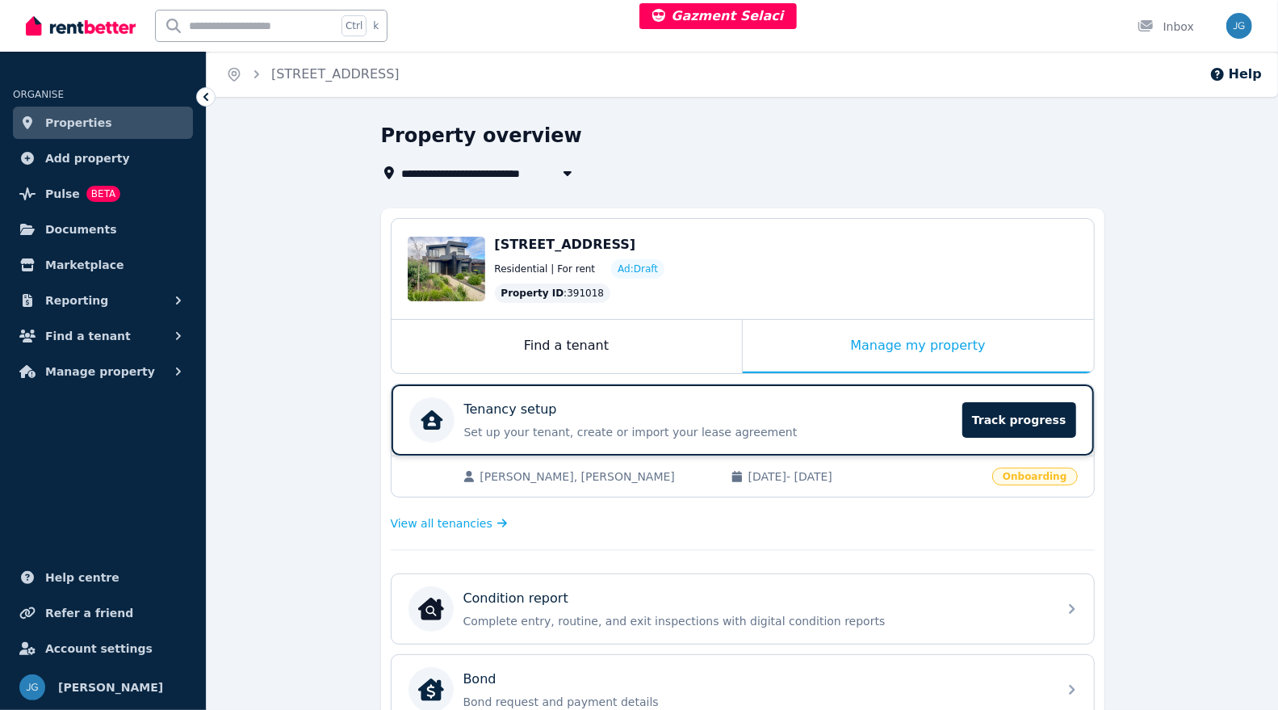
click at [921, 417] on div "Tenancy setup" at bounding box center [708, 409] width 489 height 19
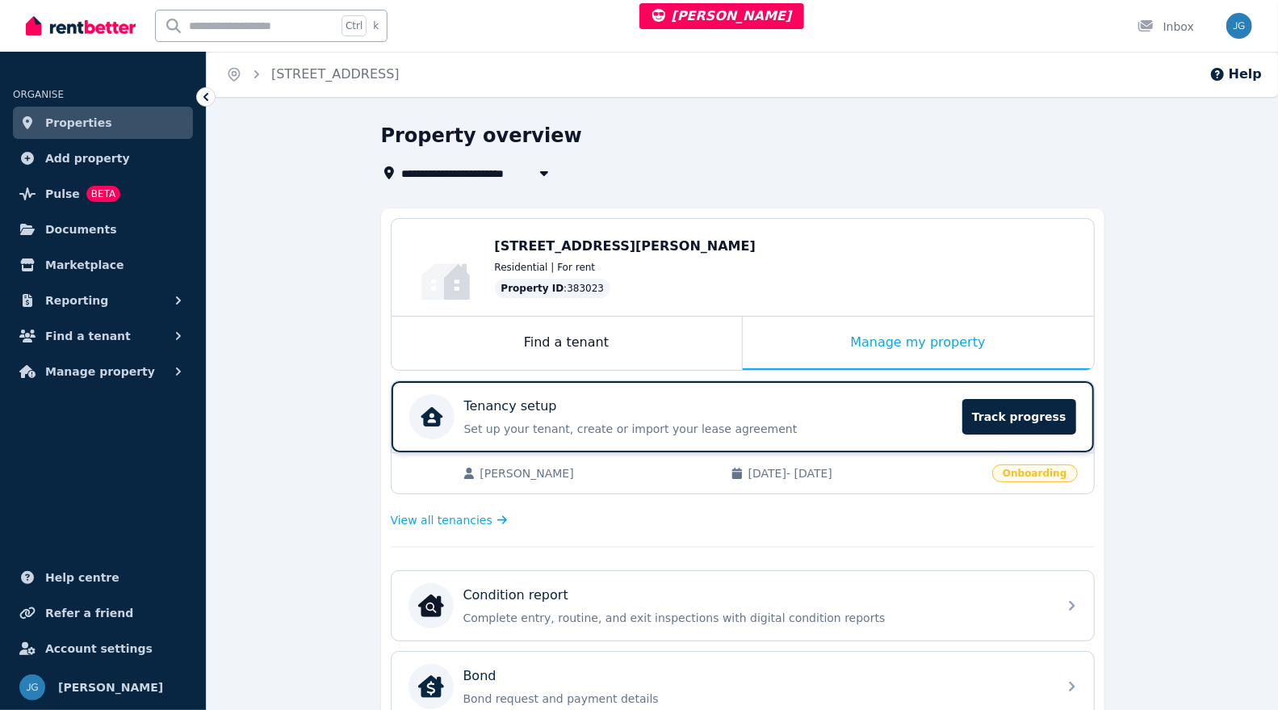
click at [811, 412] on div "Tenancy setup" at bounding box center [708, 405] width 489 height 19
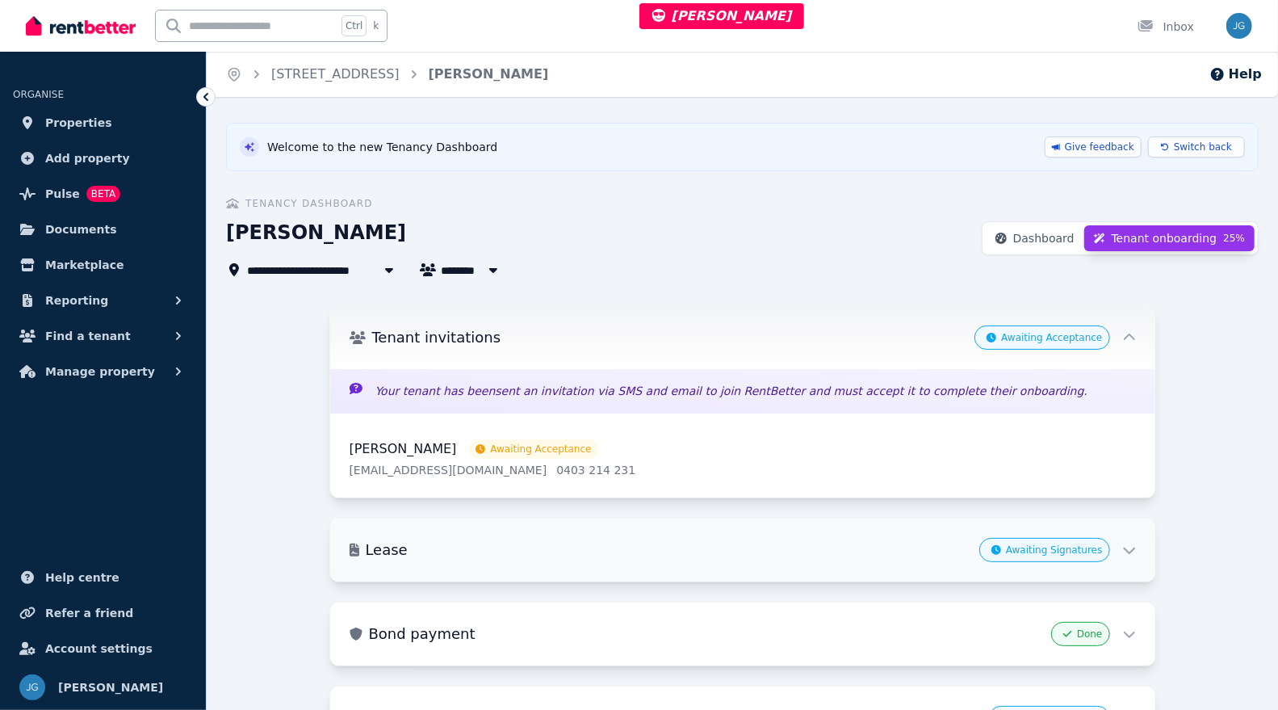
click at [911, 523] on div "Lease Awaiting Signatures" at bounding box center [742, 549] width 825 height 63
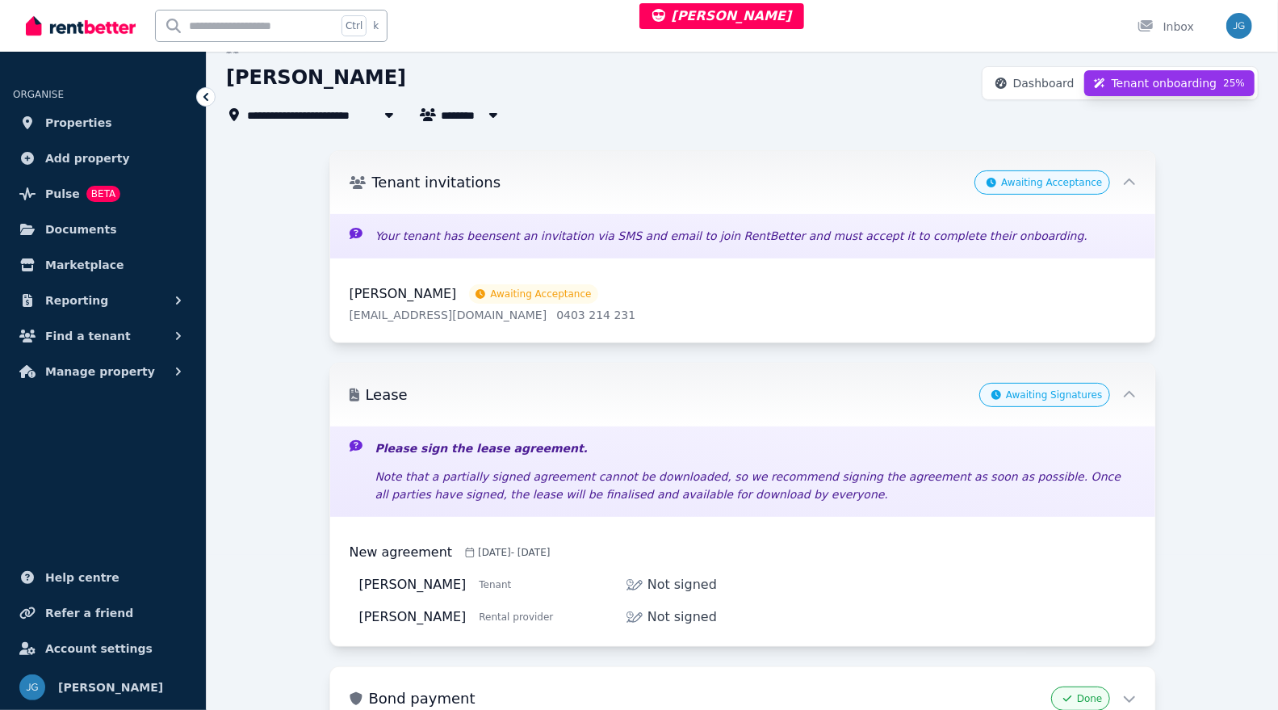
scroll to position [308, 0]
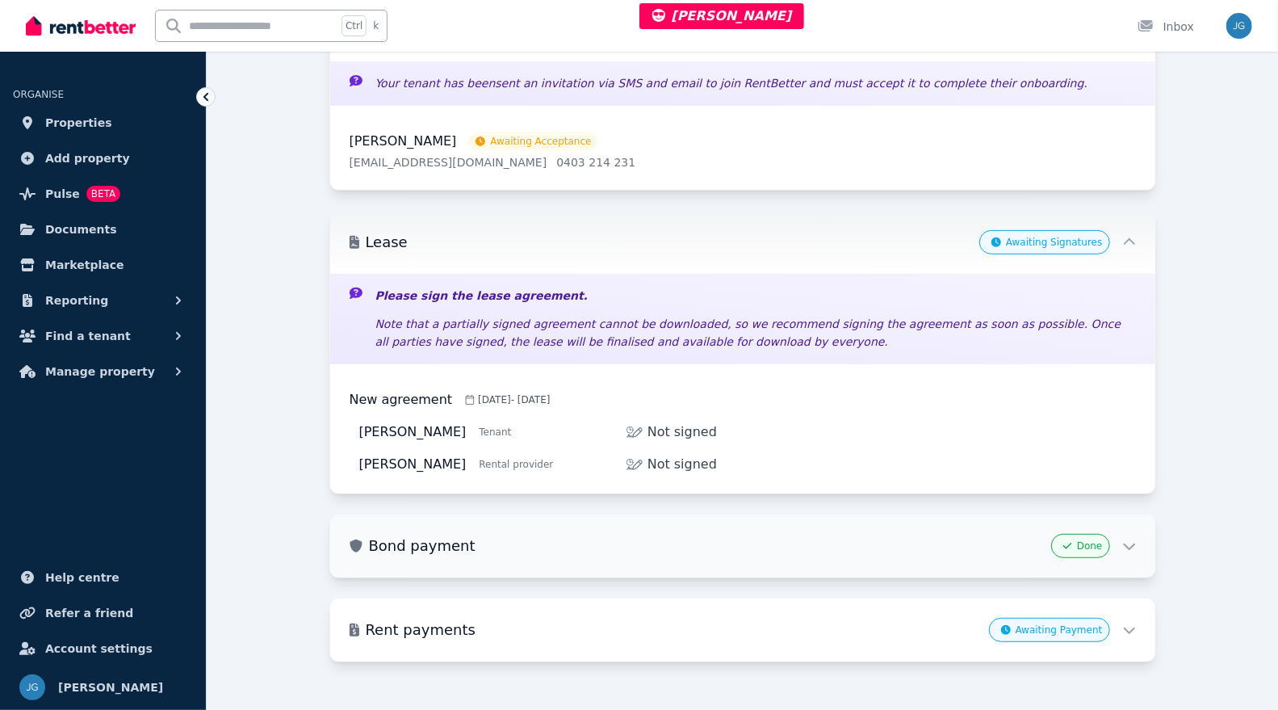
click at [880, 534] on h3 "Bond payment" at bounding box center [707, 545] width 677 height 23
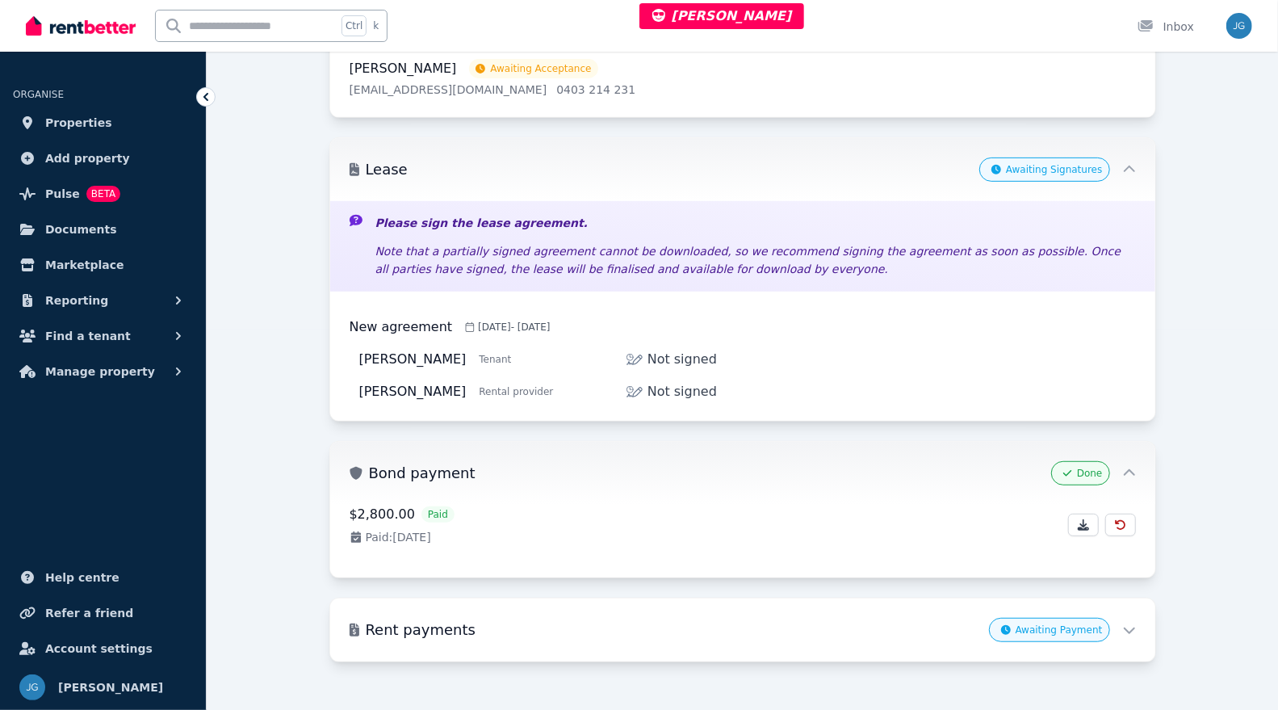
scroll to position [0, 0]
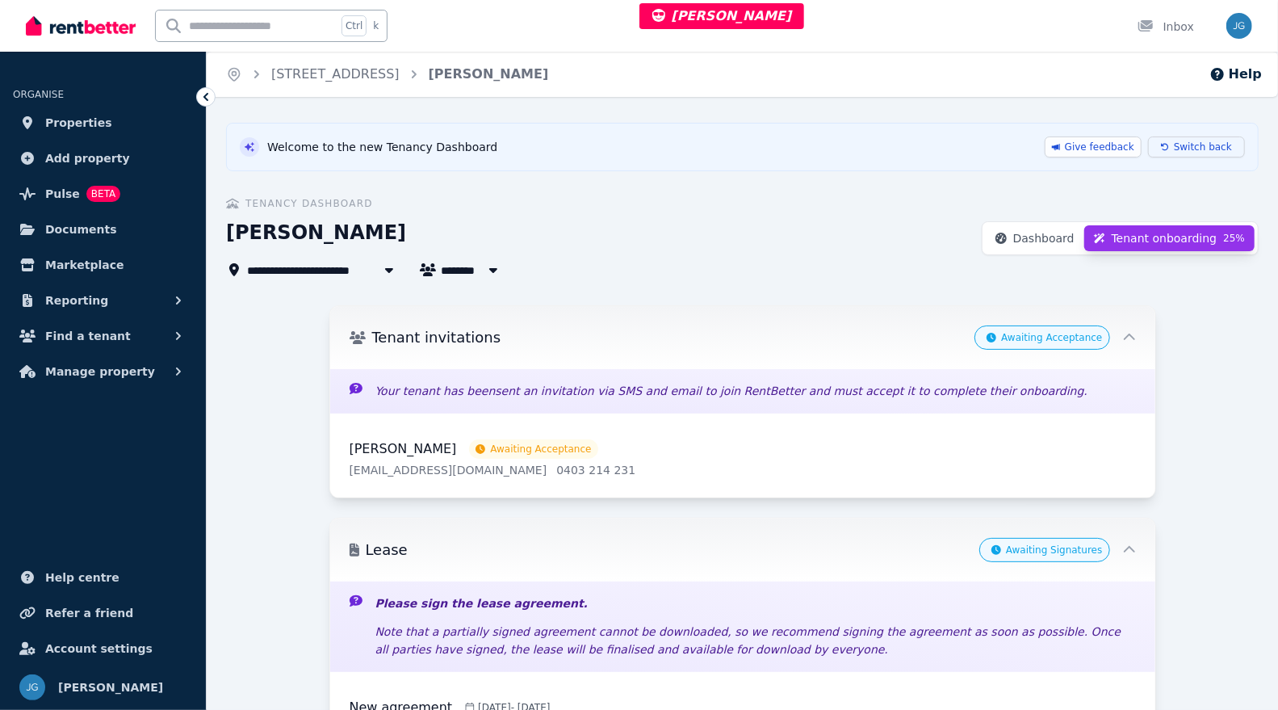
click at [1169, 149] on icon at bounding box center [1165, 147] width 8 height 10
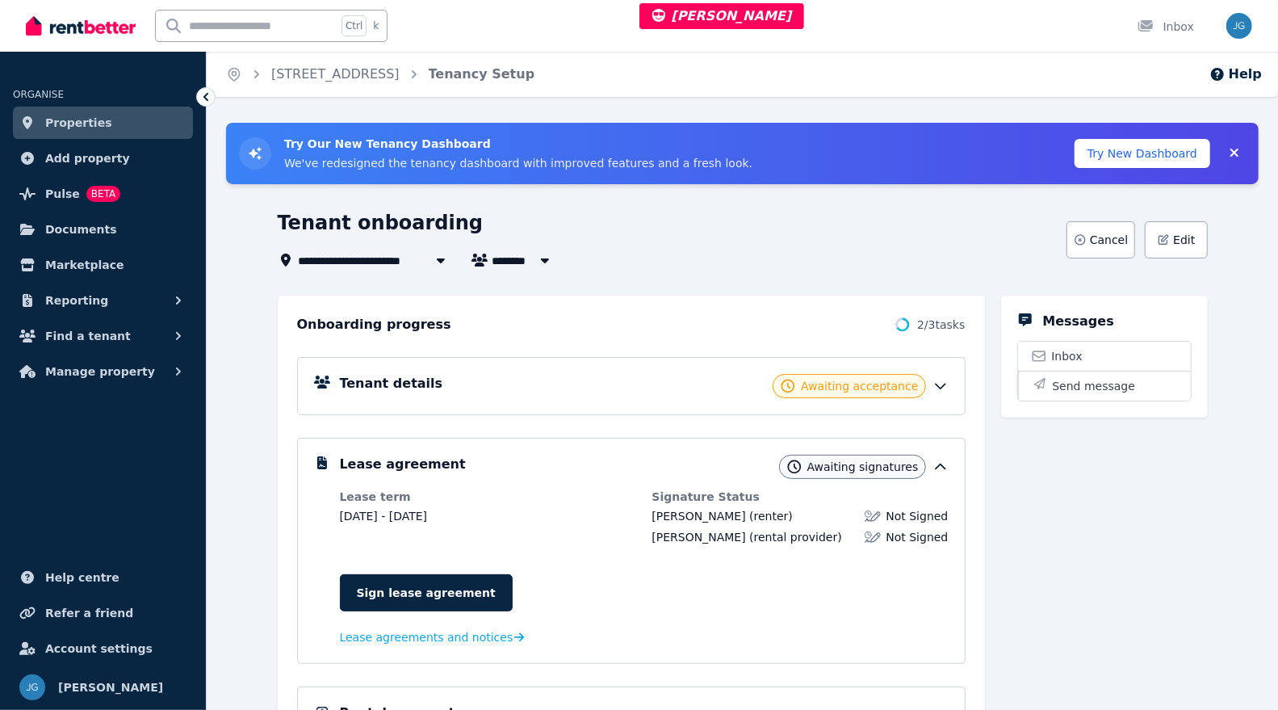
click at [933, 387] on icon at bounding box center [941, 386] width 16 height 16
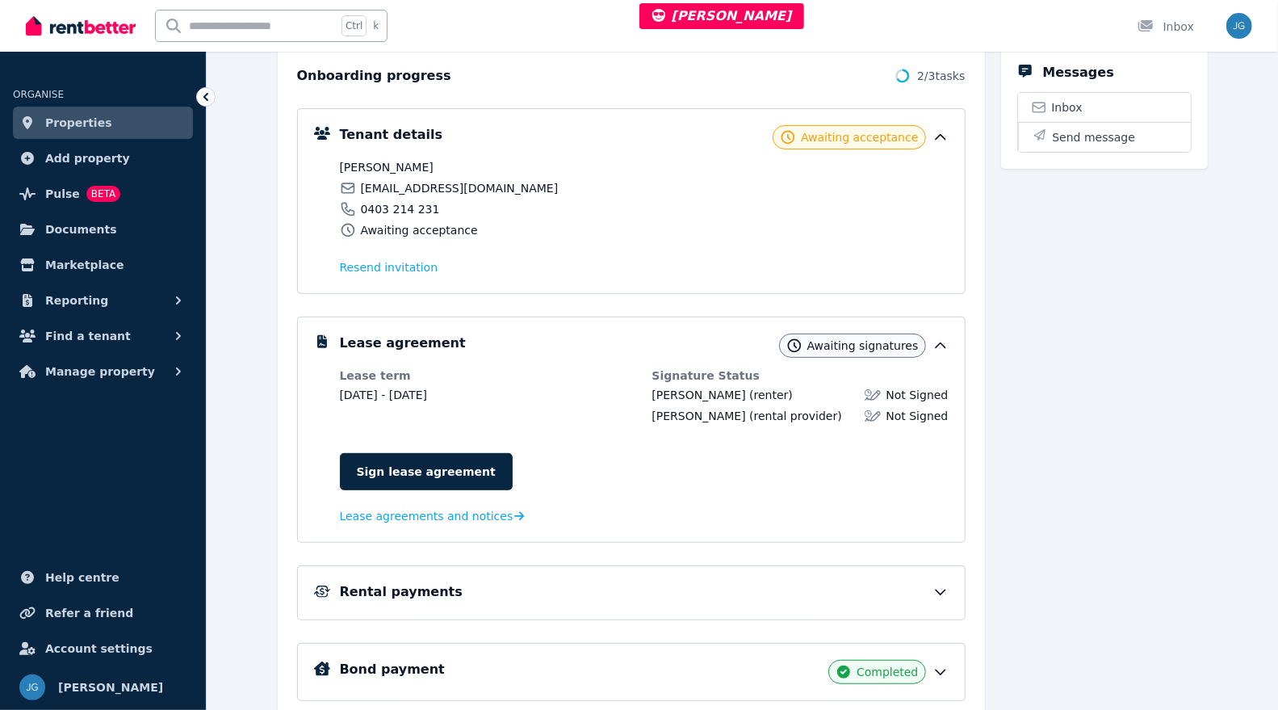
scroll to position [283, 0]
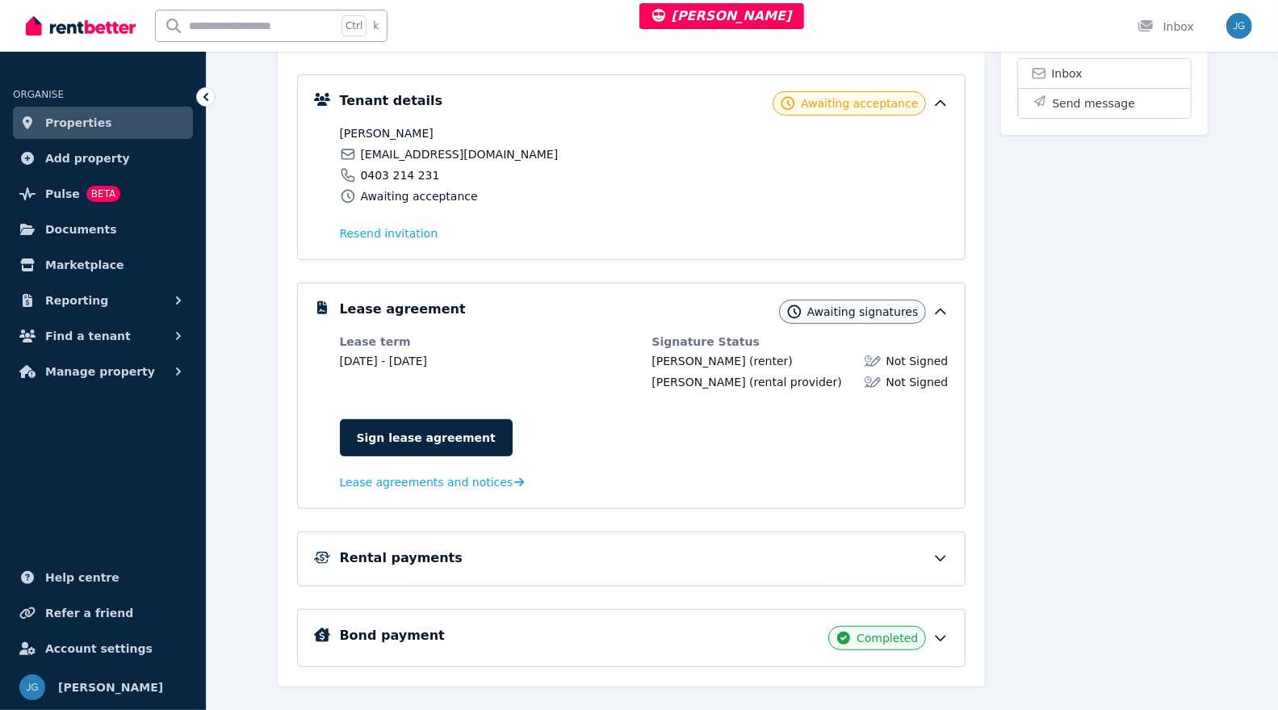
click at [917, 554] on div "Rental payments" at bounding box center [644, 557] width 609 height 19
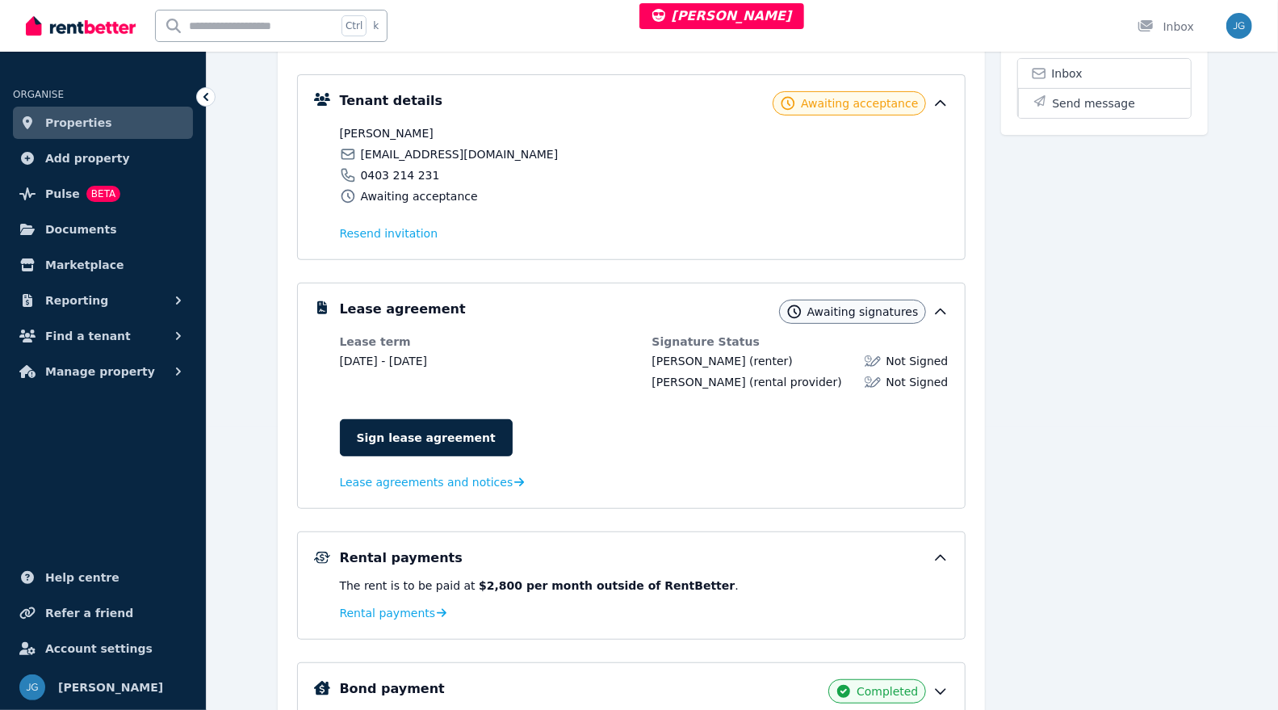
scroll to position [335, 0]
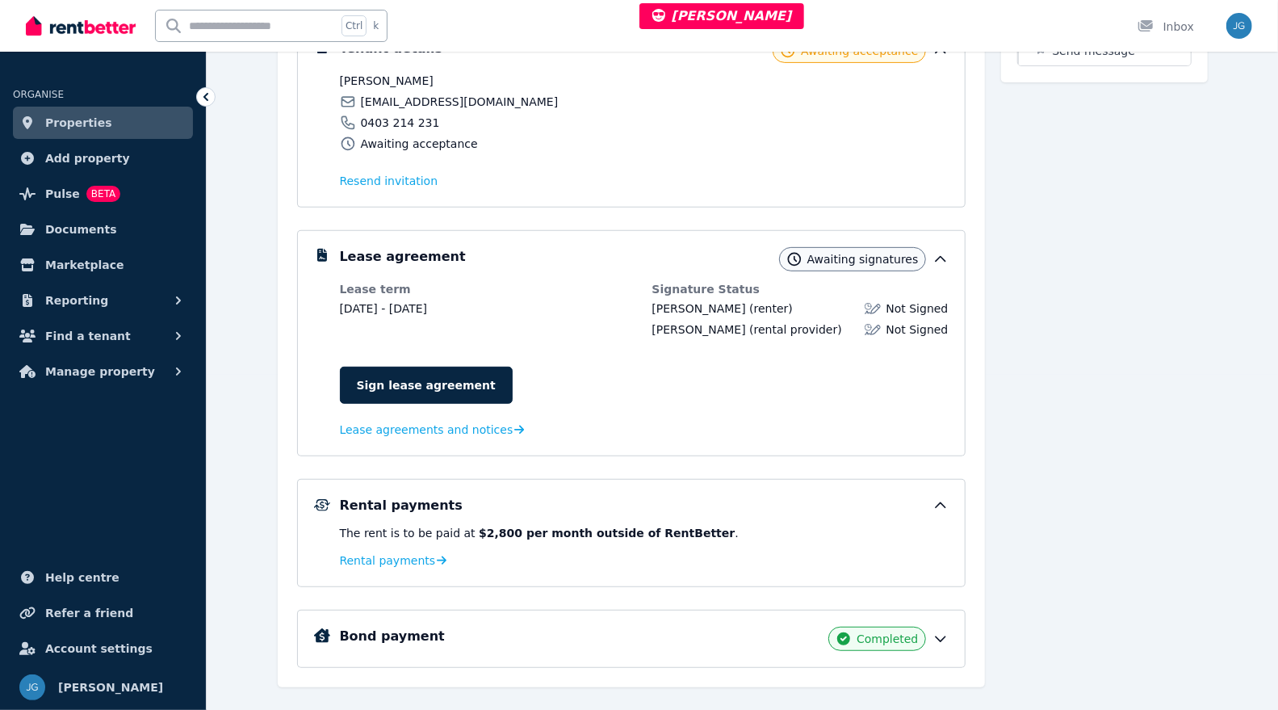
click at [931, 631] on div "Bond payment Completed" at bounding box center [644, 639] width 609 height 24
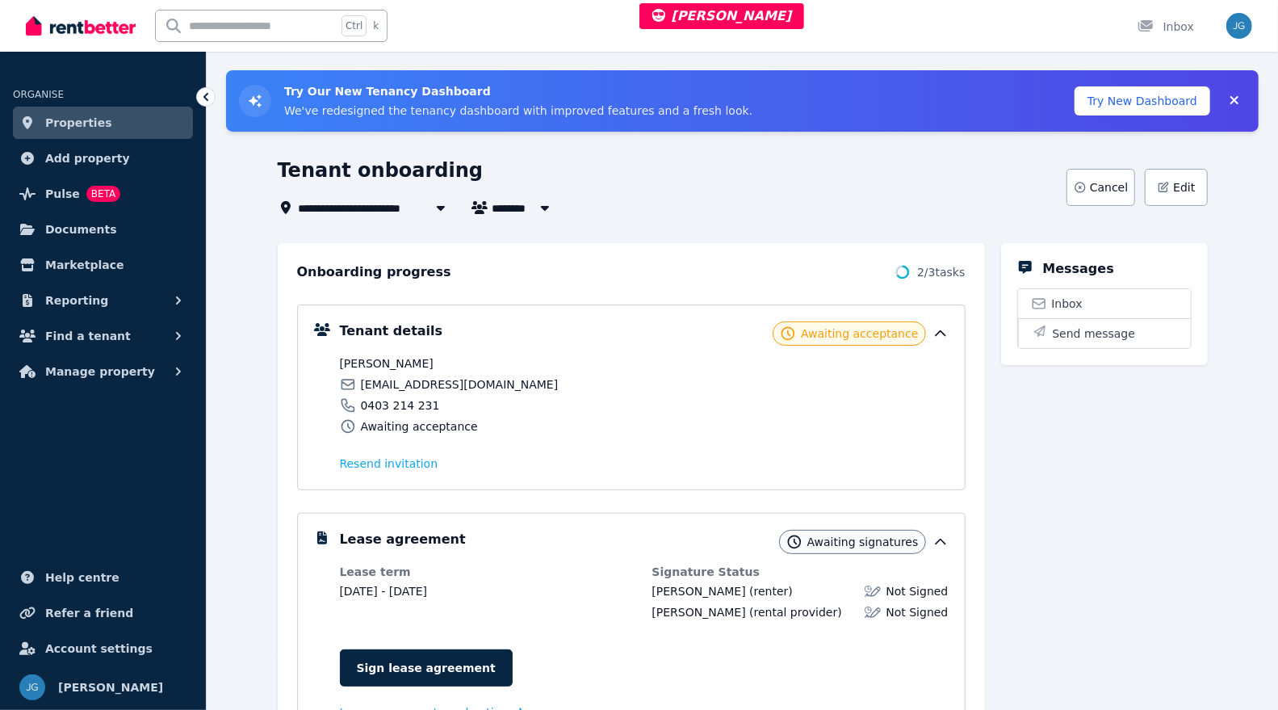
scroll to position [0, 0]
